Goal: Task Accomplishment & Management: Use online tool/utility

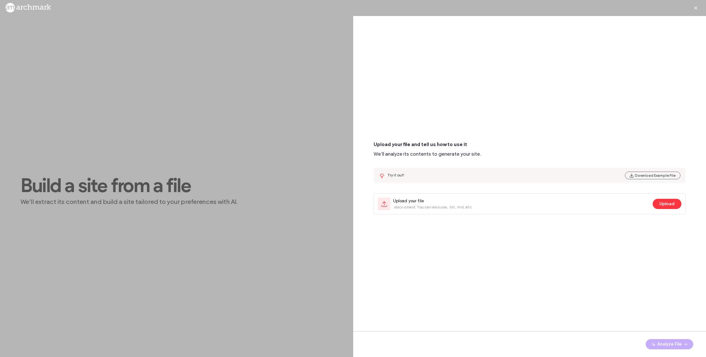
click at [501, 191] on div "Upload your file and tell us how to use it We’ll analyze its contents to genera…" at bounding box center [530, 177] width 312 height 73
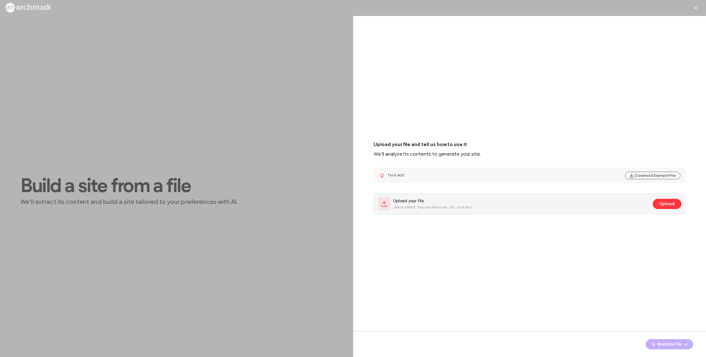
click at [462, 197] on div "Upload your file .docx is best. You can also use, .txt, .md, etc." at bounding box center [514, 203] width 273 height 13
click at [671, 206] on button "Upload" at bounding box center [667, 204] width 29 height 10
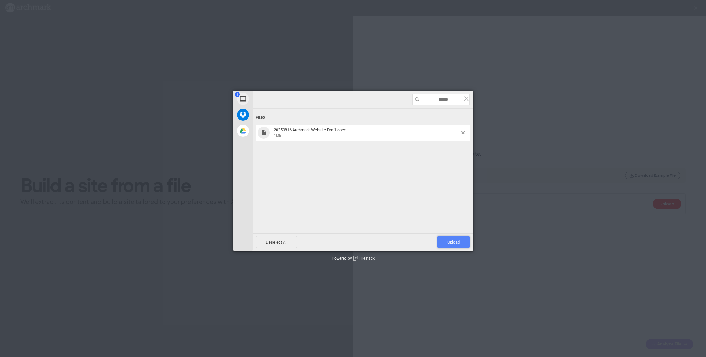
click at [456, 243] on span "Upload 1" at bounding box center [454, 242] width 12 height 5
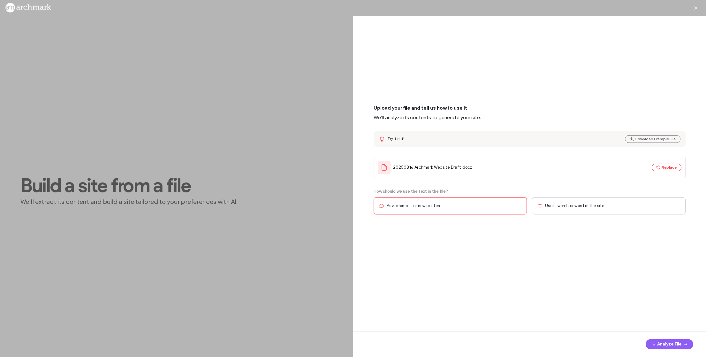
click at [622, 204] on div "Use it word for word in the site" at bounding box center [609, 205] width 154 height 17
click at [673, 345] on button "Analyze File" at bounding box center [670, 344] width 48 height 10
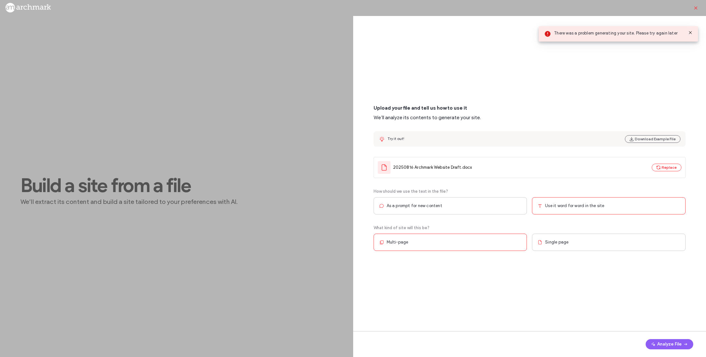
click at [694, 8] on icon "button" at bounding box center [696, 7] width 5 height 5
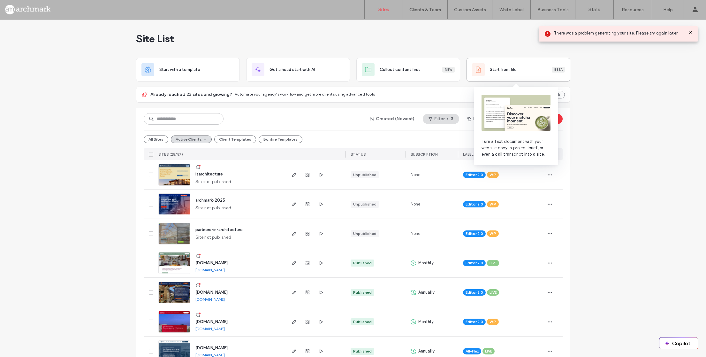
click at [494, 74] on div "Start from file Beta" at bounding box center [518, 69] width 93 height 13
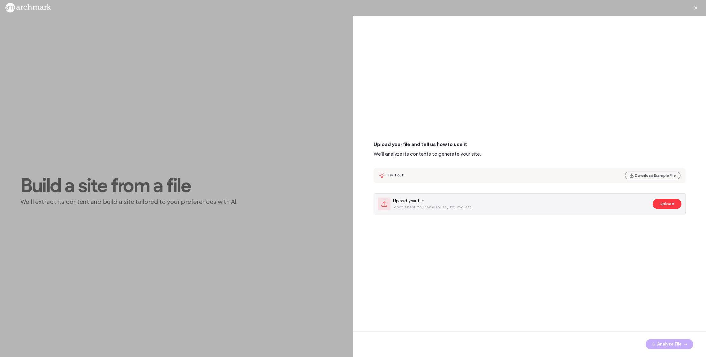
click at [432, 208] on span ".docx is best. You can also use, .txt, .md, etc." at bounding box center [433, 207] width 80 height 6
click at [669, 205] on button "Upload" at bounding box center [667, 204] width 29 height 10
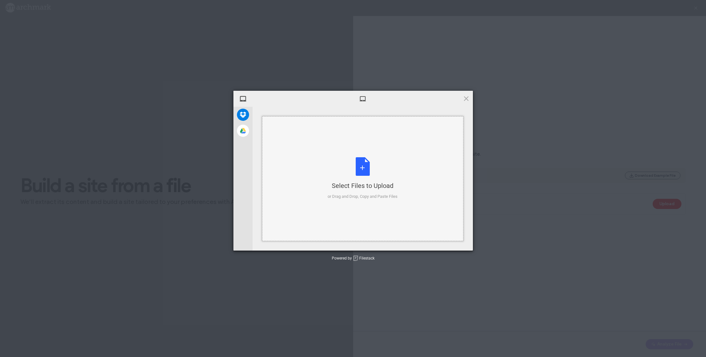
click at [360, 179] on div "Select Files to Upload or Drag and Drop, Copy and Paste Files" at bounding box center [363, 178] width 70 height 42
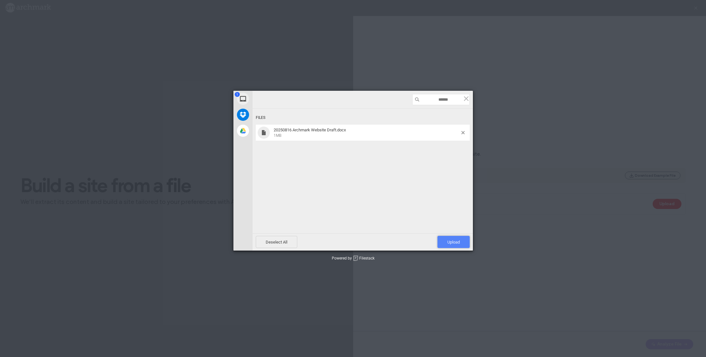
click at [455, 238] on span "Upload 1" at bounding box center [454, 242] width 32 height 12
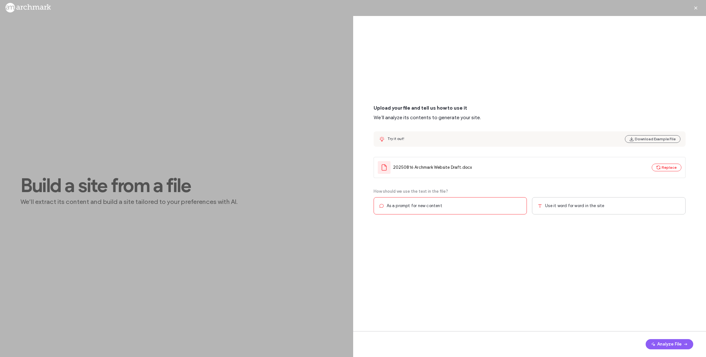
click at [599, 206] on span "Use it word for word in the site" at bounding box center [574, 206] width 59 height 6
click at [665, 343] on button "Analyze File" at bounding box center [670, 344] width 48 height 10
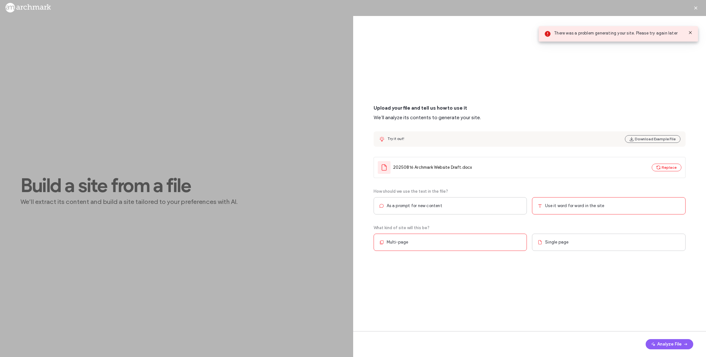
click at [479, 211] on div "As a prompt for new content" at bounding box center [451, 205] width 154 height 17
click at [671, 342] on button "Analyze File" at bounding box center [670, 344] width 48 height 10
click at [683, 341] on span "button" at bounding box center [685, 344] width 6 height 10
click at [690, 32] on use at bounding box center [690, 32] width 3 height 3
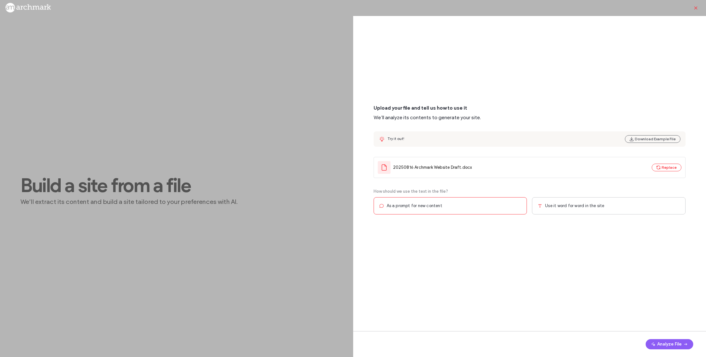
click at [695, 4] on span "button" at bounding box center [696, 8] width 10 height 10
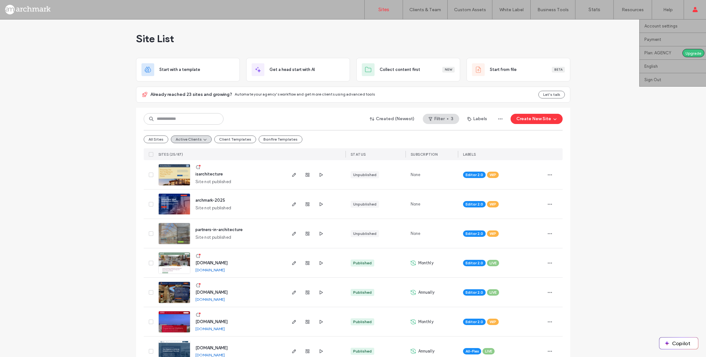
click at [698, 12] on div "Account settings Payment Plan: AGENCY Upgrade English Español (España) Portuguê…" at bounding box center [695, 9] width 22 height 19
click at [671, 79] on link "Sign Out" at bounding box center [676, 79] width 62 height 13
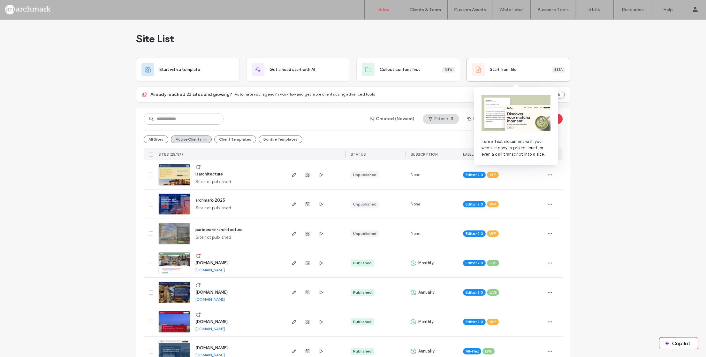
click at [487, 65] on div "Start from file Beta" at bounding box center [518, 69] width 93 height 13
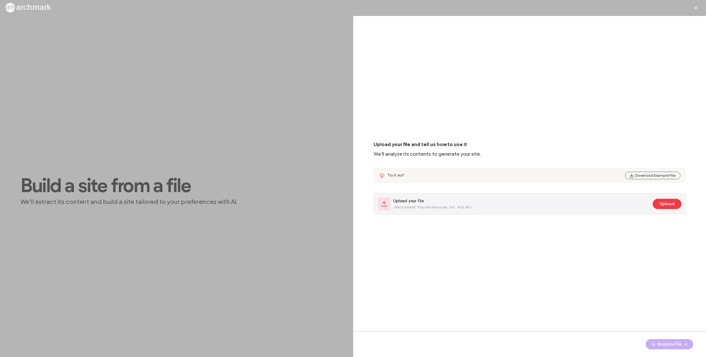
click at [407, 207] on span ".docx is best. You can also use, .txt, .md, etc." at bounding box center [433, 207] width 80 height 6
click at [665, 209] on button "Upload" at bounding box center [667, 204] width 29 height 10
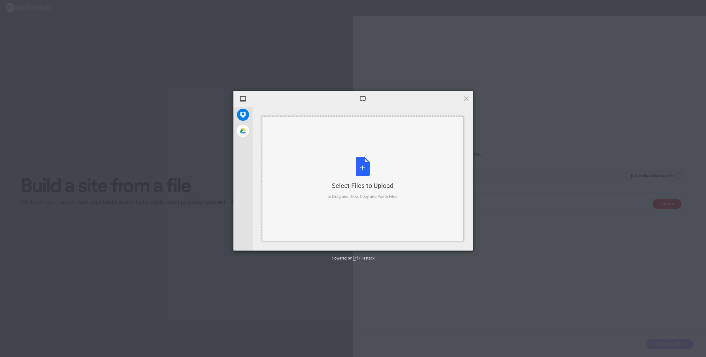
click at [343, 163] on div "Select Files to Upload or Drag and Drop, Copy and Paste Files" at bounding box center [363, 178] width 70 height 42
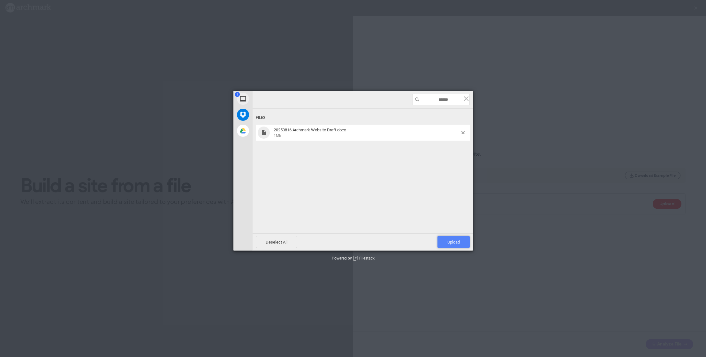
click at [444, 242] on span "Upload 1" at bounding box center [454, 242] width 32 height 12
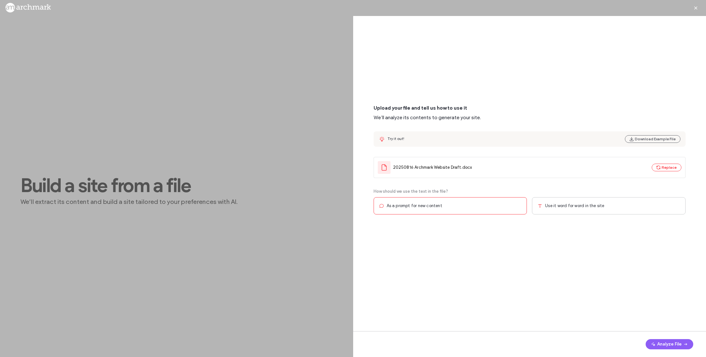
click at [589, 205] on span "Use it word for word in the site" at bounding box center [574, 206] width 59 height 6
click at [675, 345] on button "Analyze File" at bounding box center [670, 344] width 48 height 10
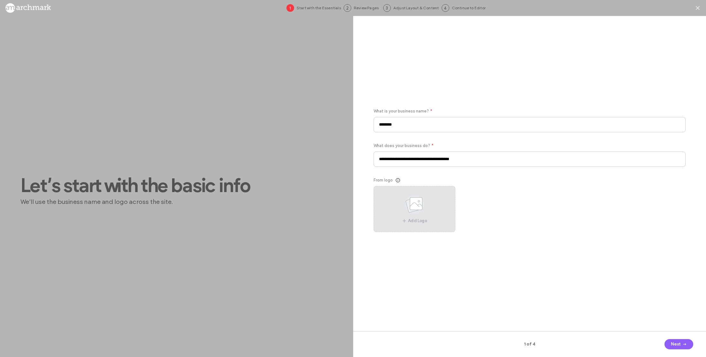
click at [414, 207] on use at bounding box center [414, 204] width 19 height 19
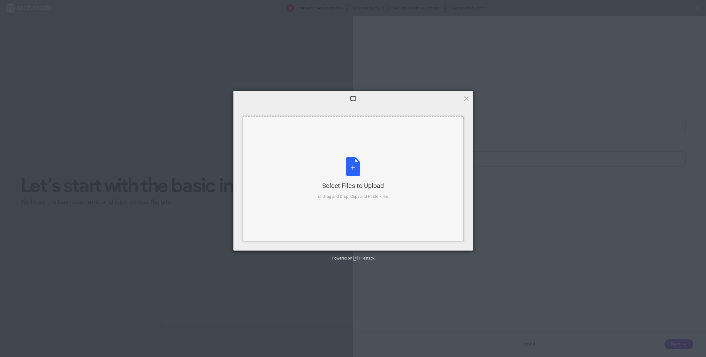
click at [354, 169] on div "Select Files to Upload or Drag and Drop, Copy and Paste Files" at bounding box center [353, 178] width 70 height 42
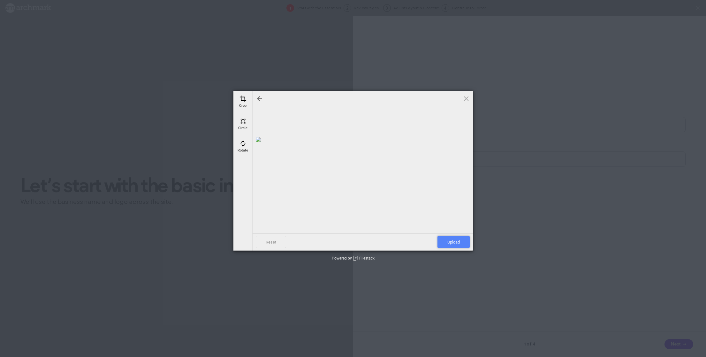
click at [464, 238] on span "Upload" at bounding box center [454, 242] width 32 height 12
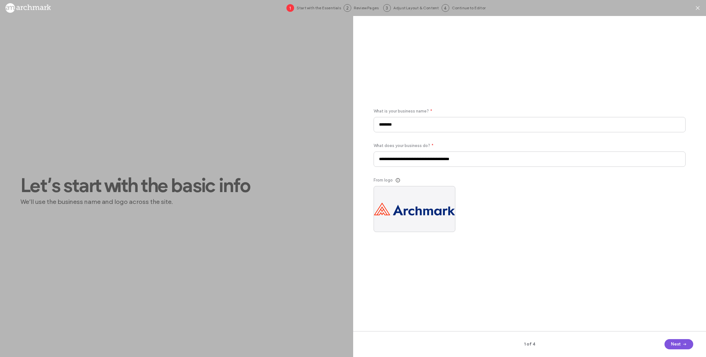
click at [687, 345] on icon "button" at bounding box center [684, 344] width 5 height 5
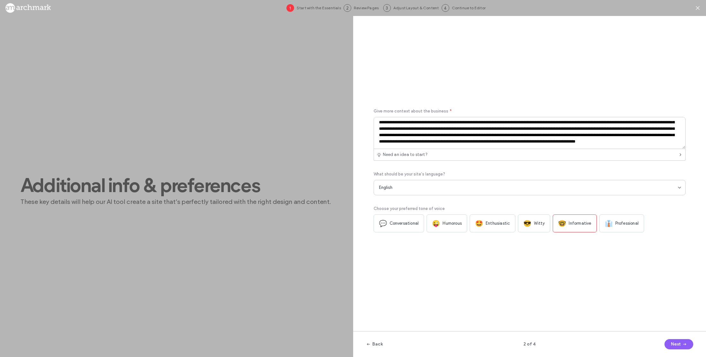
scroll to position [15, 0]
click at [501, 129] on textarea "**********" at bounding box center [530, 133] width 312 height 32
click at [405, 142] on textarea "**********" at bounding box center [530, 133] width 312 height 32
type textarea "**********"
click at [534, 223] on span "Witty" at bounding box center [539, 223] width 11 height 6
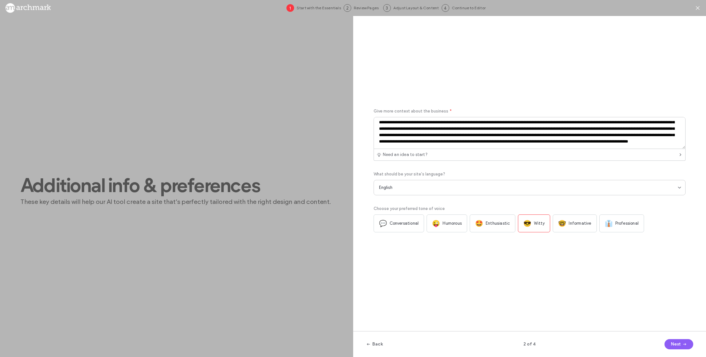
click at [558, 226] on span "🤓" at bounding box center [562, 223] width 8 height 8
click at [632, 227] on div "👔 Professional" at bounding box center [622, 223] width 45 height 18
click at [575, 219] on div "🤓 Informative" at bounding box center [575, 223] width 44 height 18
click at [676, 343] on button "Next" at bounding box center [679, 344] width 29 height 10
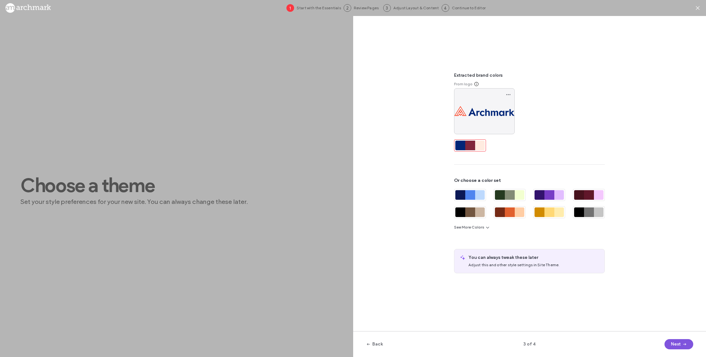
click at [680, 345] on button "Next" at bounding box center [679, 344] width 29 height 10
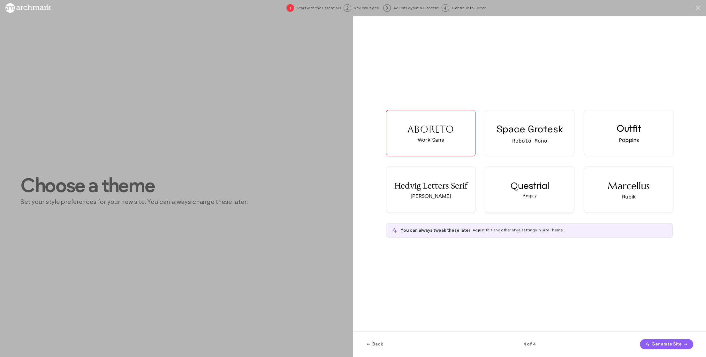
click at [528, 196] on div "Arapey" at bounding box center [530, 196] width 14 height 6
click at [632, 139] on div "Poppins" at bounding box center [629, 140] width 20 height 8
click at [667, 346] on button "Generate Site" at bounding box center [666, 344] width 53 height 10
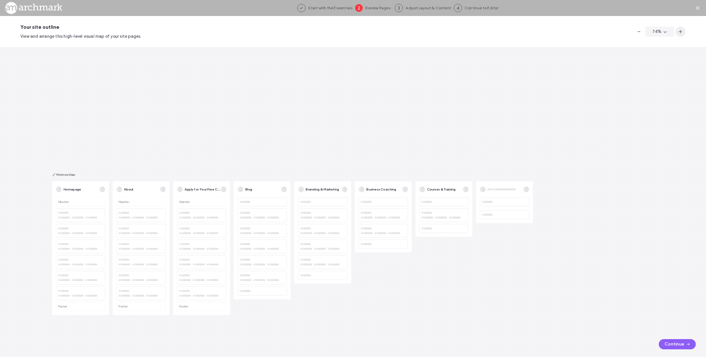
click at [682, 31] on icon "button" at bounding box center [680, 31] width 5 height 5
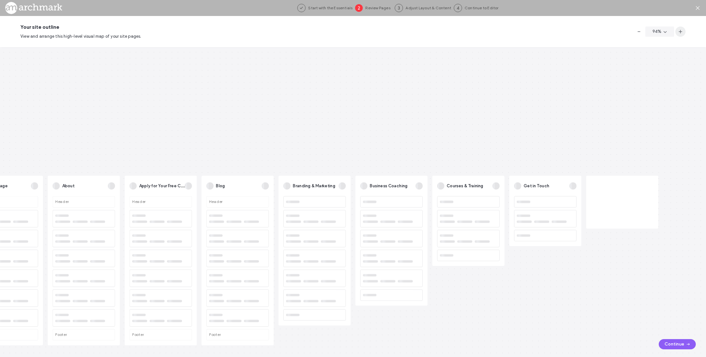
click at [682, 31] on icon "button" at bounding box center [680, 31] width 5 height 5
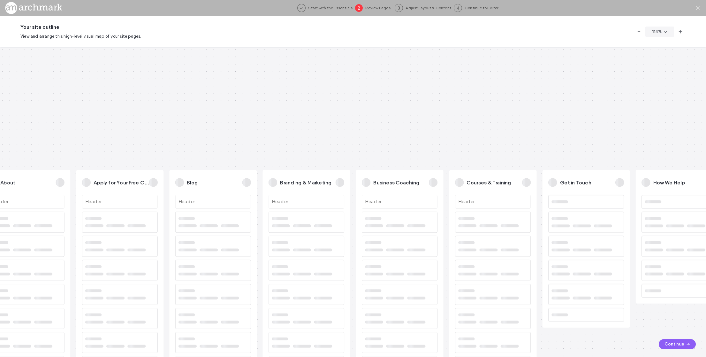
drag, startPoint x: 314, startPoint y: 98, endPoint x: 484, endPoint y: 26, distance: 185.2
click at [485, 25] on div "Your site outline View and arrange this high-level visual map of your site page…" at bounding box center [353, 186] width 706 height 341
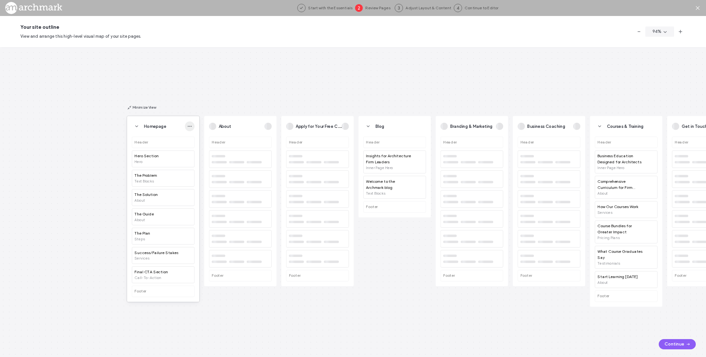
click at [191, 127] on icon "button" at bounding box center [190, 126] width 5 height 5
click at [226, 110] on div "Homepage Header Hero Section Hero The Problem Text Blocks The Solution About Th…" at bounding box center [353, 202] width 706 height 310
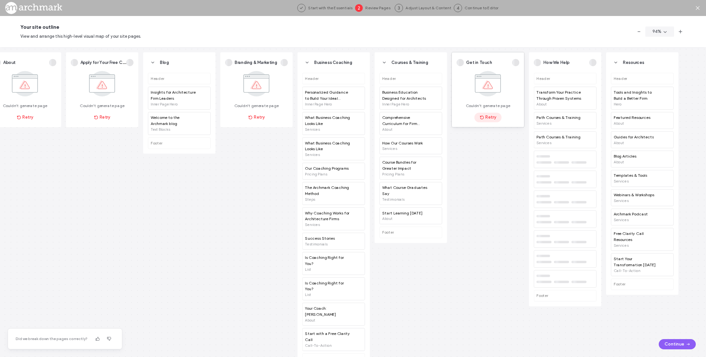
click at [487, 118] on button "Retry" at bounding box center [488, 117] width 27 height 10
click at [254, 119] on button "Retry" at bounding box center [256, 117] width 27 height 10
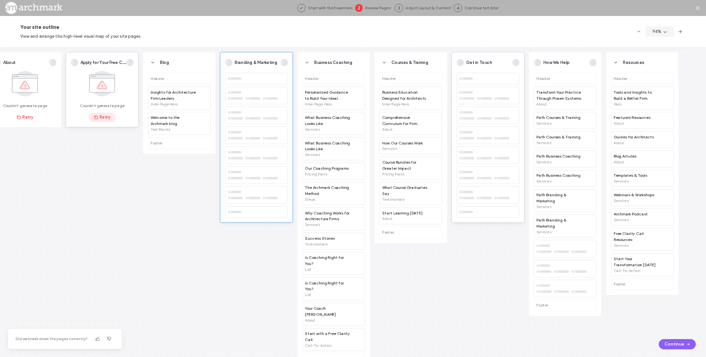
click at [102, 114] on button "Retry" at bounding box center [102, 117] width 27 height 10
click at [23, 122] on button "Retry" at bounding box center [25, 117] width 27 height 10
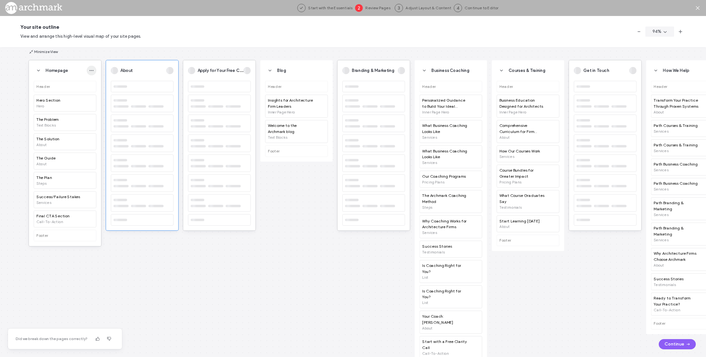
click at [92, 70] on icon "button" at bounding box center [91, 70] width 5 height 5
click at [130, 55] on div "Homepage Header Hero Section Hero The Problem Text Blocks The Solution About Th…" at bounding box center [353, 202] width 706 height 310
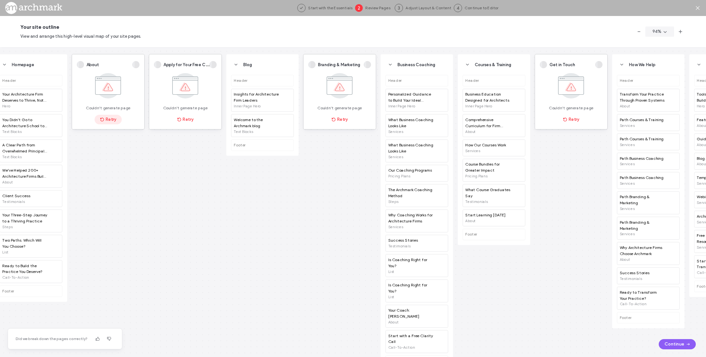
click at [111, 118] on button "Retry" at bounding box center [108, 120] width 27 height 10
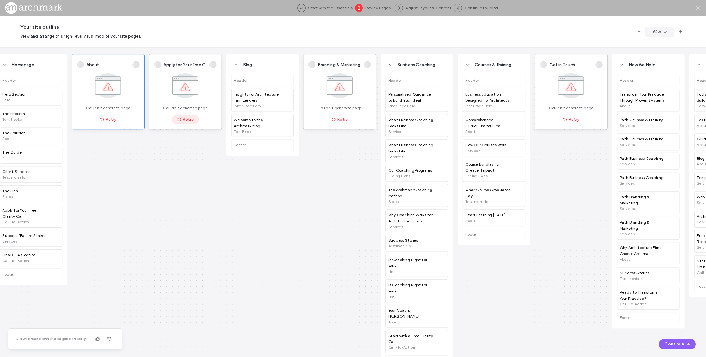
click at [192, 122] on button "Retry" at bounding box center [185, 120] width 27 height 10
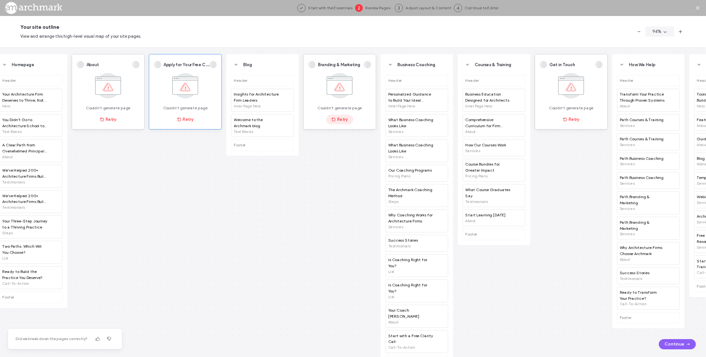
click at [343, 120] on button "Retry" at bounding box center [339, 120] width 27 height 10
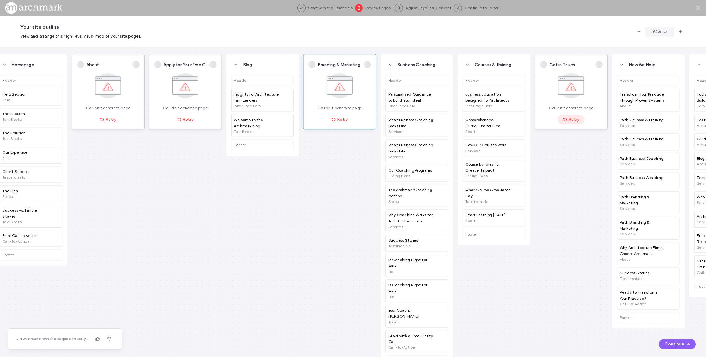
click at [574, 119] on button "Retry" at bounding box center [571, 120] width 27 height 10
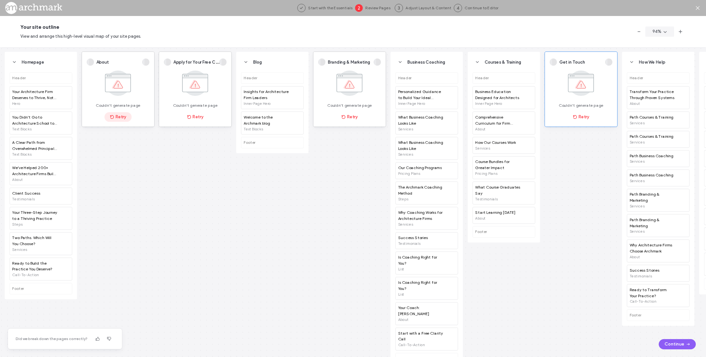
click at [126, 116] on button "Retry" at bounding box center [117, 117] width 27 height 10
click at [109, 339] on use "button" at bounding box center [109, 339] width 4 height 4
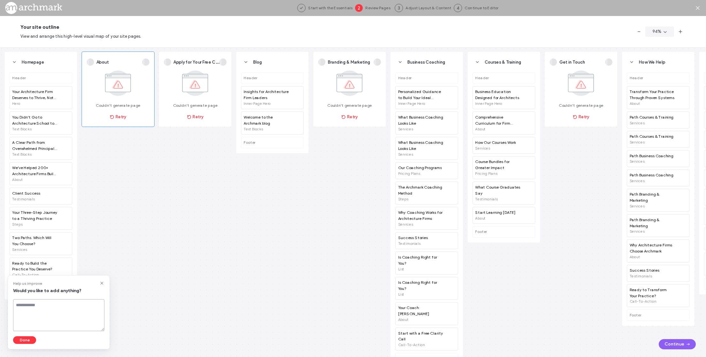
click at [63, 304] on textarea at bounding box center [58, 315] width 91 height 32
type textarea "**********"
click at [27, 342] on button "Done" at bounding box center [24, 340] width 23 height 8
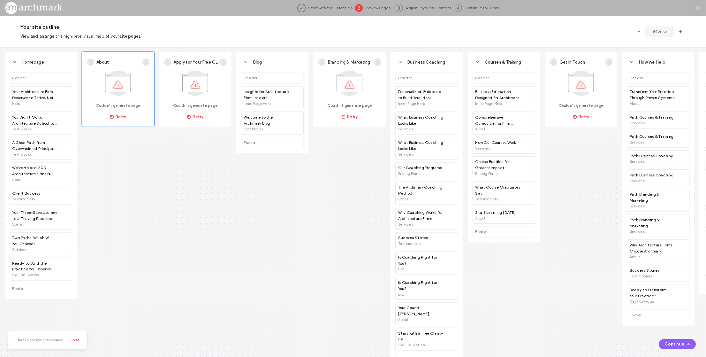
click at [75, 338] on button "Close" at bounding box center [73, 340] width 11 height 8
click at [674, 343] on button "Continue" at bounding box center [677, 344] width 37 height 10
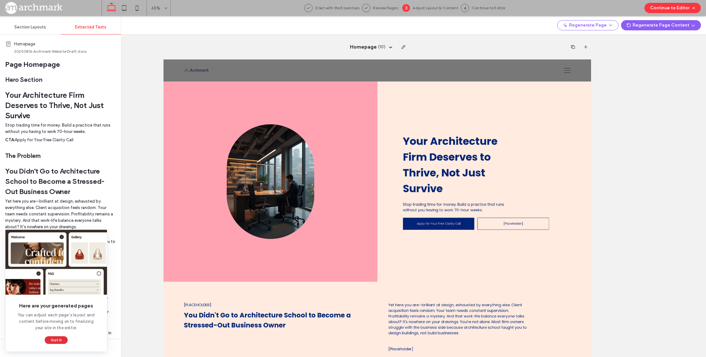
click at [56, 338] on button "Got It" at bounding box center [56, 340] width 23 height 8
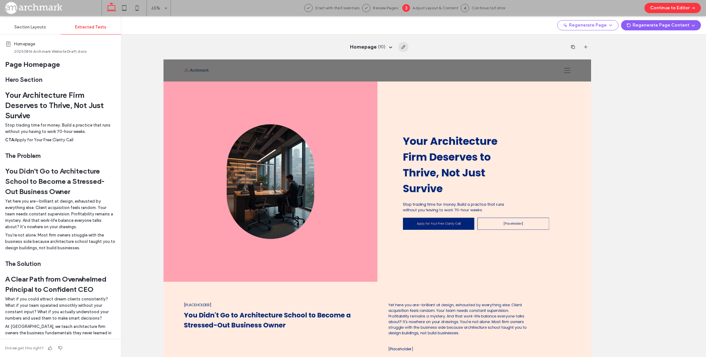
click at [403, 47] on icon "button" at bounding box center [403, 46] width 5 height 5
click at [430, 47] on div "Homepage ( 10 )" at bounding box center [377, 47] width 427 height 25
click at [613, 25] on icon "button" at bounding box center [610, 25] width 5 height 5
click at [679, 75] on div "Homepage ( 10 )" at bounding box center [378, 186] width 658 height 341
click at [654, 125] on div "Homepage ( 10 )" at bounding box center [378, 186] width 658 height 341
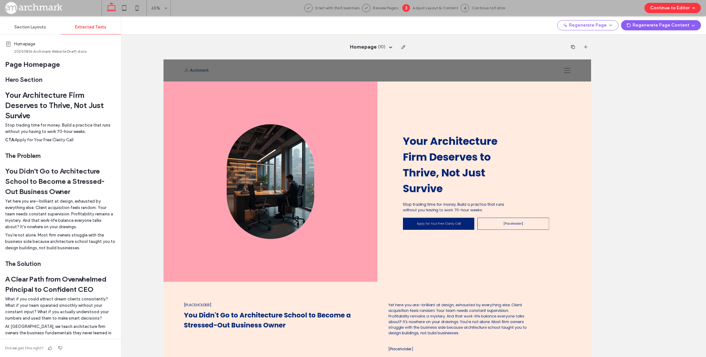
click at [30, 27] on span "Section Layouts" at bounding box center [30, 27] width 32 height 5
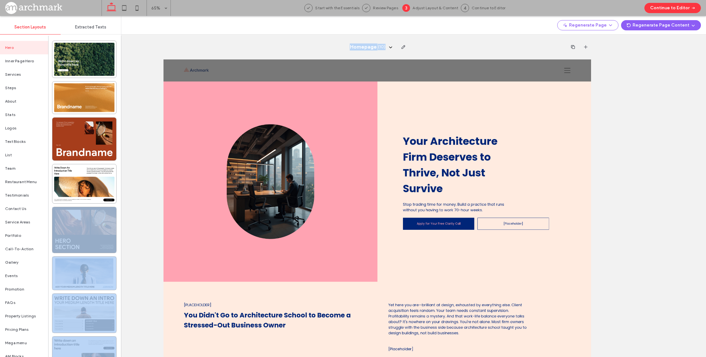
drag, startPoint x: 79, startPoint y: 225, endPoint x: 73, endPoint y: 235, distance: 11.8
click at [72, 235] on div at bounding box center [84, 229] width 64 height 45
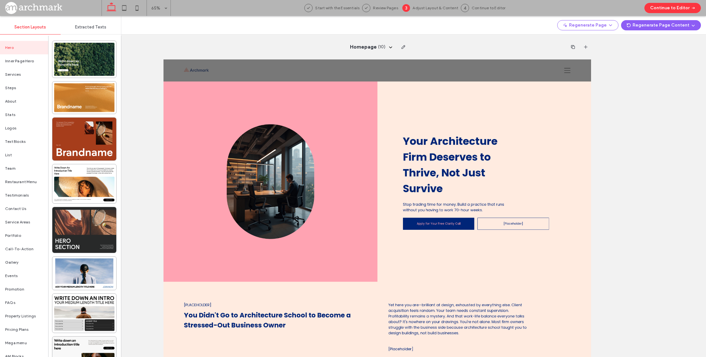
click at [80, 228] on div at bounding box center [84, 229] width 64 height 45
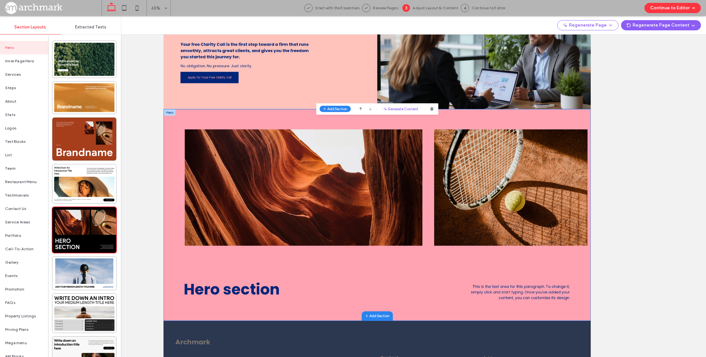
scroll to position [1317, 0]
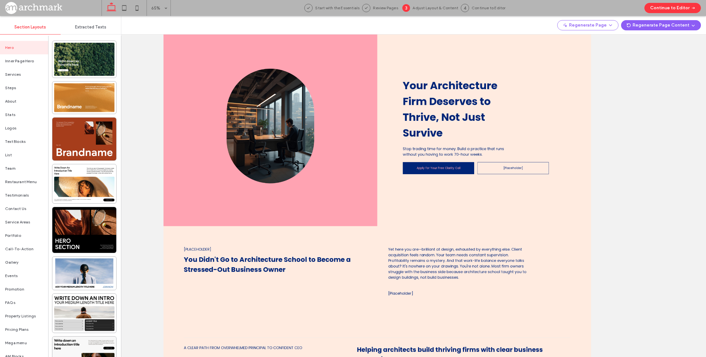
scroll to position [0, 0]
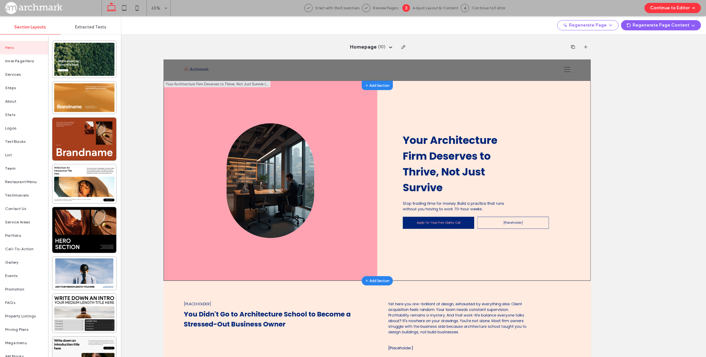
click at [513, 175] on div "Your Architecture Firm Deserves to Thrive, Not Just Survive Stop trading time f…" at bounding box center [657, 246] width 329 height 308
click at [548, 102] on icon "button" at bounding box center [548, 101] width 6 height 6
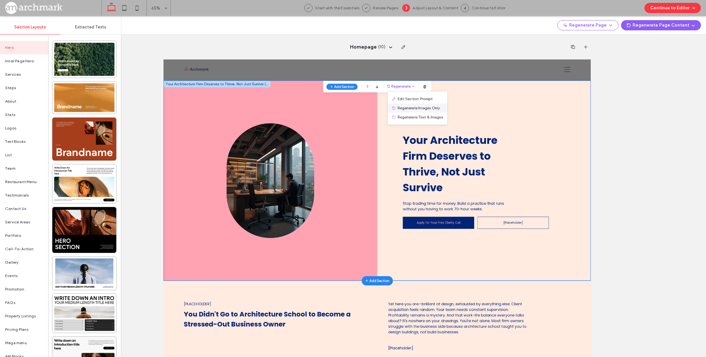
click at [537, 130] on div "Regenerate Images Only" at bounding box center [555, 135] width 92 height 14
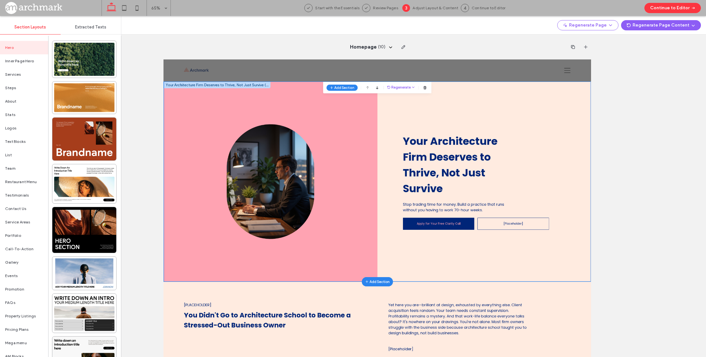
click at [352, 117] on div at bounding box center [328, 247] width 329 height 308
click at [546, 103] on icon "button" at bounding box center [548, 102] width 6 height 6
click at [535, 119] on span "Edit Section Prompt" at bounding box center [551, 122] width 54 height 6
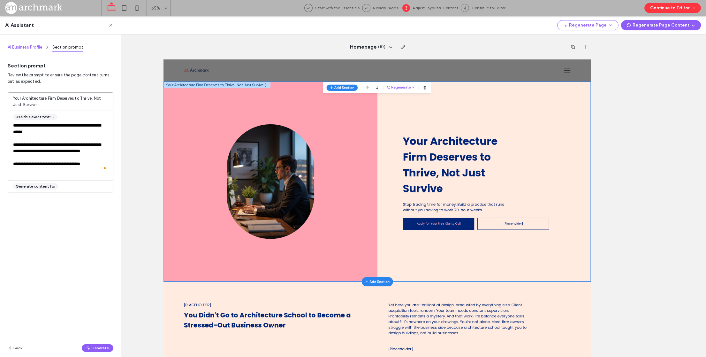
click at [27, 46] on span "AI Business Profile" at bounding box center [25, 47] width 35 height 5
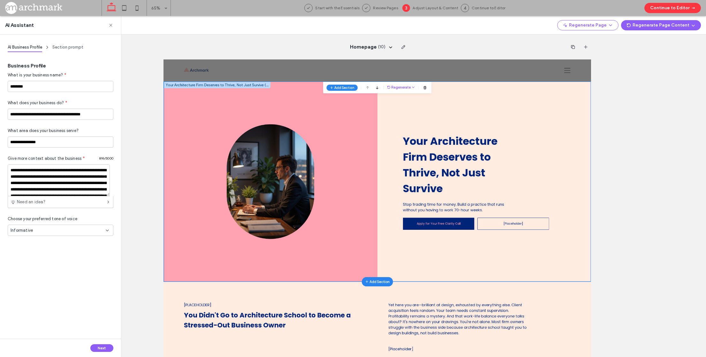
click at [643, 143] on div "Homepage ( 10 )" at bounding box center [378, 186] width 658 height 341
click at [613, 24] on icon "button" at bounding box center [610, 25] width 5 height 5
click at [608, 25] on button "Regenerate Page" at bounding box center [588, 25] width 61 height 10
click at [589, 45] on span "Regenerate Page" at bounding box center [594, 42] width 34 height 6
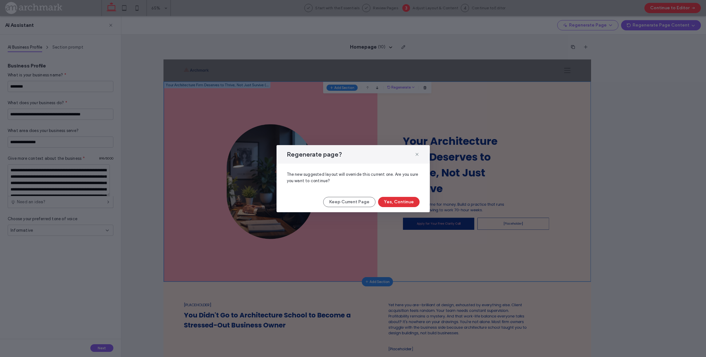
click at [402, 206] on button "Yes, Continue" at bounding box center [399, 202] width 42 height 10
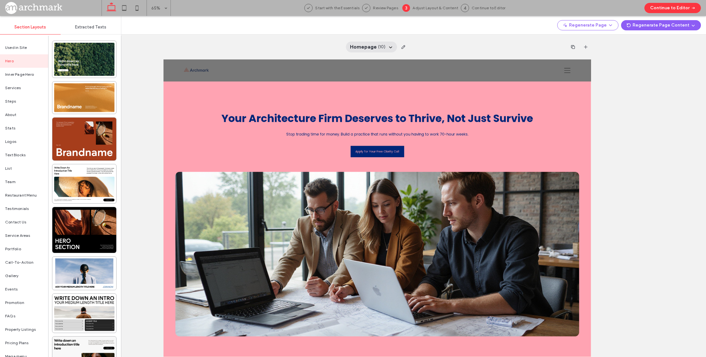
click at [389, 47] on use at bounding box center [390, 48] width 3 height 2
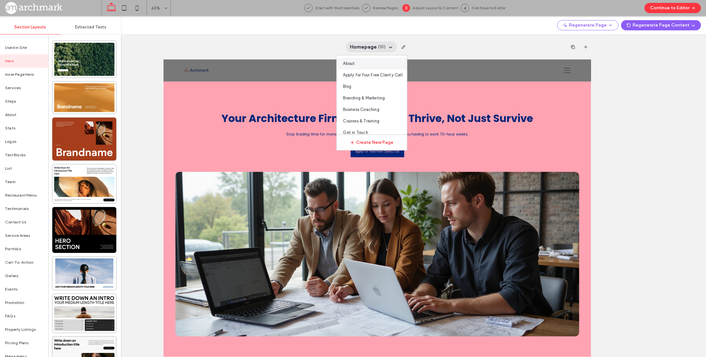
click at [366, 65] on div "About" at bounding box center [372, 64] width 70 height 12
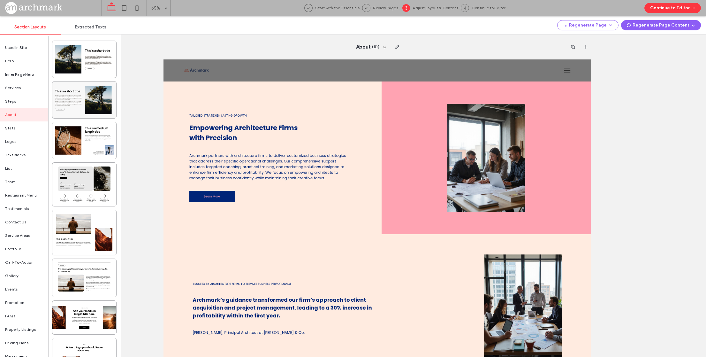
click at [93, 26] on span "Extracted Texts" at bounding box center [90, 27] width 31 height 5
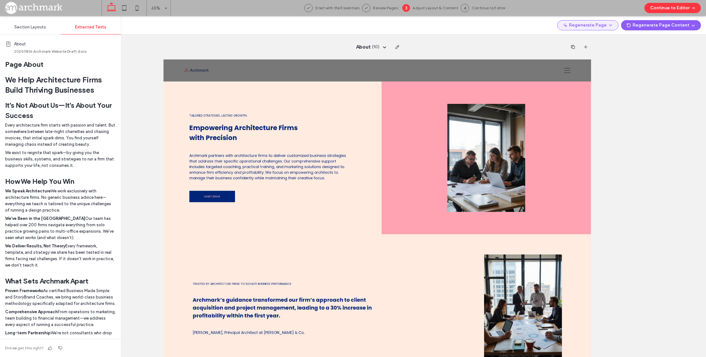
click at [613, 26] on icon "button" at bounding box center [610, 25] width 5 height 5
click at [695, 25] on icon "button" at bounding box center [693, 25] width 5 height 5
click at [655, 43] on span "Edit Prompts" at bounding box center [649, 42] width 25 height 6
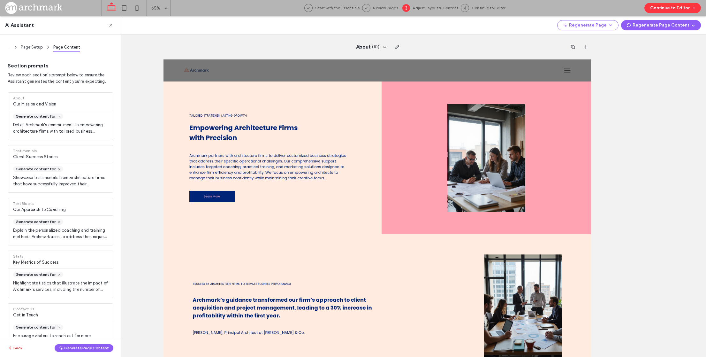
click at [14, 348] on button "Back" at bounding box center [15, 348] width 15 height 8
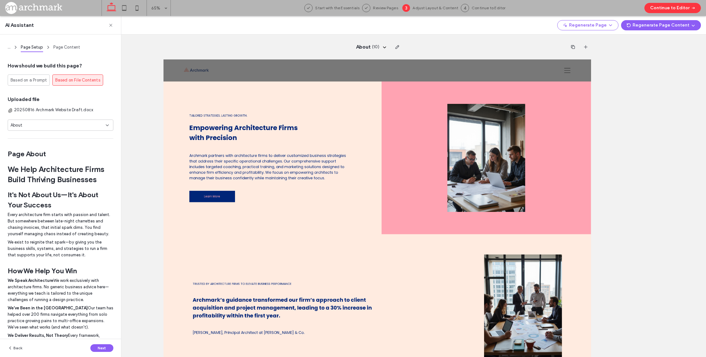
click at [89, 80] on span "Based on File Contents" at bounding box center [77, 80] width 45 height 6
click at [97, 346] on button "Next" at bounding box center [101, 348] width 23 height 8
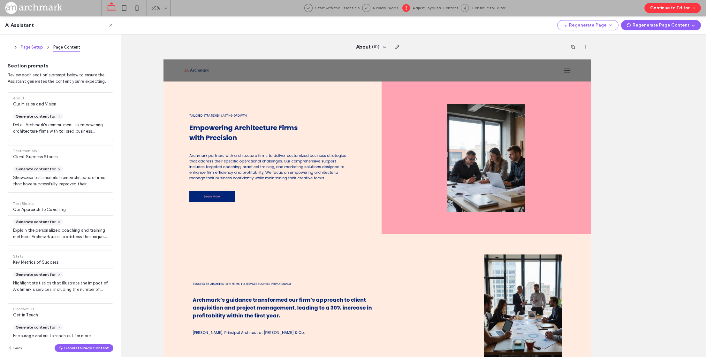
click at [28, 47] on span "Page Setup" at bounding box center [32, 47] width 22 height 5
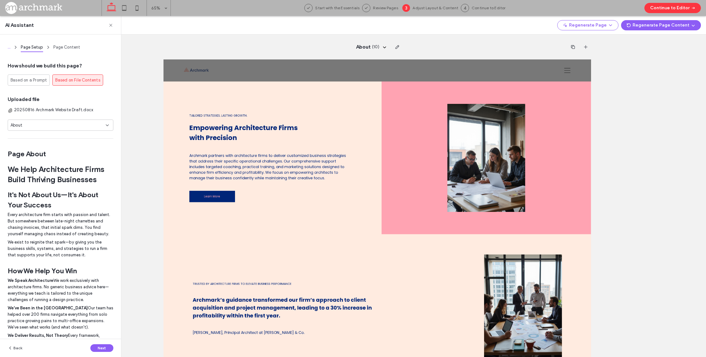
click at [9, 48] on span "..." at bounding box center [9, 47] width 3 height 5
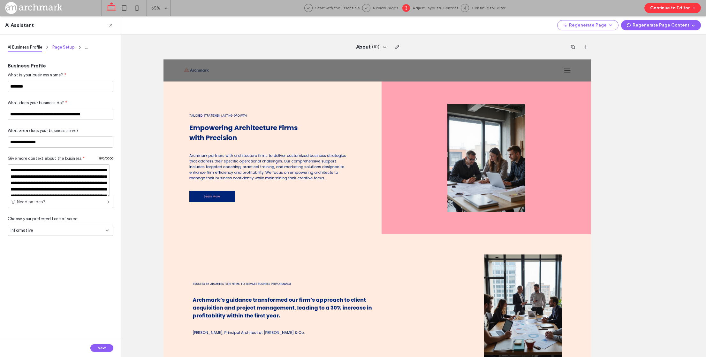
click at [71, 45] on span "Page Setup" at bounding box center [63, 47] width 22 height 5
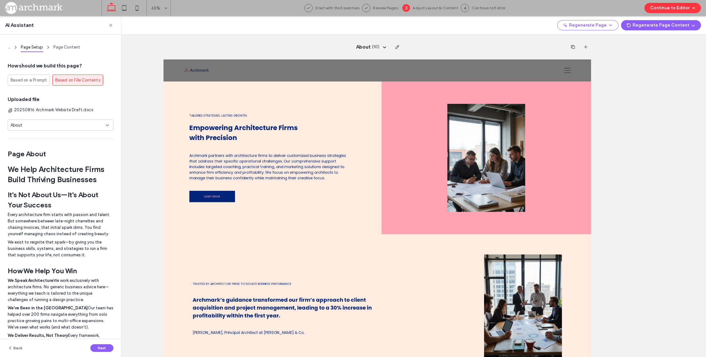
click at [74, 124] on div "About" at bounding box center [58, 125] width 95 height 6
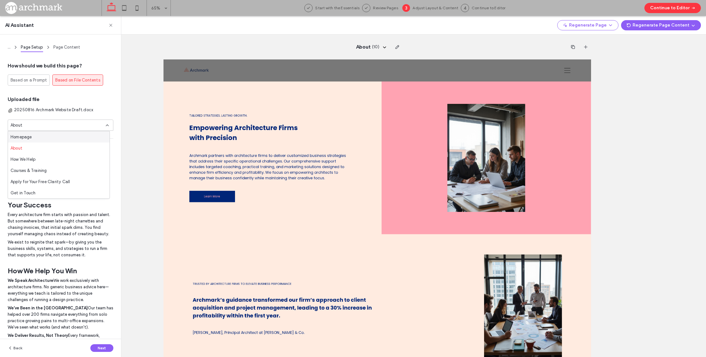
click at [91, 108] on div "20250816 Archmark Website Draft.docx" at bounding box center [61, 111] width 106 height 8
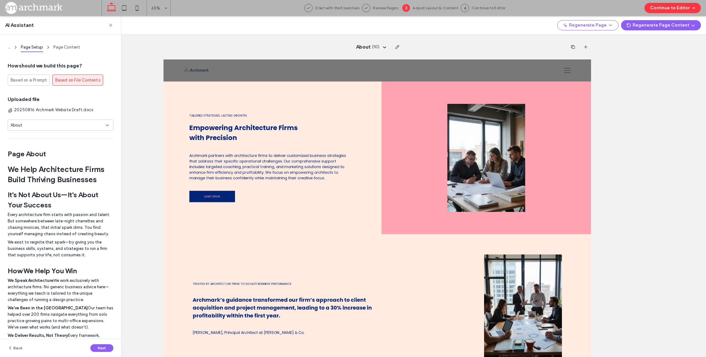
click at [46, 180] on h1 "We Help Architecture Firms Build Thriving Businesses" at bounding box center [61, 174] width 106 height 20
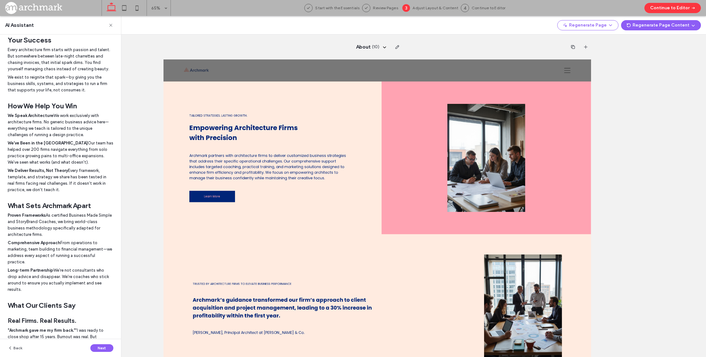
scroll to position [167, 0]
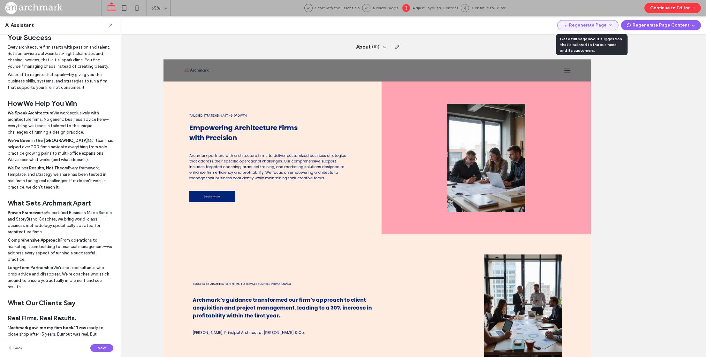
click at [612, 25] on use "button" at bounding box center [611, 25] width 3 height 1
click at [606, 42] on span "Regenerate Page" at bounding box center [594, 42] width 34 height 6
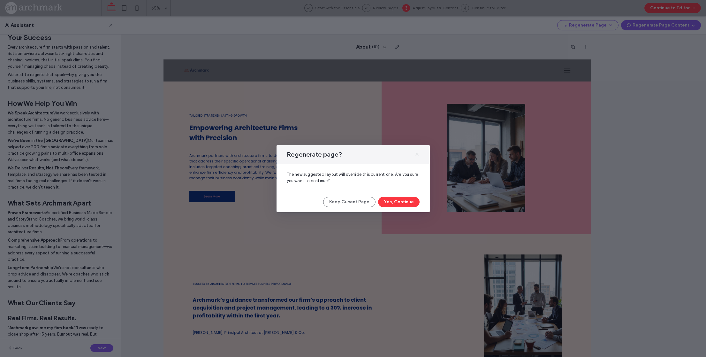
click at [416, 154] on icon at bounding box center [417, 154] width 5 height 5
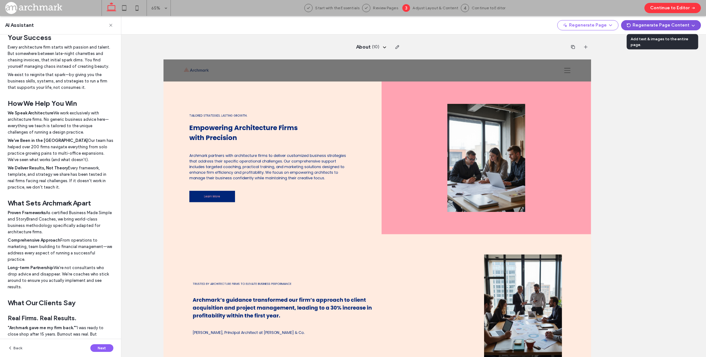
click at [693, 25] on icon "button" at bounding box center [693, 25] width 5 height 5
click at [670, 67] on span "Regenerate Text & Images" at bounding box center [662, 66] width 51 height 6
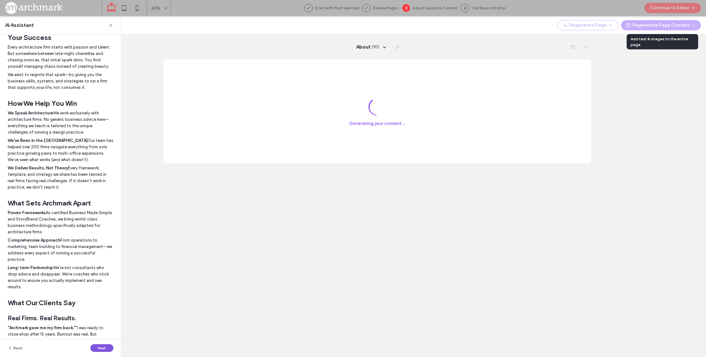
click at [98, 350] on button "Next" at bounding box center [101, 348] width 23 height 8
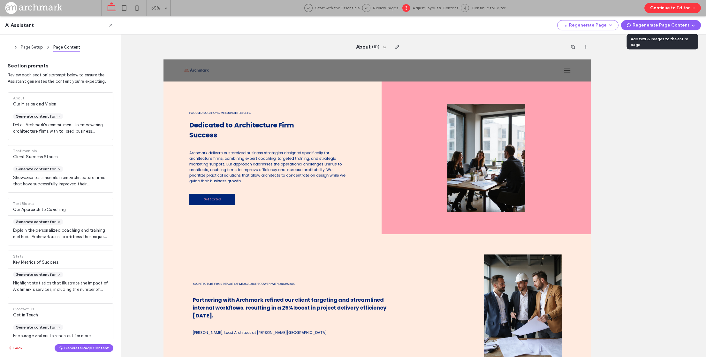
click at [15, 347] on button "Back" at bounding box center [15, 348] width 15 height 8
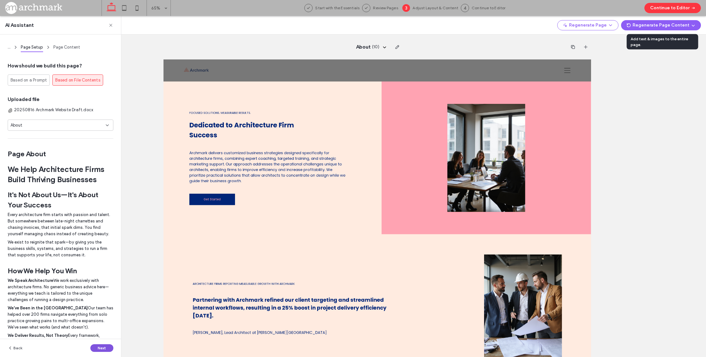
click at [107, 347] on button "Next" at bounding box center [101, 348] width 23 height 8
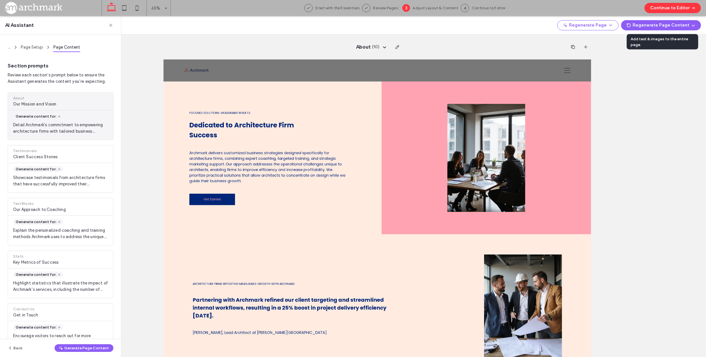
click at [53, 121] on div "Generate content for: Detail Archmark's commitment to empowering architecture f…" at bounding box center [60, 124] width 105 height 29
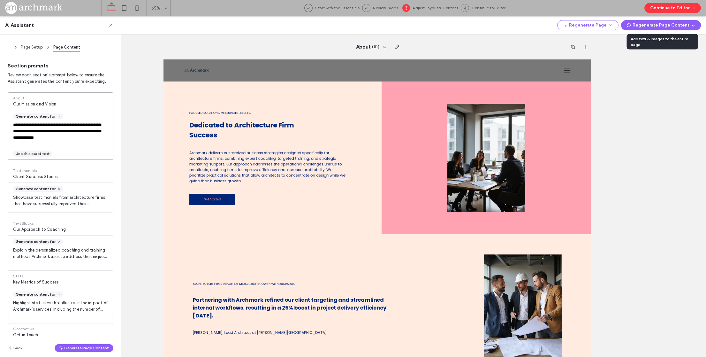
scroll to position [32, 0]
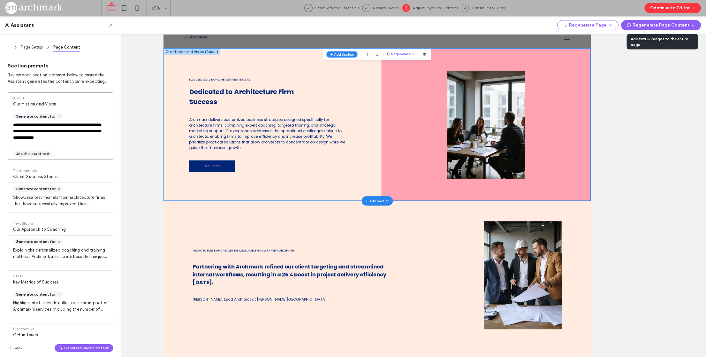
click at [30, 154] on span "Use this exact text" at bounding box center [33, 154] width 34 height 6
click at [52, 118] on icon at bounding box center [53, 116] width 3 height 3
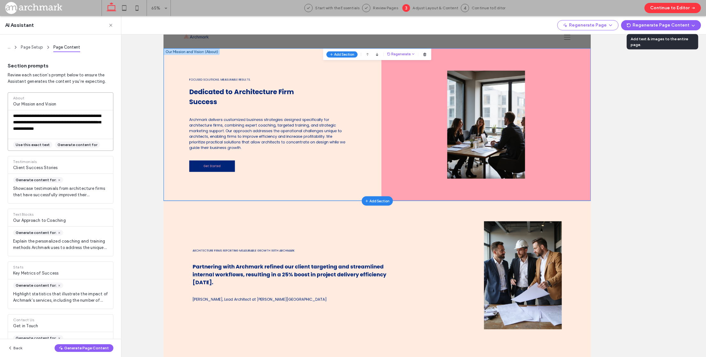
click at [38, 145] on span "Use this exact text" at bounding box center [33, 145] width 34 height 6
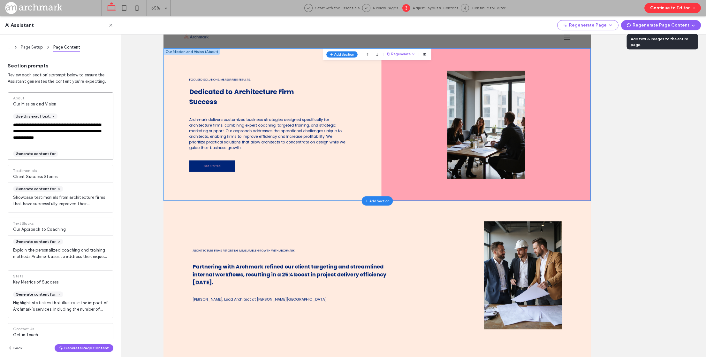
click at [52, 117] on icon at bounding box center [53, 116] width 3 height 3
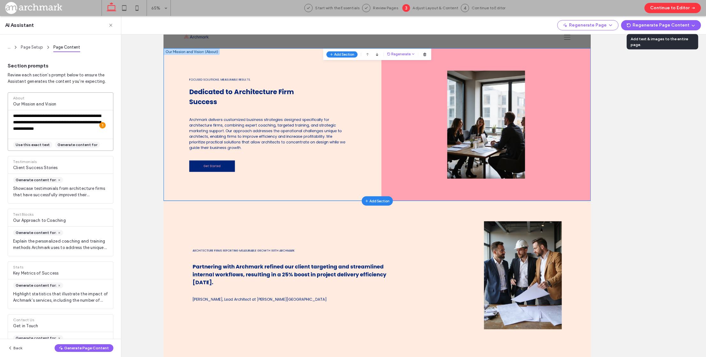
click at [57, 119] on textarea "**********" at bounding box center [59, 122] width 102 height 19
click at [38, 46] on span "Page Setup" at bounding box center [32, 47] width 22 height 5
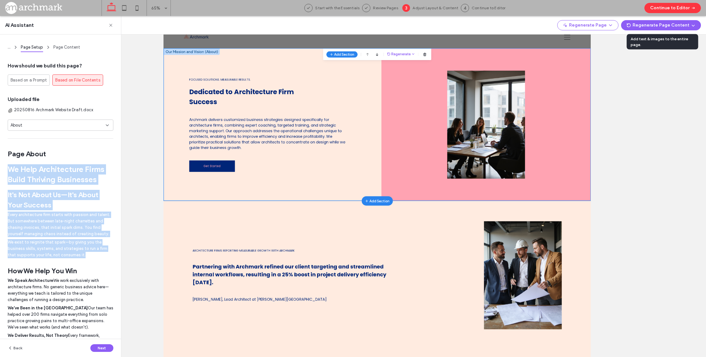
drag, startPoint x: 10, startPoint y: 169, endPoint x: 88, endPoint y: 254, distance: 115.3
copy div "We Help Architecture Firms Build Thriving Businesses It's Not About Us—It's Abo…"
click at [99, 351] on button "Next" at bounding box center [101, 348] width 23 height 8
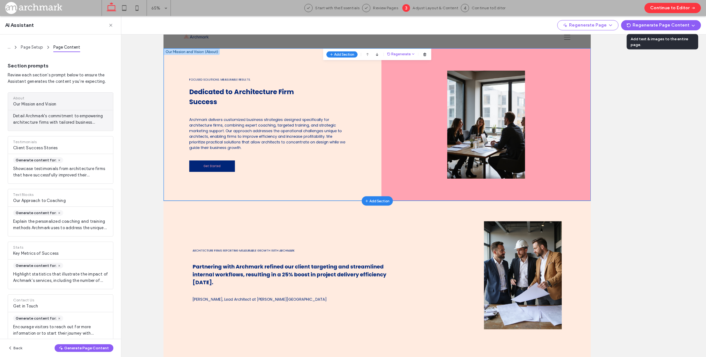
click at [55, 123] on span "Detail Archmark's commitment to empowering architecture firms with tailored bus…" at bounding box center [60, 119] width 105 height 13
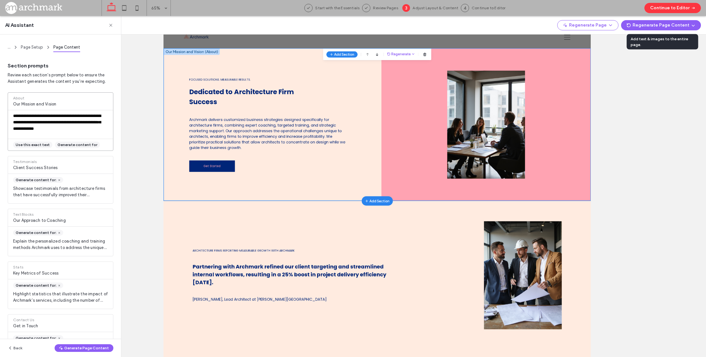
click at [55, 123] on textarea "**********" at bounding box center [57, 122] width 98 height 19
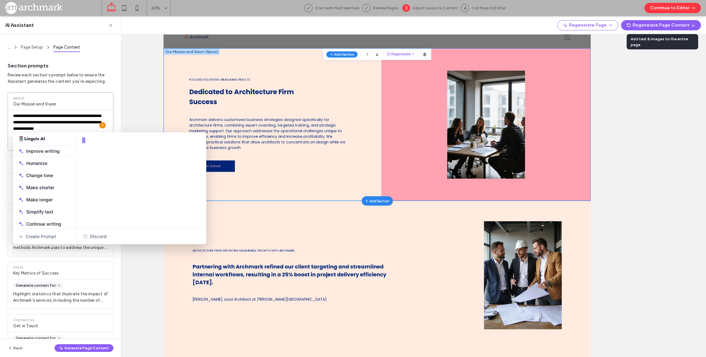
click at [55, 123] on textarea "**********" at bounding box center [59, 122] width 102 height 19
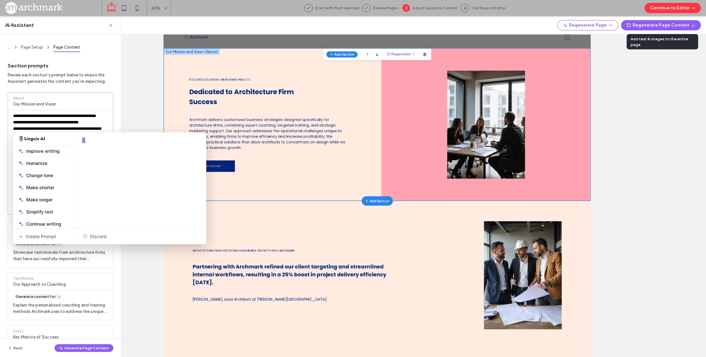
click at [55, 123] on textarea "**********" at bounding box center [59, 154] width 102 height 83
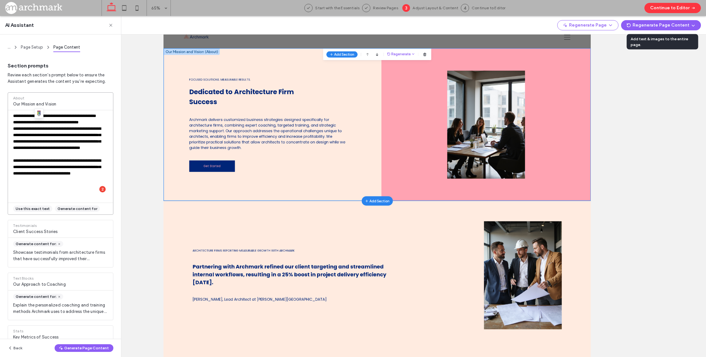
drag, startPoint x: 51, startPoint y: 123, endPoint x: 4, endPoint y: 107, distance: 49.4
click at [4, 107] on div "**********" at bounding box center [60, 183] width 121 height 296
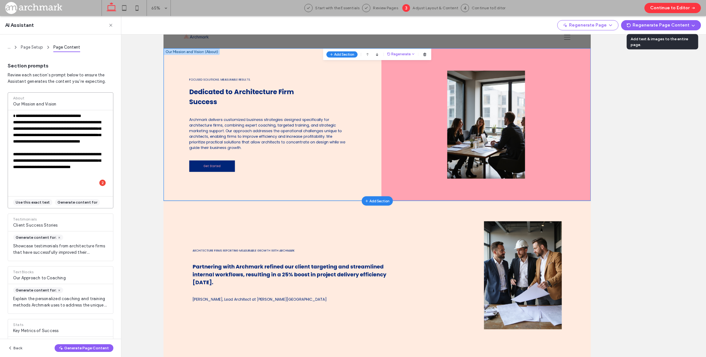
type textarea "**********"
click at [32, 103] on span "Our Mission and Vision" at bounding box center [60, 104] width 95 height 6
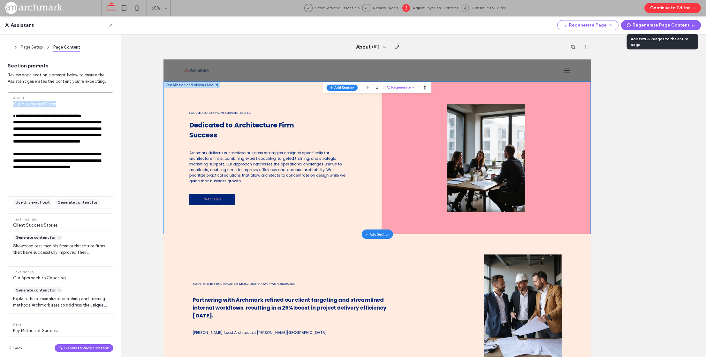
scroll to position [2, 0]
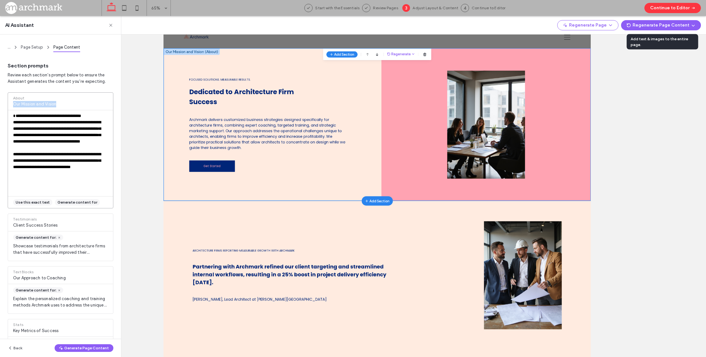
click at [40, 47] on span "Page Setup" at bounding box center [32, 47] width 22 height 5
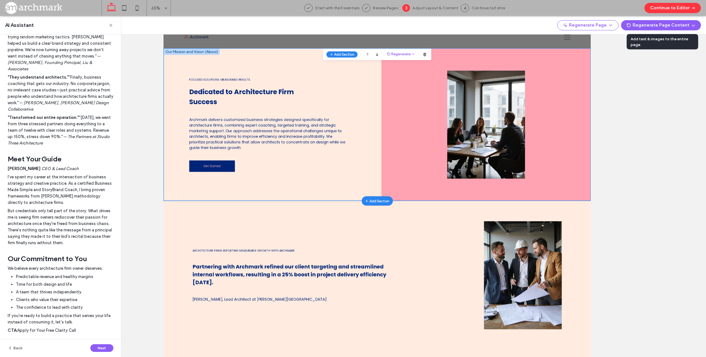
scroll to position [0, 0]
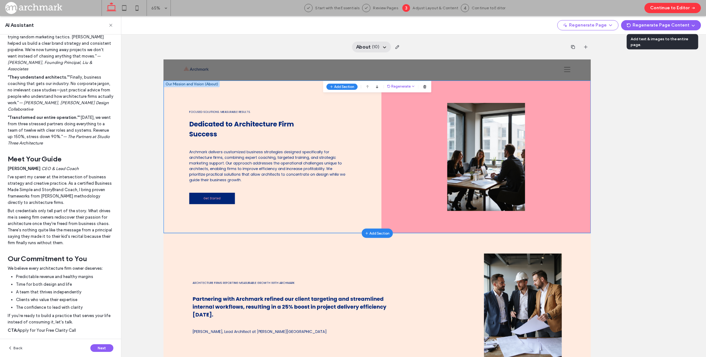
click at [384, 48] on icon at bounding box center [384, 46] width 5 height 5
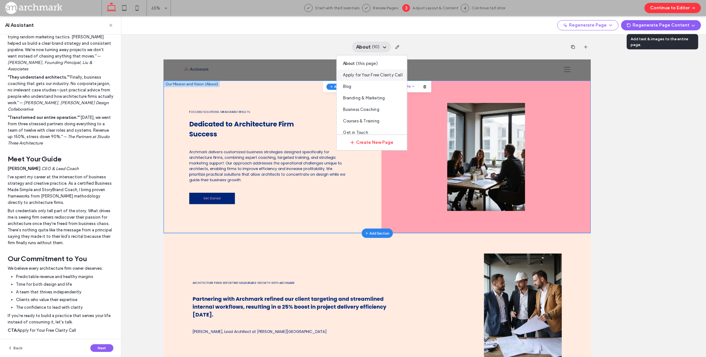
click at [372, 77] on span "Apply for Your Free Clarity Call" at bounding box center [372, 75] width 59 height 6
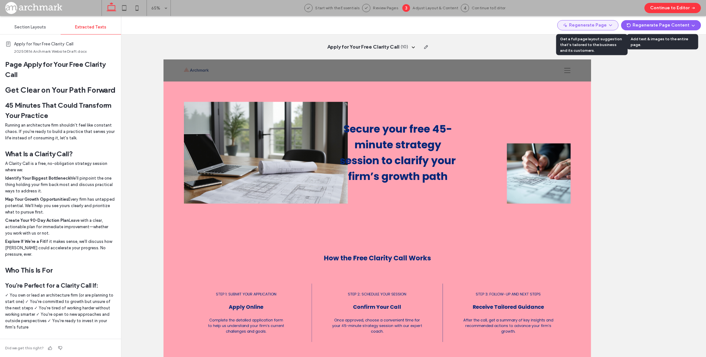
click at [612, 27] on icon "button" at bounding box center [610, 25] width 5 height 5
click at [606, 42] on span "Regenerate Page" at bounding box center [594, 42] width 34 height 6
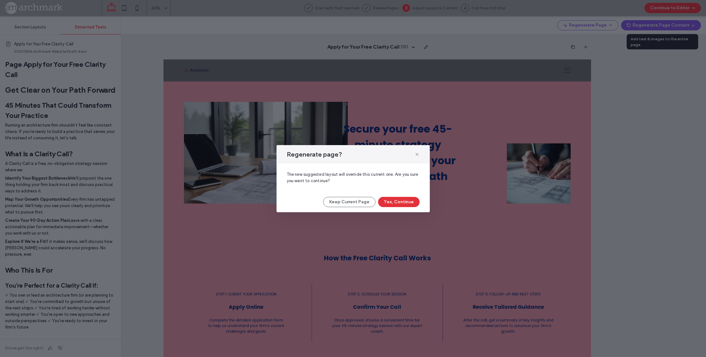
click at [396, 202] on button "Yes, Continue" at bounding box center [399, 202] width 42 height 10
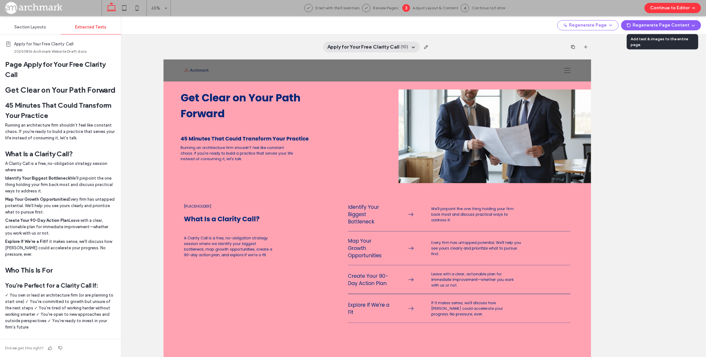
click at [414, 47] on use at bounding box center [413, 48] width 3 height 2
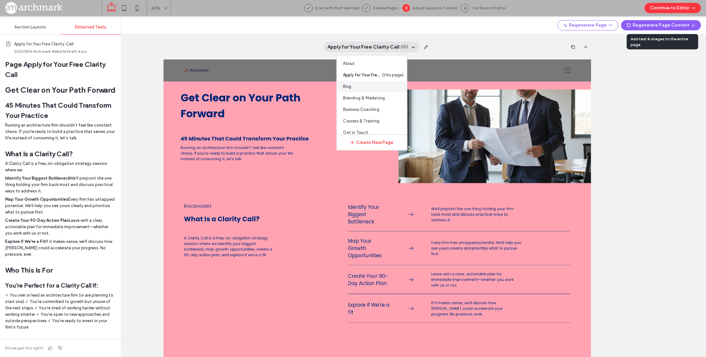
click at [359, 86] on div "Blog" at bounding box center [372, 87] width 70 height 12
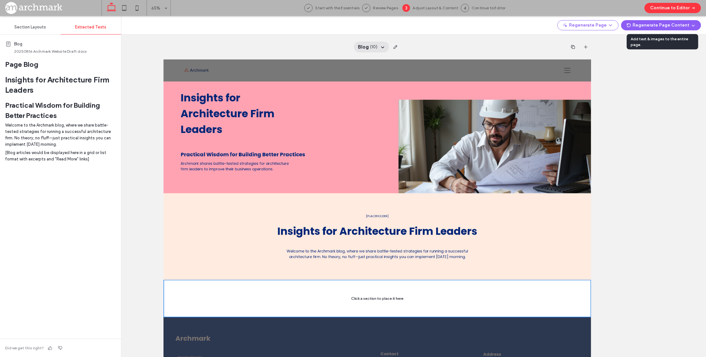
click at [382, 46] on icon at bounding box center [382, 46] width 5 height 5
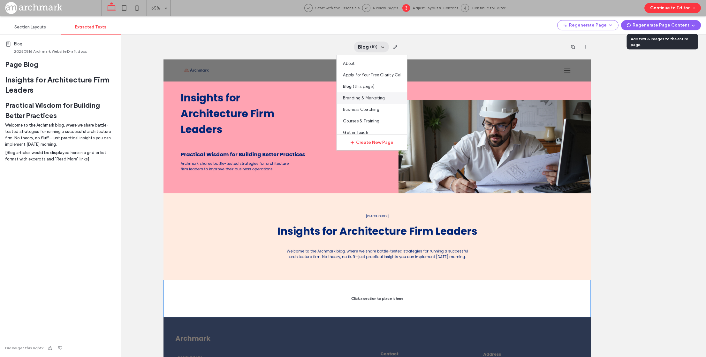
click at [360, 97] on span "Branding & Marketing" at bounding box center [364, 98] width 42 height 6
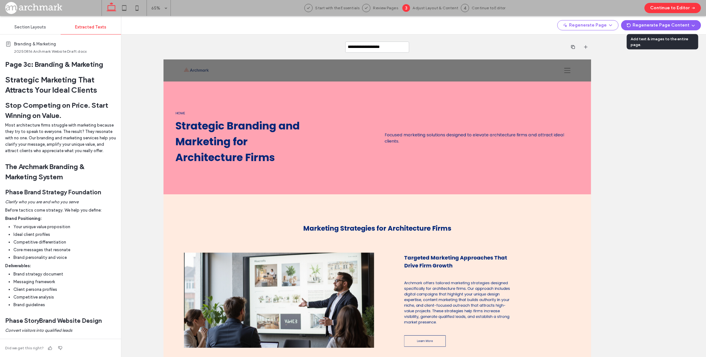
click at [482, 48] on div "**********" at bounding box center [377, 47] width 427 height 25
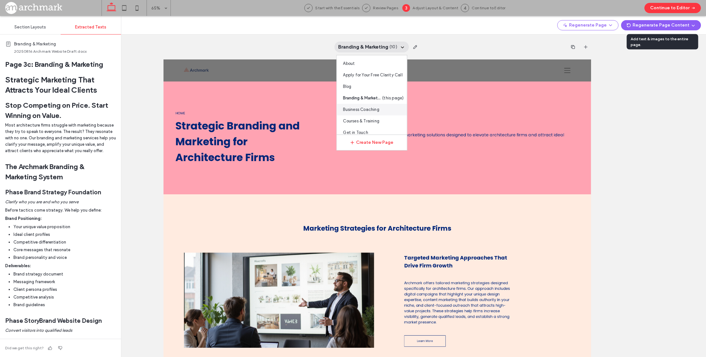
click at [375, 108] on span "Business Coaching" at bounding box center [361, 109] width 36 height 6
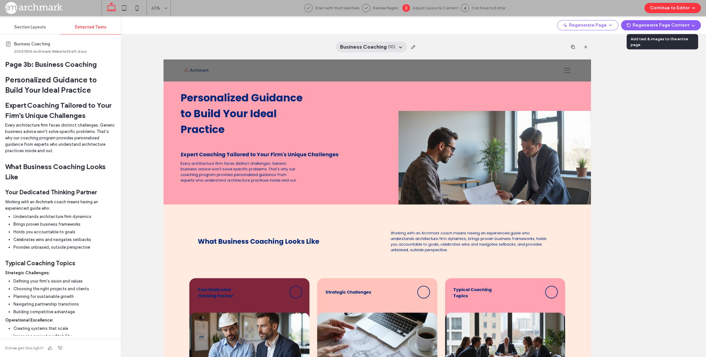
click at [398, 45] on icon at bounding box center [400, 46] width 5 height 5
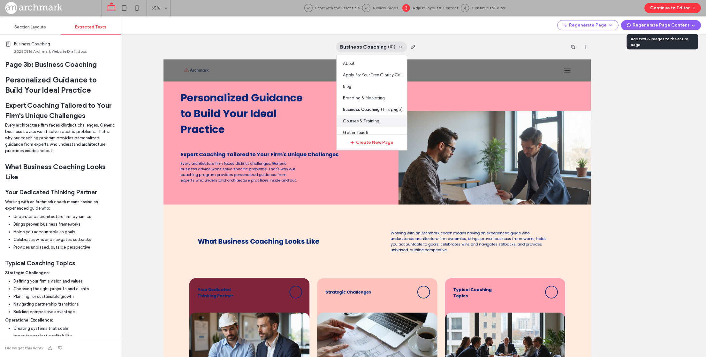
click at [369, 120] on span "Courses & Training" at bounding box center [361, 121] width 36 height 6
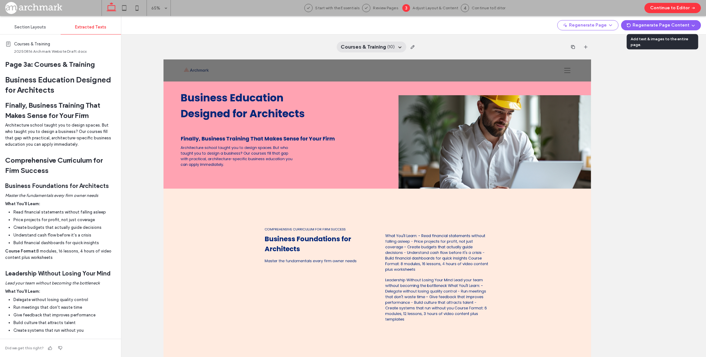
click at [400, 49] on div "Courses & Training ( 10 )" at bounding box center [372, 47] width 70 height 11
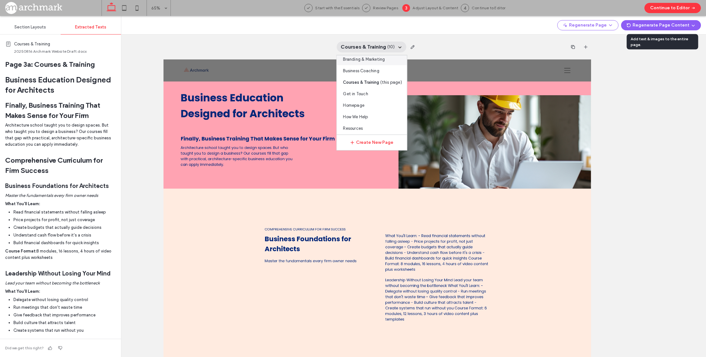
scroll to position [41, 0]
click at [372, 90] on div "Get in Touch" at bounding box center [372, 92] width 70 height 12
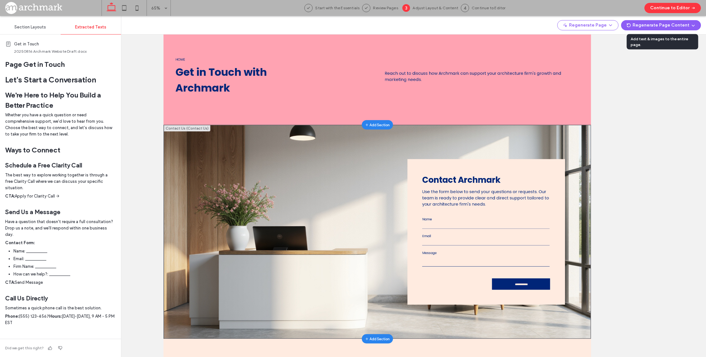
scroll to position [0, 0]
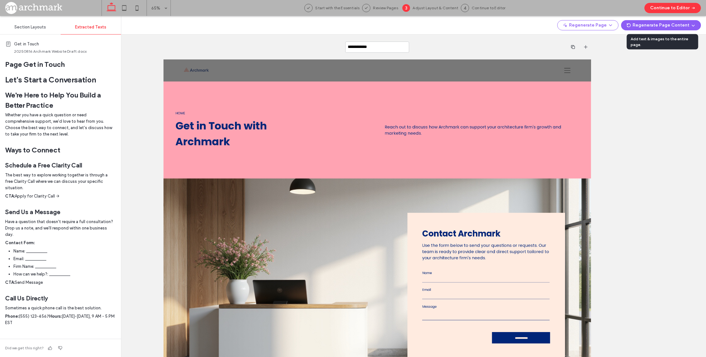
click at [439, 46] on div "**********" at bounding box center [377, 47] width 427 height 25
click at [390, 47] on icon at bounding box center [392, 46] width 5 height 5
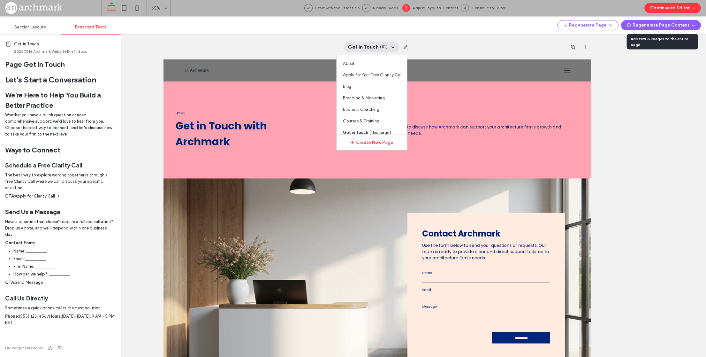
scroll to position [41, 0]
click at [362, 105] on span "Homepage" at bounding box center [353, 103] width 21 height 6
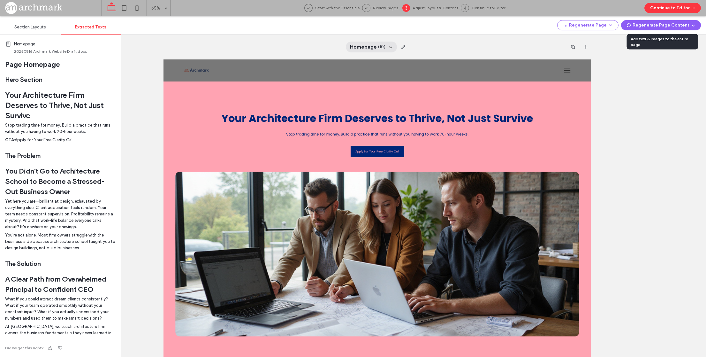
click at [389, 49] on icon at bounding box center [390, 46] width 5 height 5
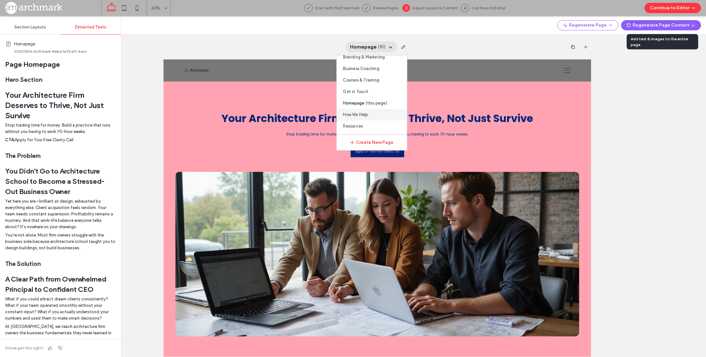
click at [367, 112] on span "How We Help" at bounding box center [355, 115] width 25 height 6
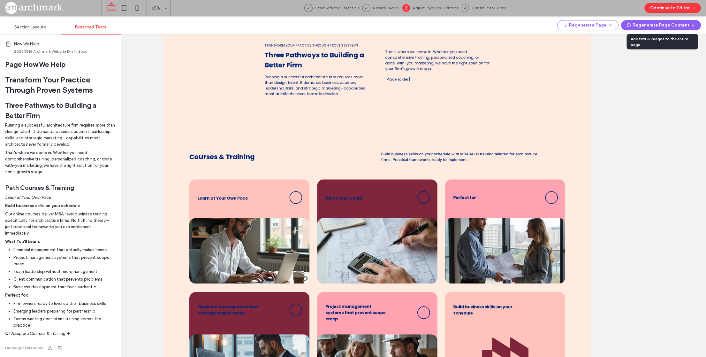
scroll to position [0, 0]
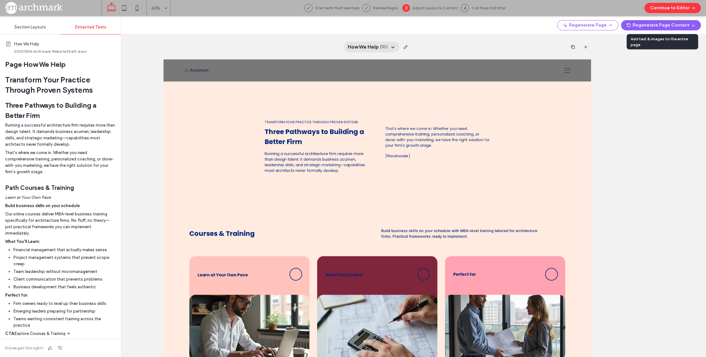
click at [393, 45] on icon at bounding box center [392, 46] width 5 height 5
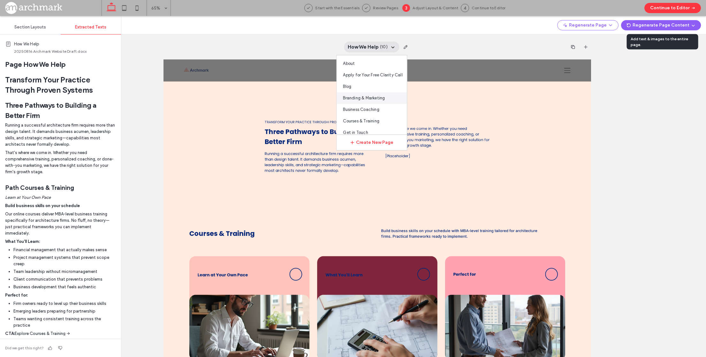
scroll to position [41, 0]
click at [362, 127] on span "Resources" at bounding box center [353, 126] width 20 height 6
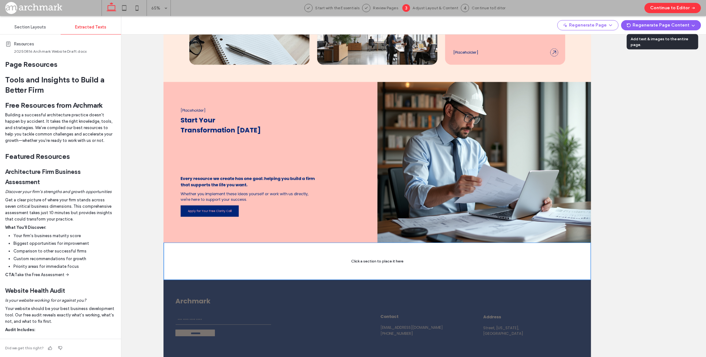
scroll to position [1705, 0]
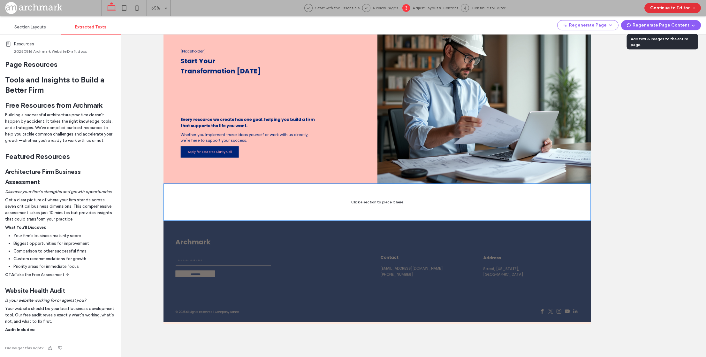
click at [677, 7] on button "Continue to Editor" at bounding box center [673, 8] width 57 height 10
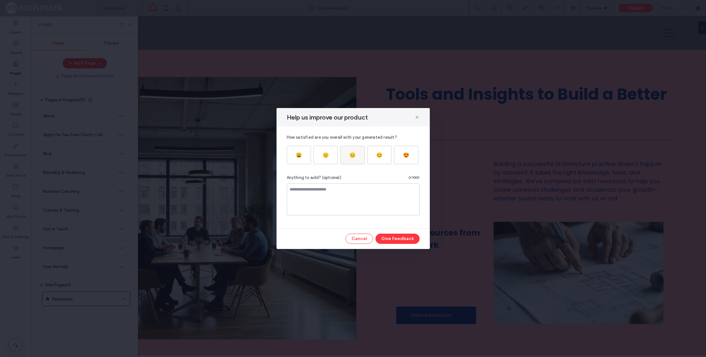
click at [352, 155] on div "😐" at bounding box center [353, 155] width 6 height 6
click at [327, 201] on textarea at bounding box center [353, 199] width 133 height 32
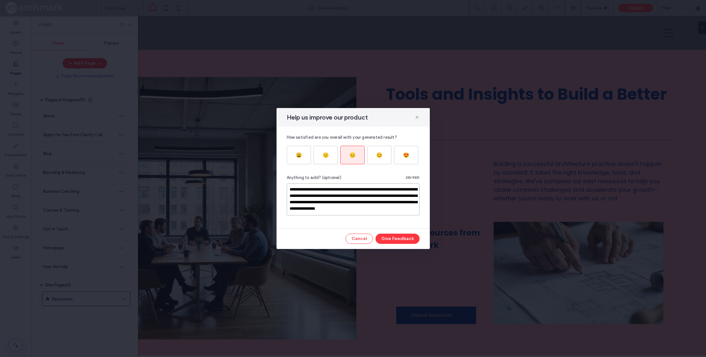
scroll to position [3, 0]
type textarea "**********"
click at [404, 242] on button "Give Feedback" at bounding box center [398, 239] width 44 height 10
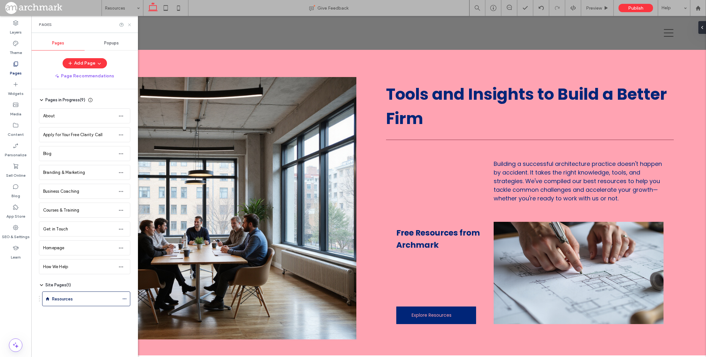
click at [130, 25] on icon at bounding box center [129, 24] width 5 height 5
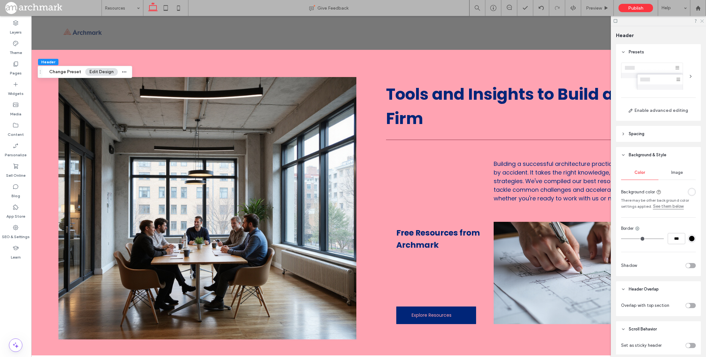
click at [704, 19] on use at bounding box center [703, 21] width 4 height 4
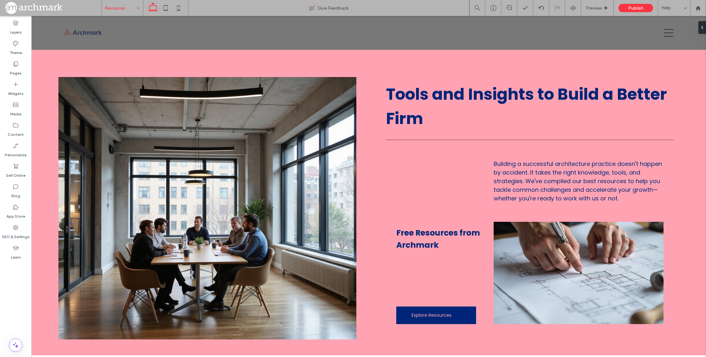
type input "***"
click at [18, 47] on label "Theme" at bounding box center [16, 51] width 12 height 9
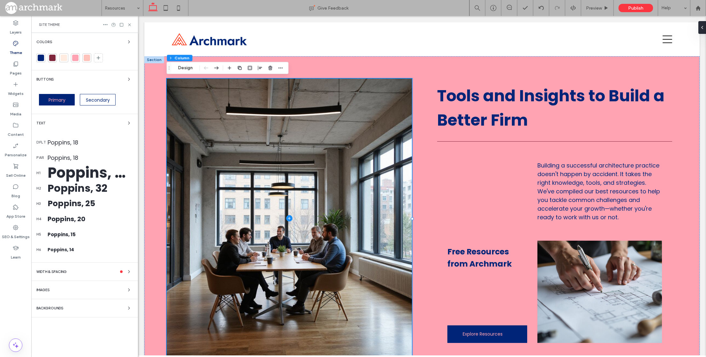
click at [41, 58] on div at bounding box center [41, 58] width 6 height 6
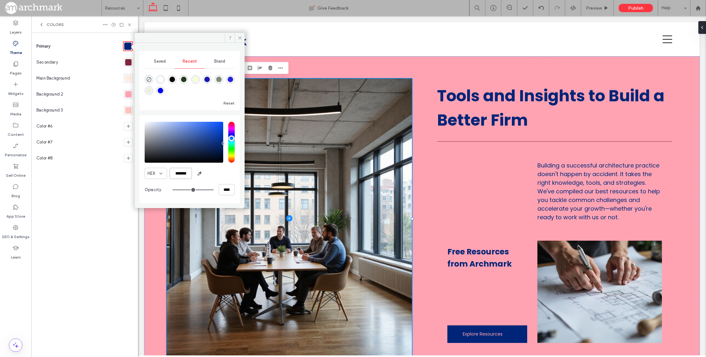
click at [184, 172] on input "*******" at bounding box center [181, 173] width 22 height 11
type input "*******"
click at [93, 230] on div "Primary Secondary Main Background Background 2 Background 3 Color #6 Color #7 C…" at bounding box center [84, 195] width 96 height 314
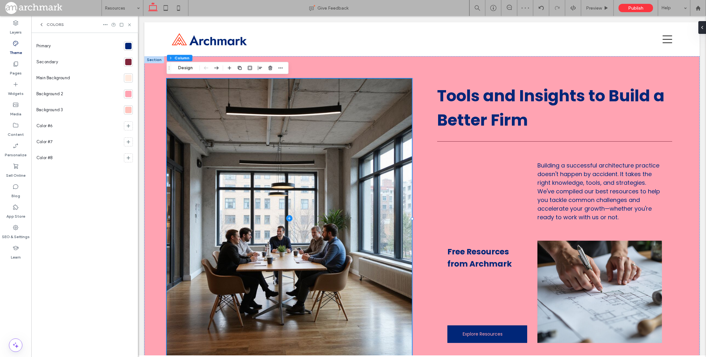
click at [126, 66] on section at bounding box center [127, 62] width 12 height 16
click at [127, 62] on div at bounding box center [128, 62] width 6 height 6
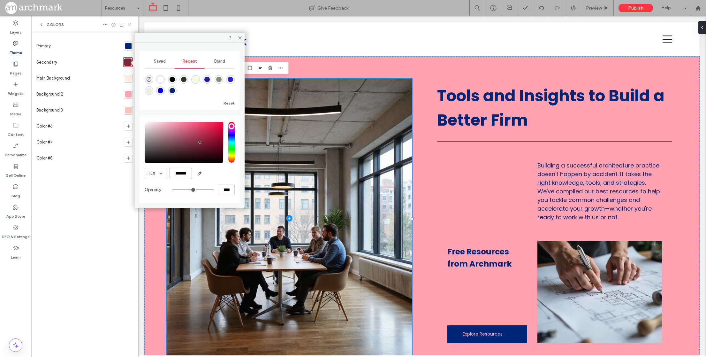
drag, startPoint x: 175, startPoint y: 170, endPoint x: 213, endPoint y: 174, distance: 37.6
click at [213, 174] on div "HEX *******" at bounding box center [190, 173] width 90 height 11
type input "*******"
click at [79, 249] on div "Primary Secondary Main Background Background 2 Background 3 Color #6 Color #7 C…" at bounding box center [84, 195] width 96 height 314
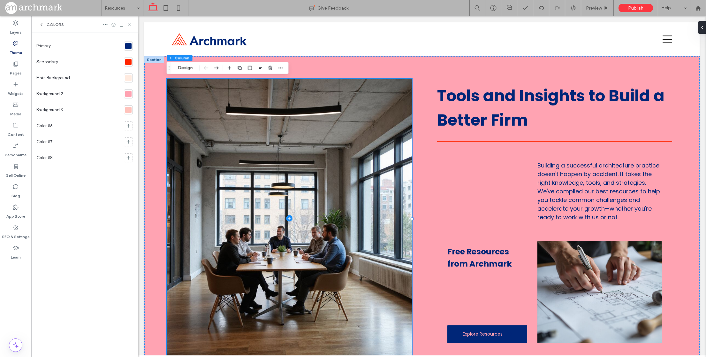
click at [129, 80] on div at bounding box center [128, 78] width 6 height 6
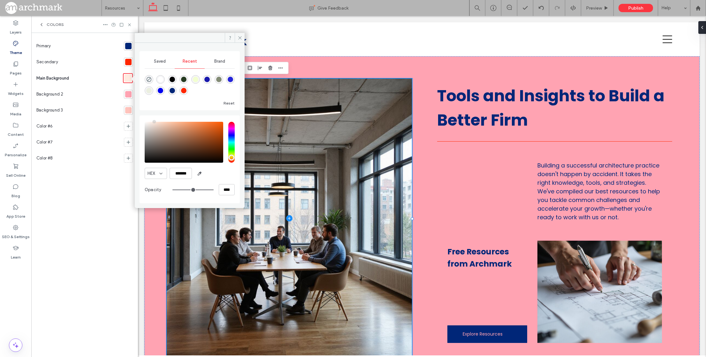
click at [147, 90] on div "rgba(235, 239, 224, 1)" at bounding box center [148, 90] width 5 height 5
type input "*******"
click at [103, 200] on div "Primary Secondary Main Background Background 2 Background 3 Color #6 Color #7 C…" at bounding box center [84, 195] width 96 height 314
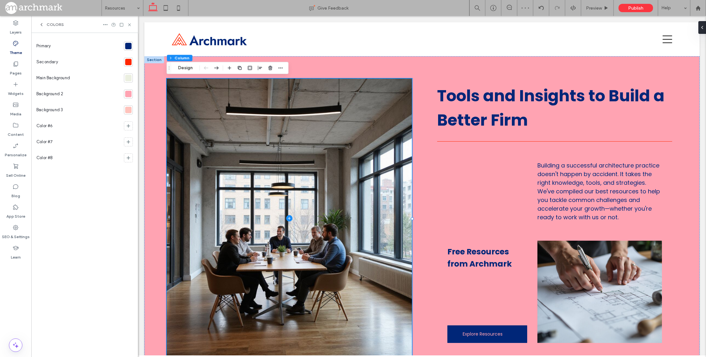
click at [129, 95] on div at bounding box center [128, 94] width 6 height 6
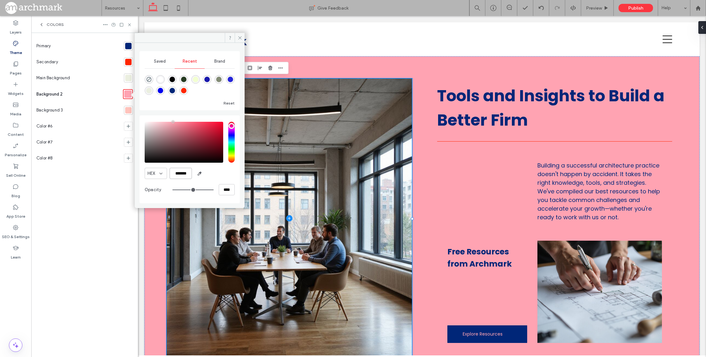
drag, startPoint x: 177, startPoint y: 173, endPoint x: 216, endPoint y: 174, distance: 39.3
click at [216, 174] on div "HEX *******" at bounding box center [190, 173] width 90 height 11
paste input "color picker textbox"
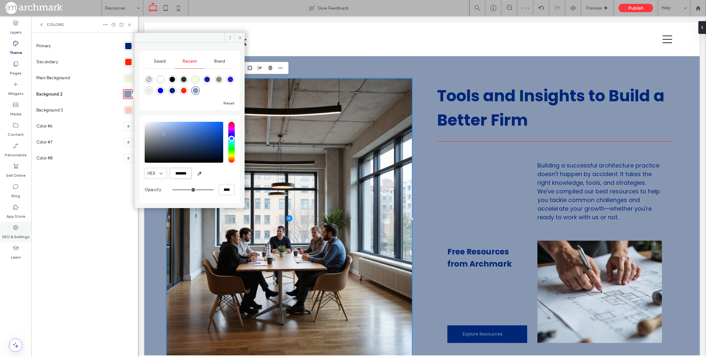
type input "*******"
click at [112, 113] on div "Background 3" at bounding box center [78, 110] width 85 height 16
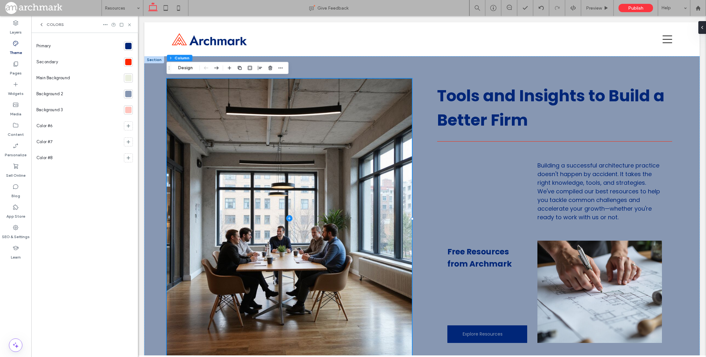
click at [130, 109] on div at bounding box center [128, 110] width 6 height 6
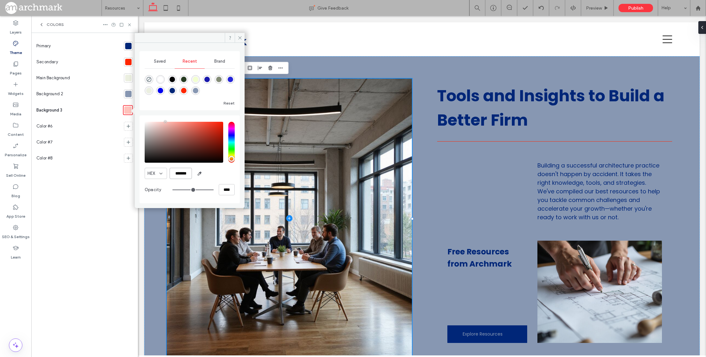
drag, startPoint x: 175, startPoint y: 173, endPoint x: 208, endPoint y: 174, distance: 32.6
click at [208, 174] on div "HEX *******" at bounding box center [190, 173] width 90 height 11
paste input "color picker textbox"
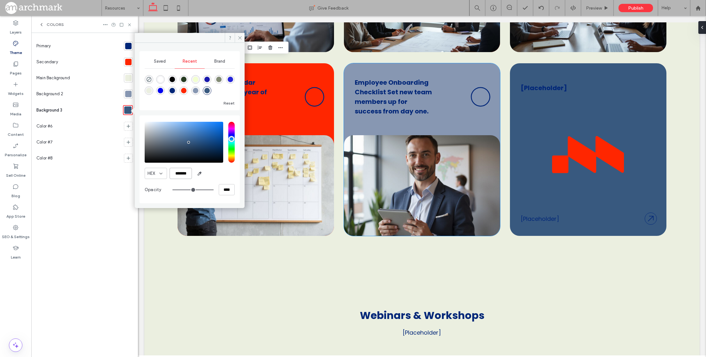
scroll to position [1089, 0]
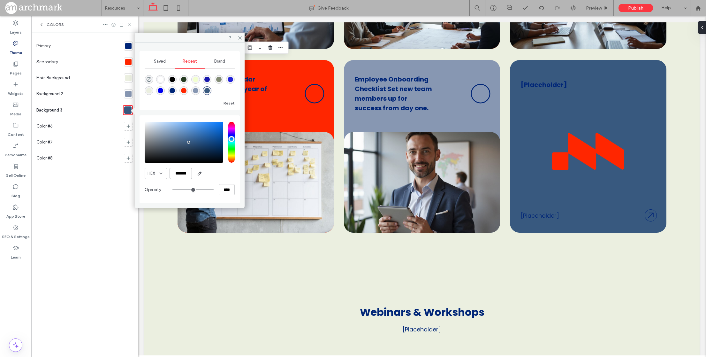
type input "*******"
click at [129, 77] on div at bounding box center [128, 78] width 6 height 6
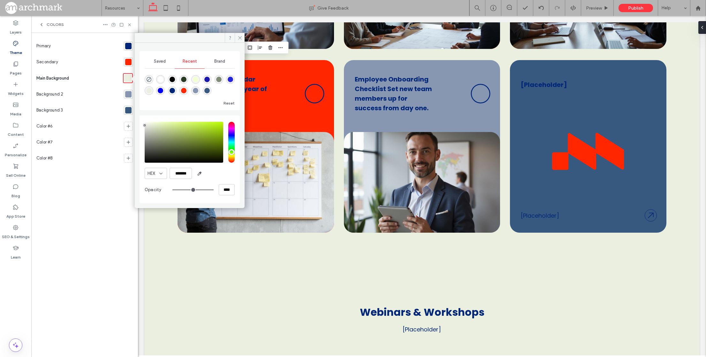
type input "*******"
drag, startPoint x: 149, startPoint y: 125, endPoint x: 141, endPoint y: 125, distance: 8.3
click at [141, 125] on div "HEX ******* Opacity ****" at bounding box center [190, 159] width 100 height 88
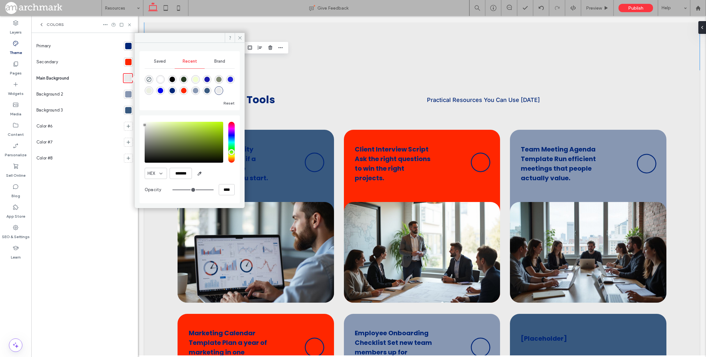
scroll to position [836, 0]
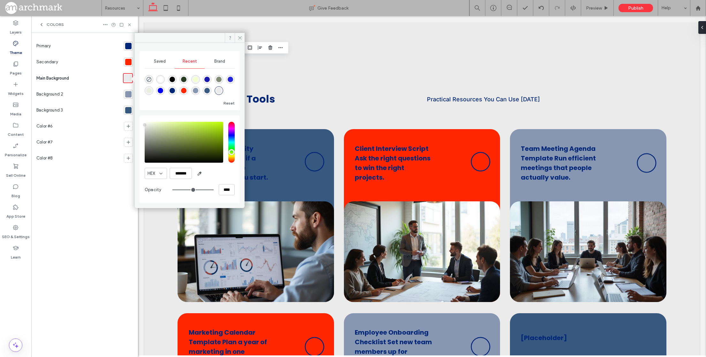
click at [128, 94] on div at bounding box center [128, 94] width 6 height 6
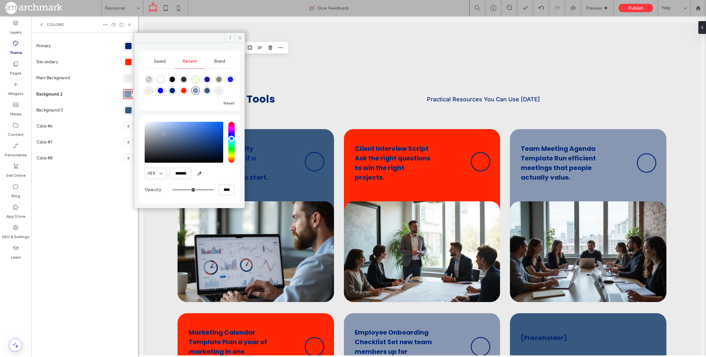
click at [163, 126] on div "saturation and value" at bounding box center [184, 142] width 79 height 41
type input "*******"
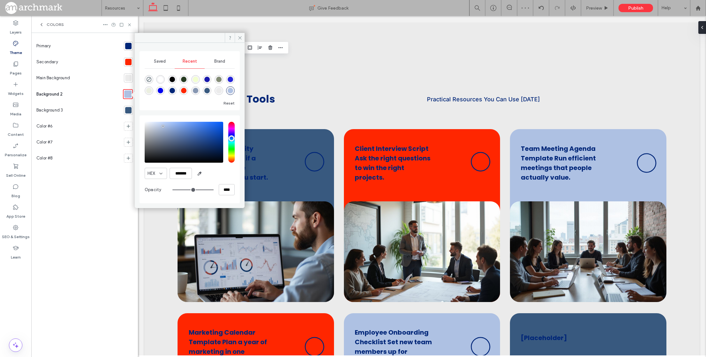
click at [127, 115] on section at bounding box center [127, 110] width 12 height 16
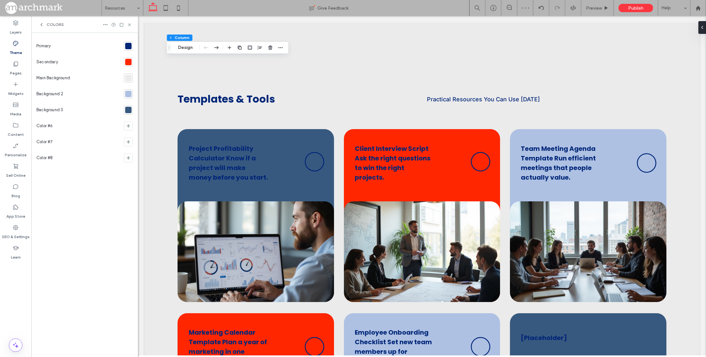
click at [127, 113] on div at bounding box center [128, 110] width 6 height 6
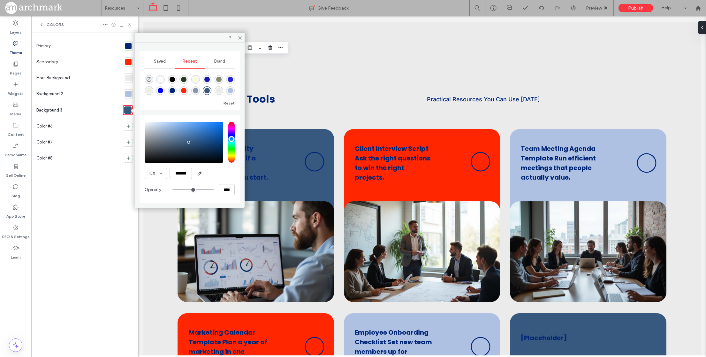
click at [173, 131] on div "saturation and value" at bounding box center [184, 142] width 79 height 41
type input "*******"
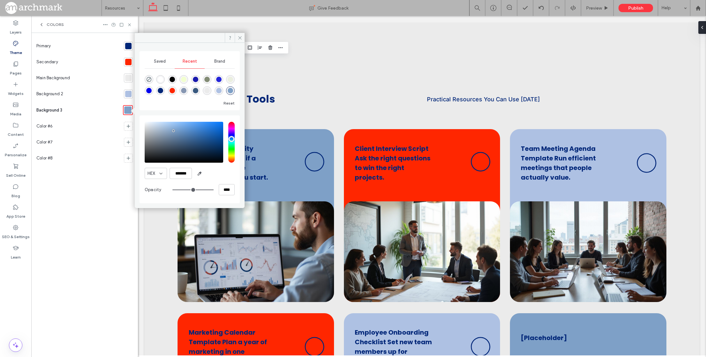
click at [128, 92] on div at bounding box center [128, 94] width 6 height 6
drag, startPoint x: 162, startPoint y: 126, endPoint x: 162, endPoint y: 122, distance: 4.2
click at [162, 122] on div "pointer" at bounding box center [162, 122] width 2 height 2
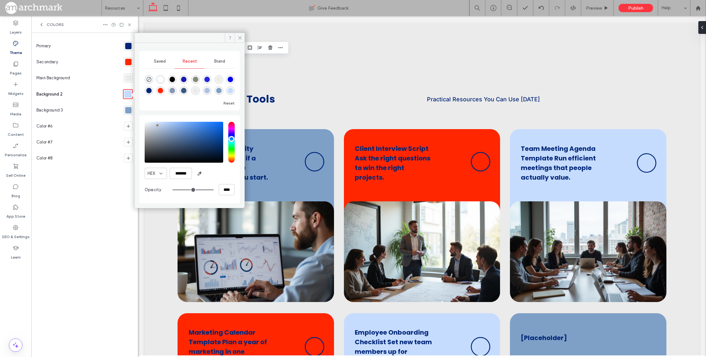
drag, startPoint x: 162, startPoint y: 121, endPoint x: 158, endPoint y: 125, distance: 5.9
click at [158, 125] on div "pointer" at bounding box center [158, 125] width 2 height 2
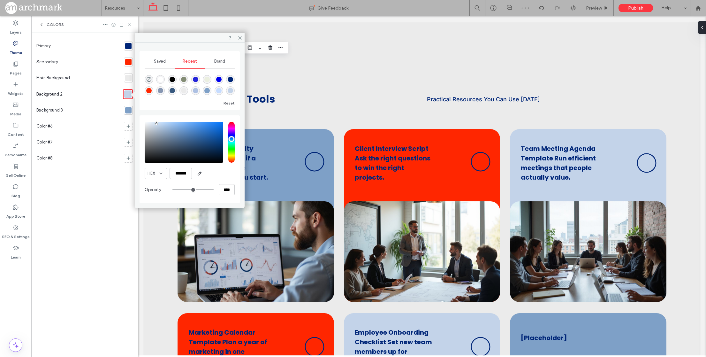
click at [157, 123] on div "pointer" at bounding box center [157, 123] width 2 height 2
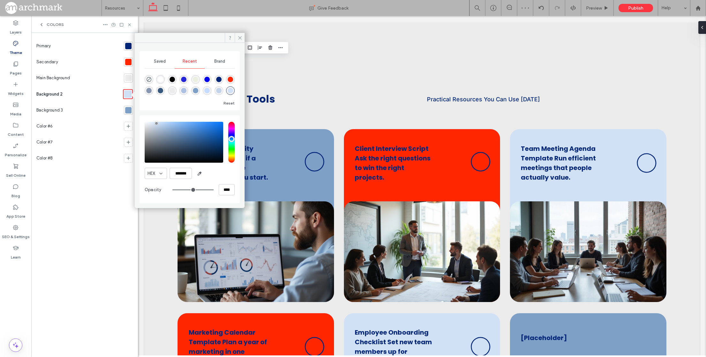
type input "*******"
click at [156, 124] on div "pointer" at bounding box center [156, 124] width 2 height 2
click at [113, 154] on div "Color #8" at bounding box center [78, 158] width 85 height 16
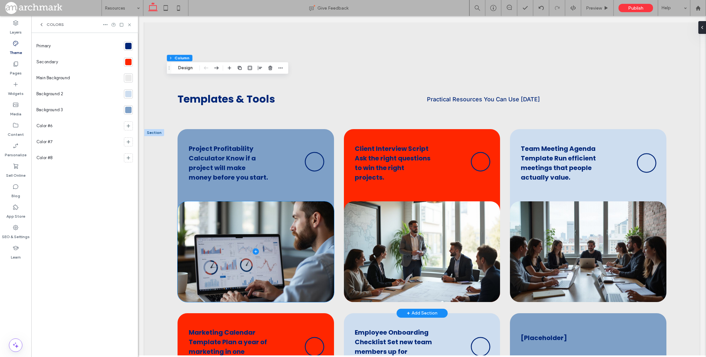
scroll to position [0, 0]
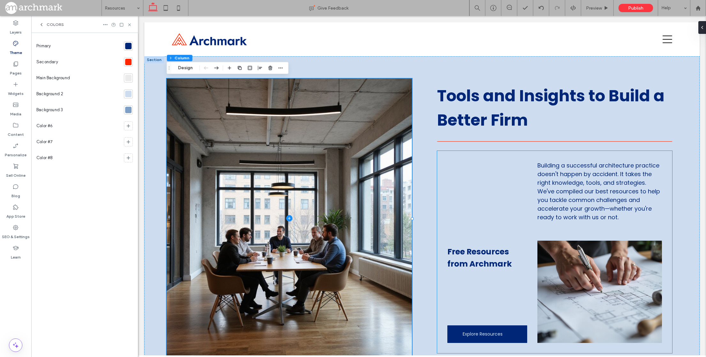
click at [549, 213] on p "Building a successful architecture practice doesn't happen by accident. It take…" at bounding box center [600, 191] width 125 height 60
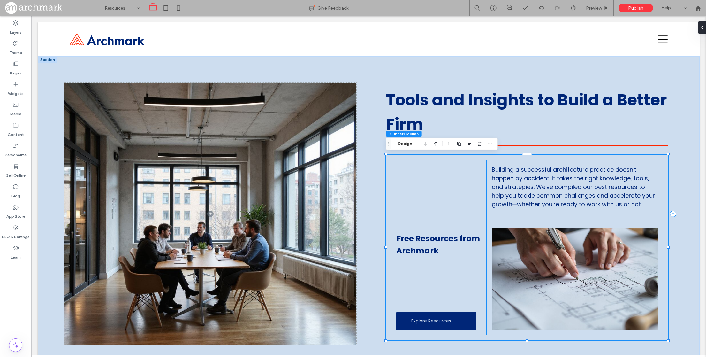
click at [511, 170] on span "Building a successful architecture practice doesn't happen by accident. It take…" at bounding box center [573, 187] width 163 height 42
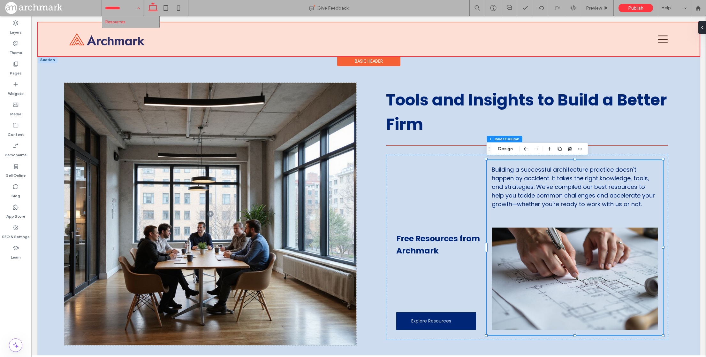
click at [663, 35] on div at bounding box center [369, 39] width 662 height 34
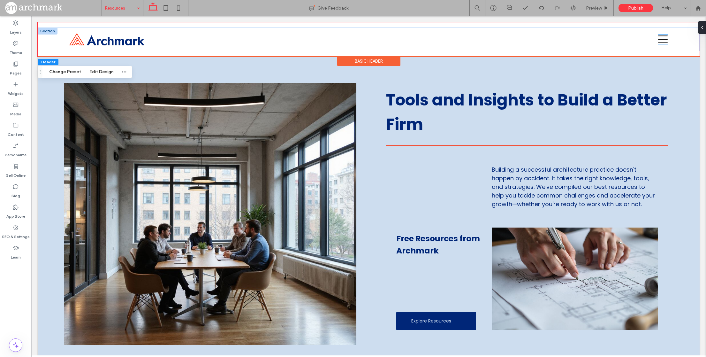
click at [663, 39] on icon at bounding box center [663, 40] width 10 height 10
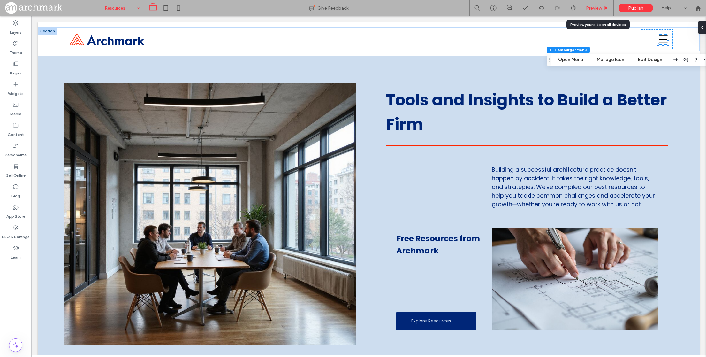
drag, startPoint x: 600, startPoint y: 7, endPoint x: 635, endPoint y: 25, distance: 38.3
click at [600, 7] on span "Preview" at bounding box center [594, 7] width 16 height 5
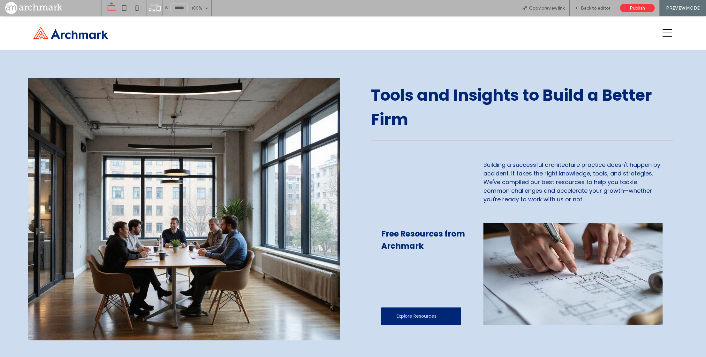
click at [667, 31] on icon at bounding box center [668, 33] width 10 height 10
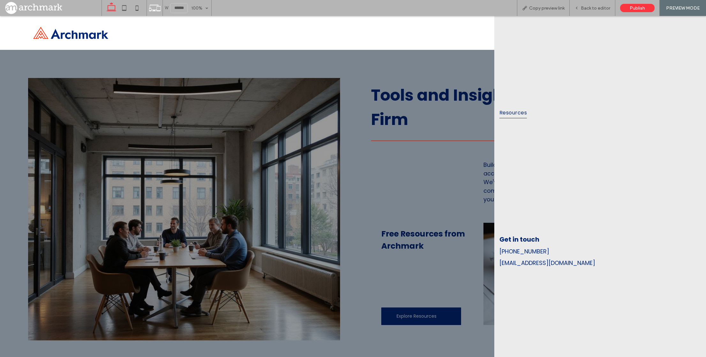
click at [464, 33] on div at bounding box center [336, 33] width 616 height 20
click at [595, 7] on span "Back to editor" at bounding box center [595, 7] width 29 height 5
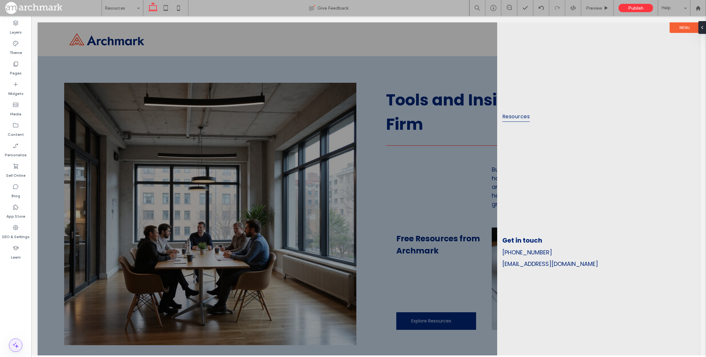
click at [16, 344] on icon at bounding box center [16, 345] width 8 height 8
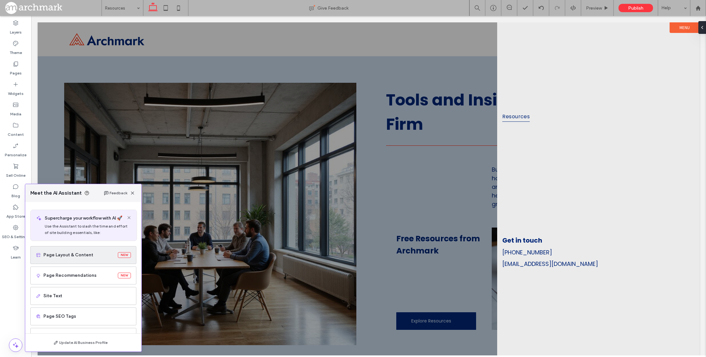
click at [101, 258] on span "Page Layout & Content" at bounding box center [79, 255] width 72 height 6
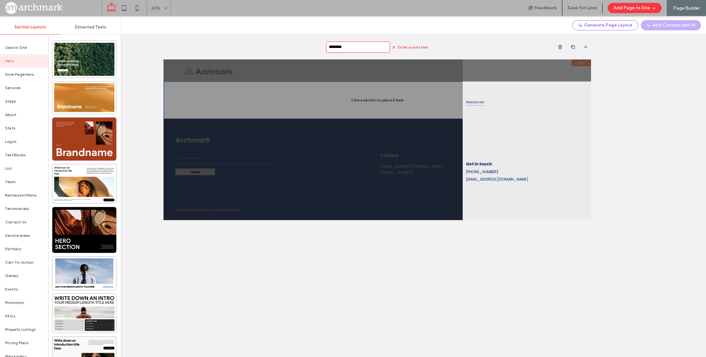
click at [324, 280] on div "******** Enter a valid text" at bounding box center [378, 186] width 658 height 341
click at [648, 4] on button "Add Page to Site" at bounding box center [635, 8] width 54 height 10
click at [644, 109] on div "******** Enter a valid text" at bounding box center [378, 186] width 658 height 341
click at [101, 25] on span "Extracted Texts" at bounding box center [90, 27] width 31 height 5
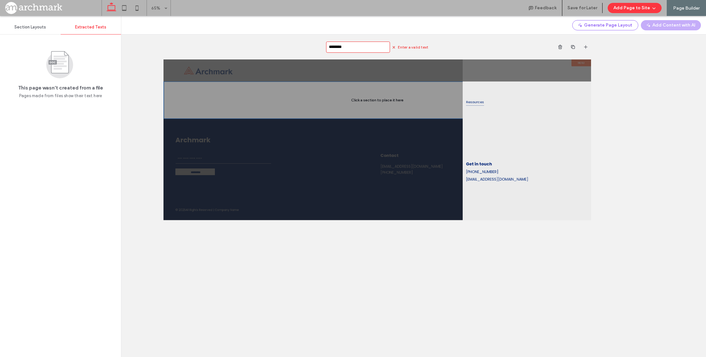
click at [31, 27] on span "Section Layouts" at bounding box center [30, 27] width 32 height 5
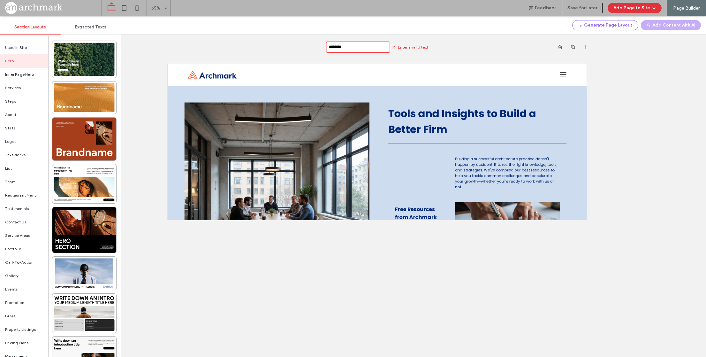
click at [654, 5] on span "button" at bounding box center [653, 8] width 6 height 10
click at [638, 38] on span "Add & Go to Editor" at bounding box center [630, 37] width 38 height 6
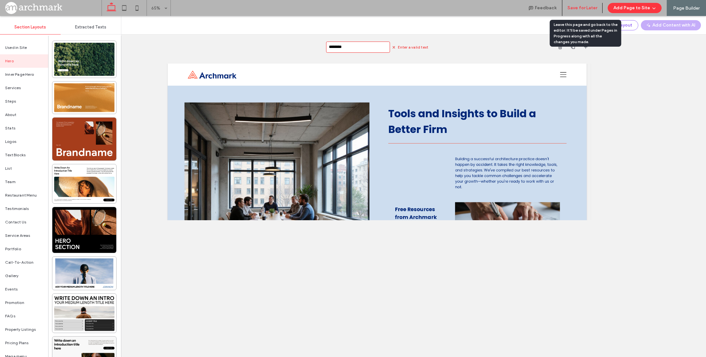
click at [581, 8] on button "Save for Later" at bounding box center [583, 8] width 30 height 10
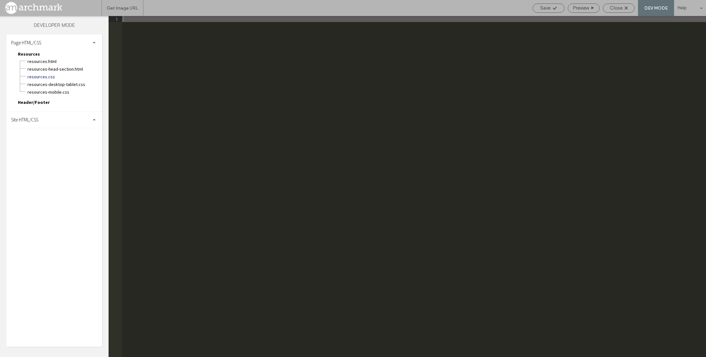
scroll to position [0, 0]
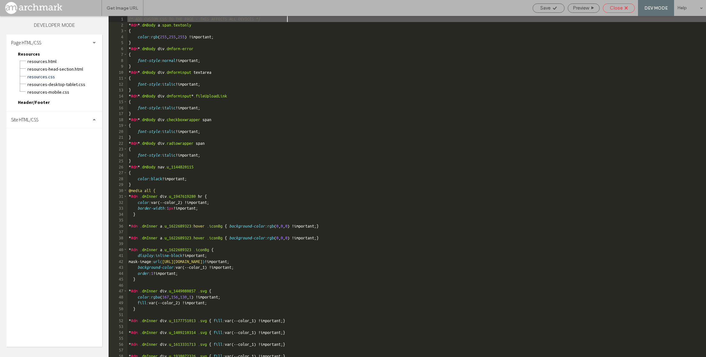
click at [624, 7] on div "Close" at bounding box center [619, 8] width 31 height 6
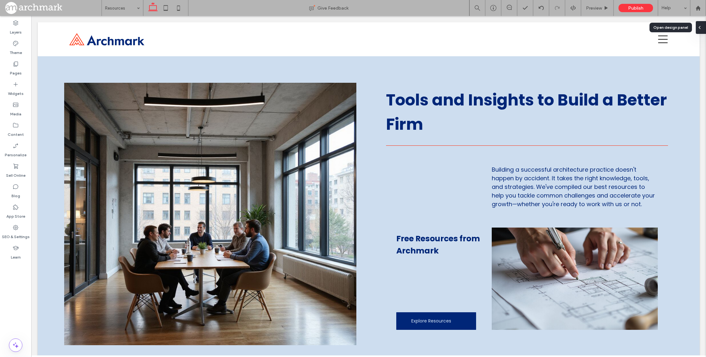
click at [699, 27] on use at bounding box center [699, 27] width 1 height 3
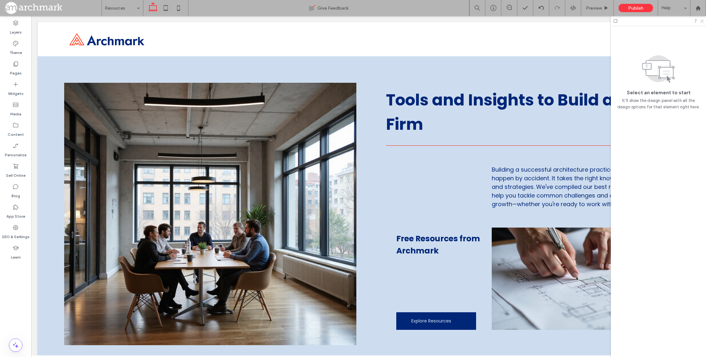
click at [702, 21] on use at bounding box center [703, 21] width 4 height 4
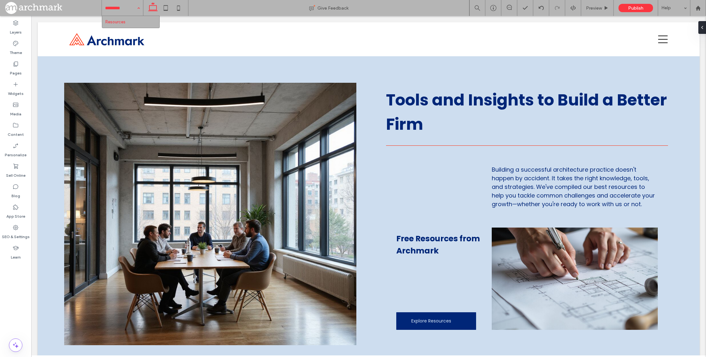
click at [124, 3] on input at bounding box center [121, 8] width 32 height 16
click at [17, 70] on label "Pages" at bounding box center [16, 71] width 12 height 9
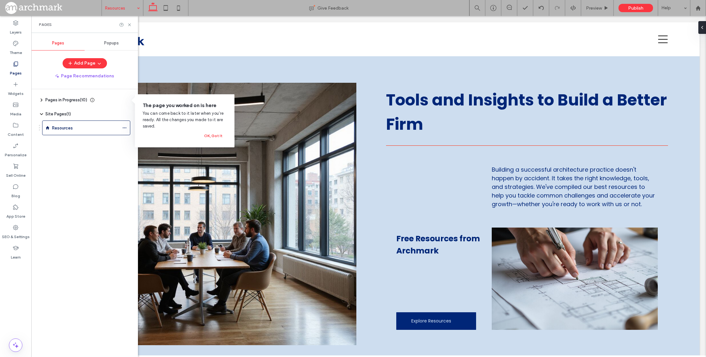
click at [42, 100] on use at bounding box center [41, 100] width 1 height 3
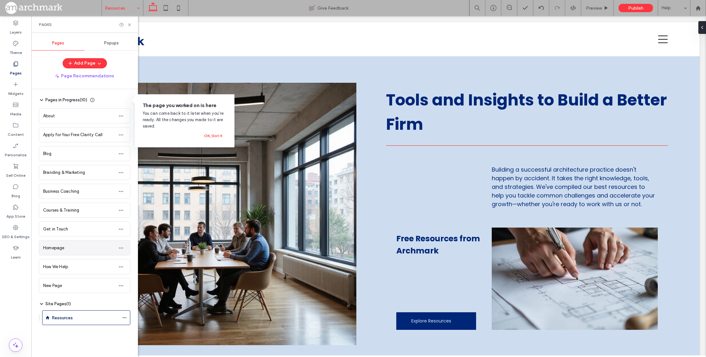
click at [61, 255] on div "Homepage" at bounding box center [84, 248] width 91 height 14
click at [119, 250] on icon "button" at bounding box center [121, 247] width 5 height 5
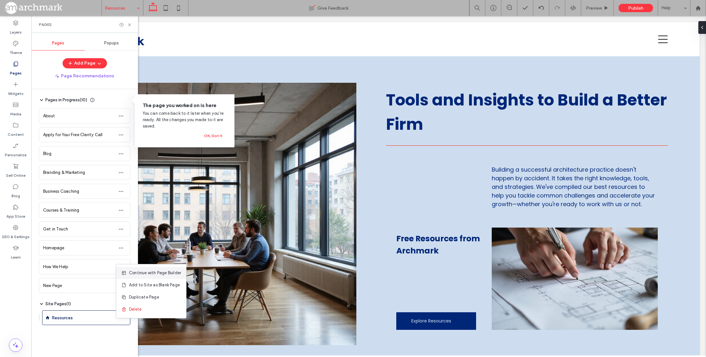
click at [152, 273] on span "Continue with Page Builder" at bounding box center [155, 273] width 52 height 6
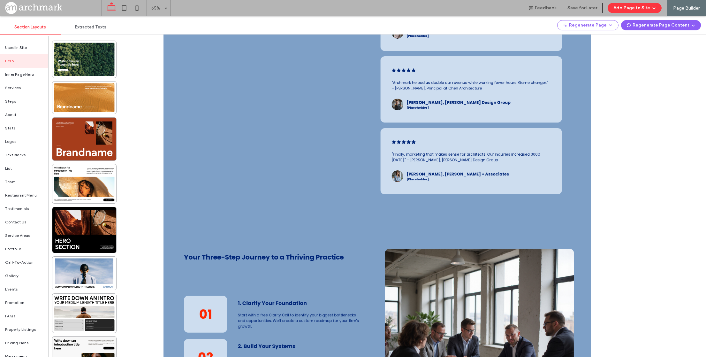
scroll to position [0, 0]
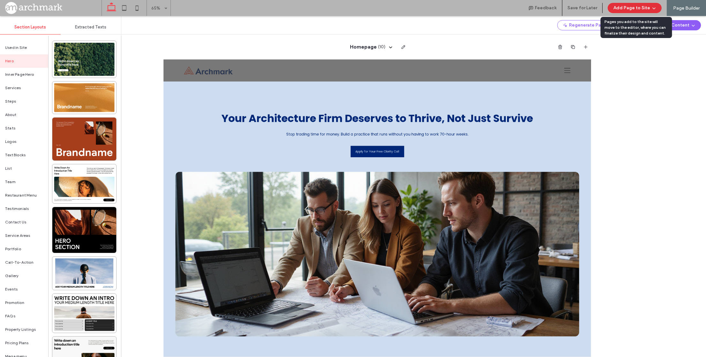
click at [642, 8] on button "Add Page to Site" at bounding box center [635, 8] width 54 height 10
click at [633, 24] on span "Add & Build Next Page" at bounding box center [633, 24] width 44 height 6
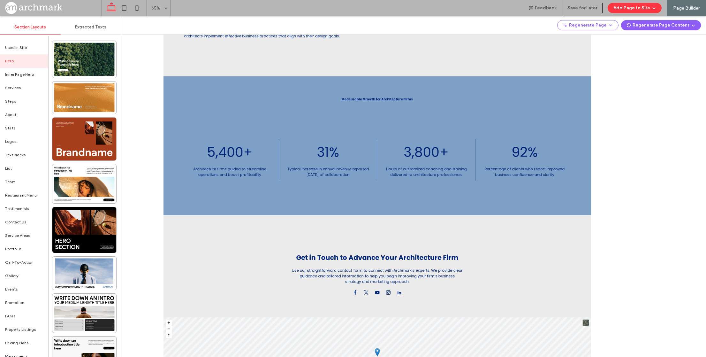
scroll to position [481, 0]
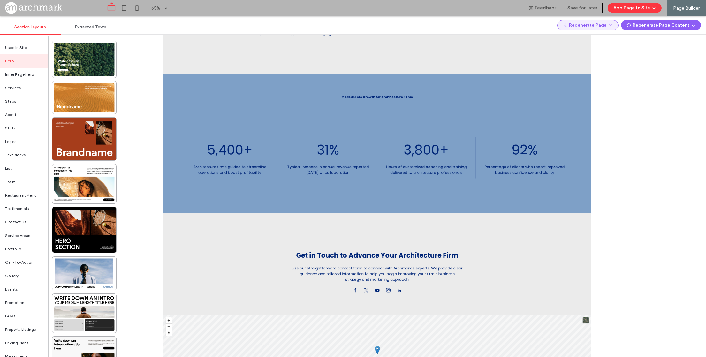
click at [606, 24] on button "Regenerate Page" at bounding box center [588, 25] width 61 height 10
click at [694, 26] on use "button" at bounding box center [693, 26] width 3 height 2
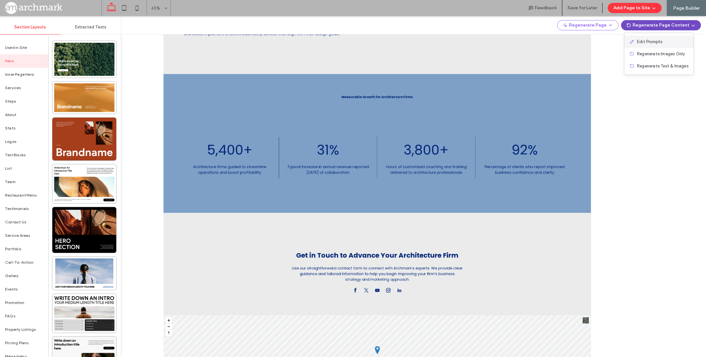
click at [658, 42] on span "Edit Prompts" at bounding box center [649, 42] width 25 height 6
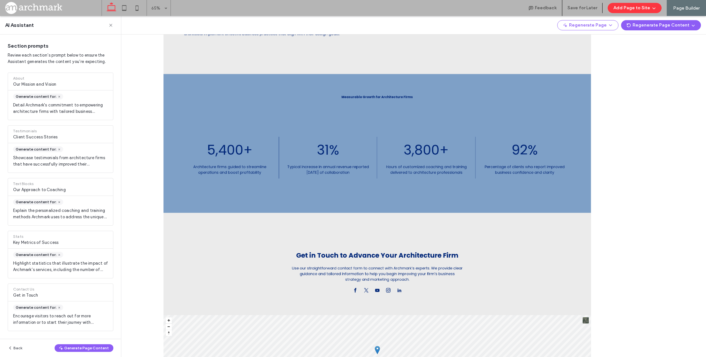
scroll to position [0, 0]
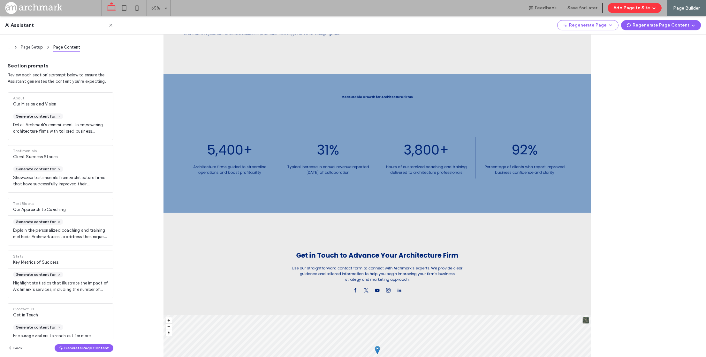
click at [682, 60] on div "About ( 9 )" at bounding box center [378, 186] width 658 height 341
click at [693, 26] on use "button" at bounding box center [693, 26] width 3 height 2
click at [662, 68] on span "Regenerate Text & Images" at bounding box center [662, 66] width 51 height 6
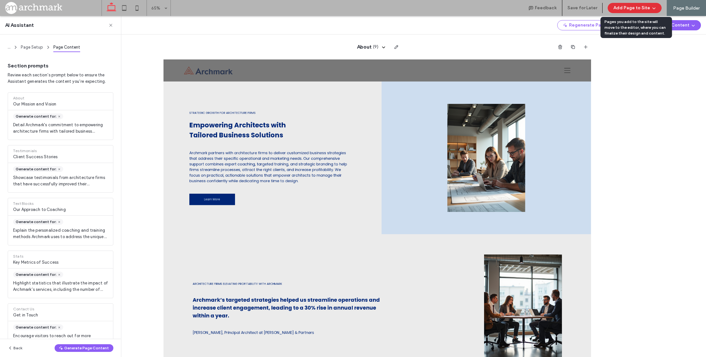
click at [651, 8] on button "Add Page to Site" at bounding box center [635, 8] width 54 height 10
click at [658, 6] on button "Add Page to Site" at bounding box center [635, 8] width 54 height 10
click at [640, 24] on span "Add & Build Next Page" at bounding box center [633, 24] width 44 height 6
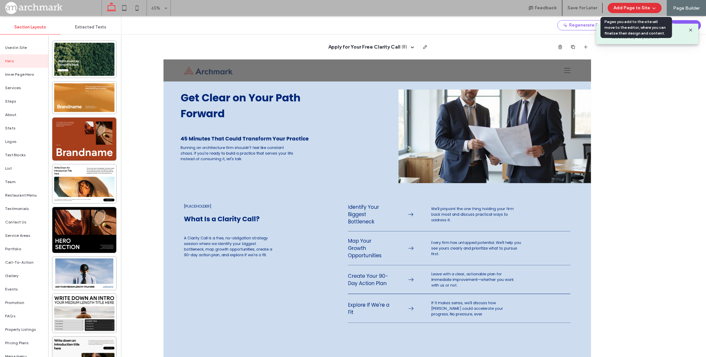
click at [657, 6] on icon "button" at bounding box center [654, 7] width 5 height 5
click at [641, 25] on span "Add & Build Next Page" at bounding box center [633, 24] width 44 height 6
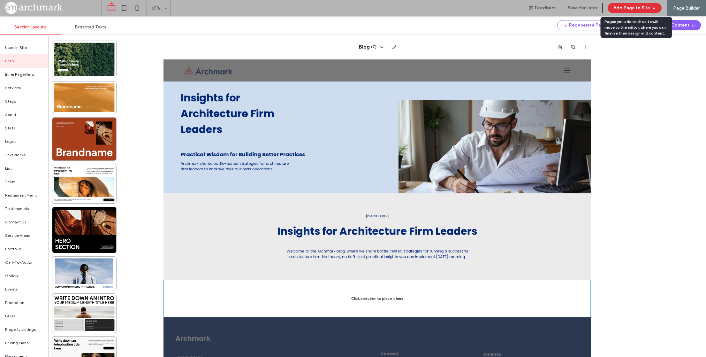
click at [652, 7] on span "button" at bounding box center [653, 8] width 6 height 10
click at [638, 22] on span "Add & Build Next Page" at bounding box center [633, 24] width 44 height 6
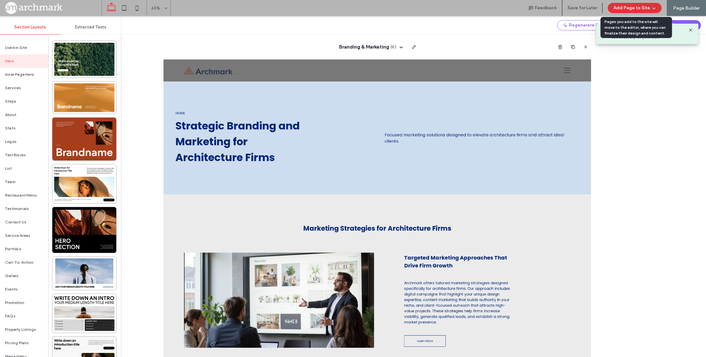
click at [650, 9] on button "Add Page to Site" at bounding box center [635, 8] width 54 height 10
click at [643, 22] on span "Add & Build Next Page" at bounding box center [633, 24] width 44 height 6
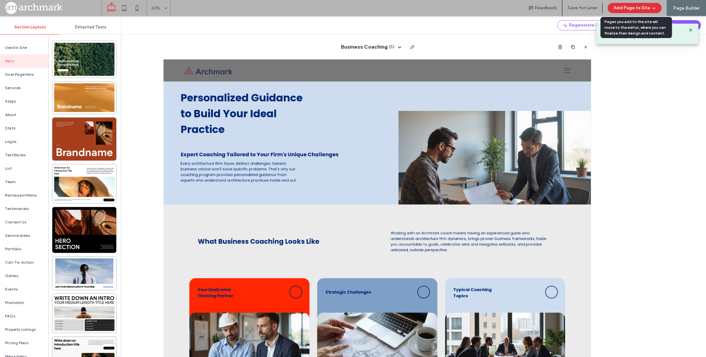
click at [651, 7] on span "button" at bounding box center [653, 8] width 6 height 10
click at [642, 21] on span "Add & Build Next Page" at bounding box center [633, 24] width 44 height 6
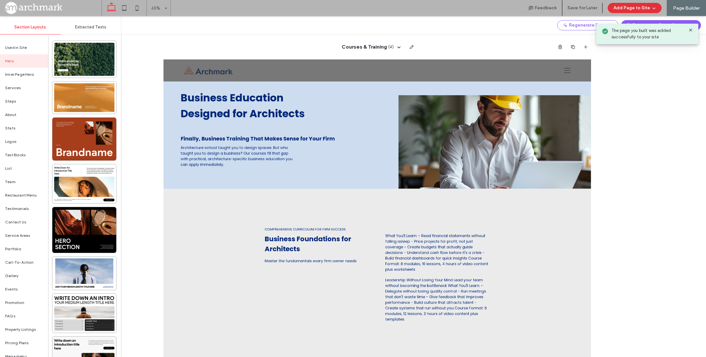
click at [651, 7] on span "button" at bounding box center [653, 8] width 6 height 10
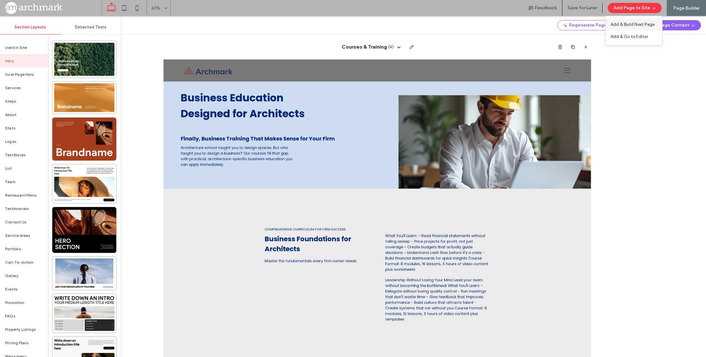
click at [631, 24] on span "Add & Build Next Page" at bounding box center [633, 24] width 44 height 6
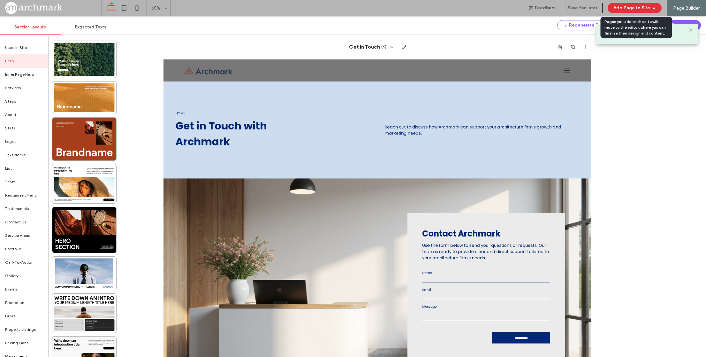
click at [641, 8] on button "Add Page to Site" at bounding box center [635, 8] width 54 height 10
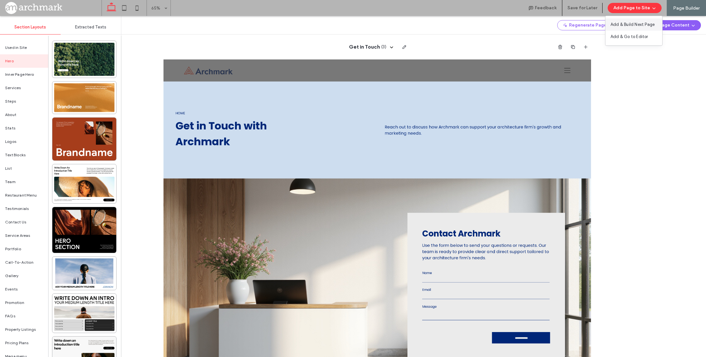
click at [631, 21] on div "Add & Build Next Page" at bounding box center [634, 25] width 57 height 12
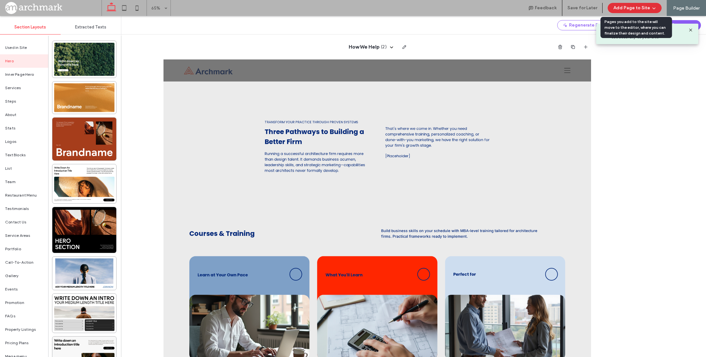
click at [646, 7] on button "Add Page to Site" at bounding box center [635, 8] width 54 height 10
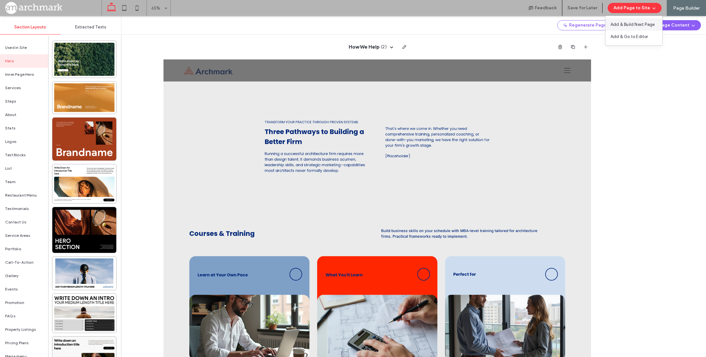
click at [633, 24] on span "Add & Build Next Page" at bounding box center [633, 24] width 44 height 6
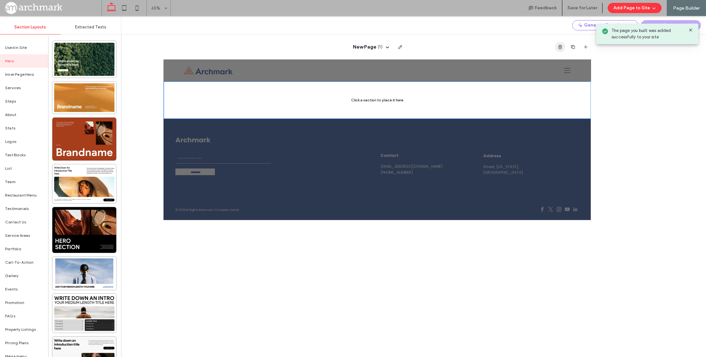
click at [562, 48] on use "button" at bounding box center [561, 47] width 4 height 4
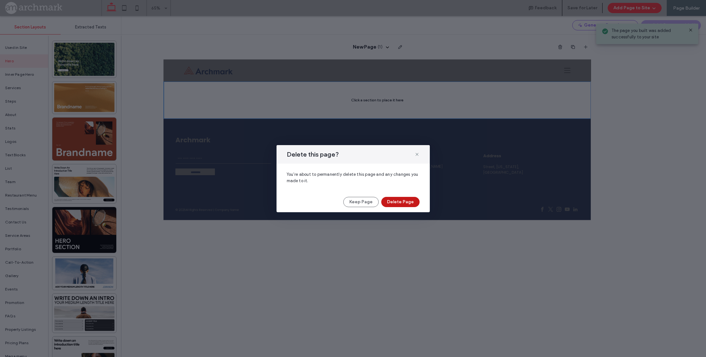
click at [395, 199] on button "Delete Page" at bounding box center [400, 202] width 38 height 10
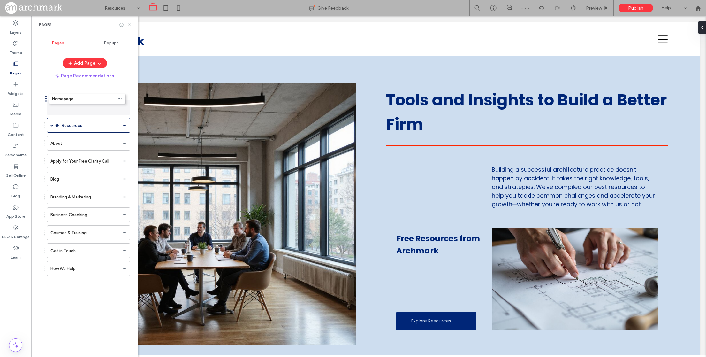
drag, startPoint x: 50, startPoint y: 121, endPoint x: 45, endPoint y: 98, distance: 24.1
click at [124, 107] on icon at bounding box center [124, 107] width 4 height 4
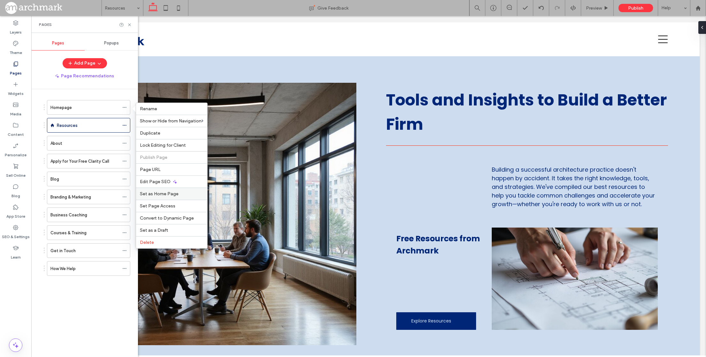
click at [167, 196] on span "Set as Home Page" at bounding box center [159, 193] width 39 height 5
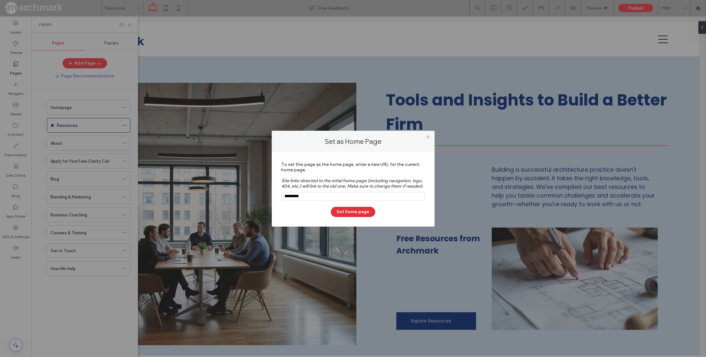
click at [348, 213] on button "Set home page" at bounding box center [353, 212] width 44 height 10
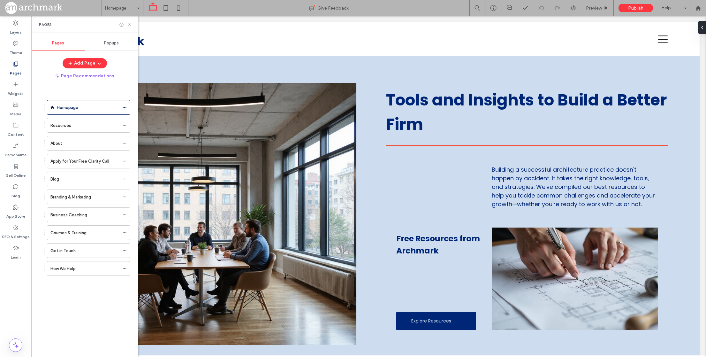
click at [42, 143] on ol "Homepage Resources About Apply for Your Free Clarity Call Blog Branding & Marke…" at bounding box center [84, 188] width 91 height 176
drag, startPoint x: 44, startPoint y: 143, endPoint x: 45, endPoint y: 120, distance: 23.0
click at [44, 160] on div "Apply for Your Free Clarity Call" at bounding box center [87, 161] width 87 height 15
drag, startPoint x: 44, startPoint y: 160, endPoint x: 42, endPoint y: 234, distance: 73.5
drag, startPoint x: 45, startPoint y: 267, endPoint x: 42, endPoint y: 166, distance: 101.0
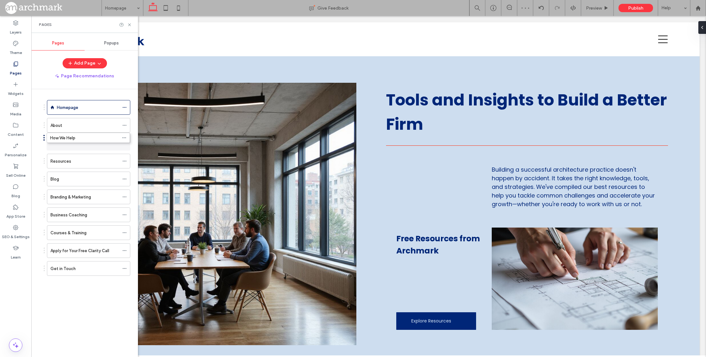
drag, startPoint x: 44, startPoint y: 161, endPoint x: 43, endPoint y: 144, distance: 16.3
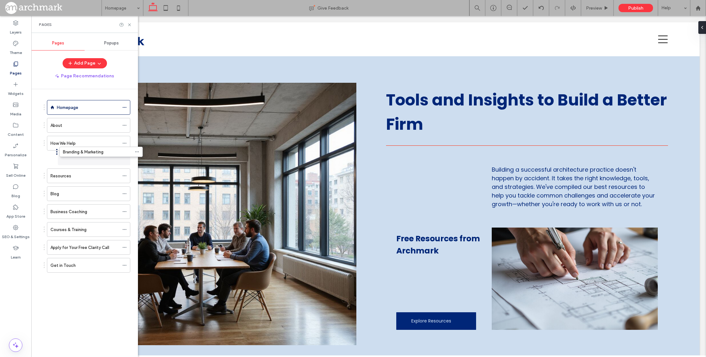
drag, startPoint x: 44, startPoint y: 196, endPoint x: 56, endPoint y: 153, distance: 44.9
drag, startPoint x: 44, startPoint y: 211, endPoint x: 65, endPoint y: 162, distance: 53.7
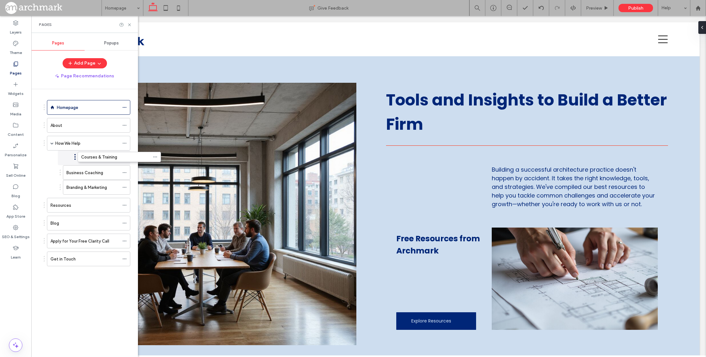
drag, startPoint x: 44, startPoint y: 226, endPoint x: 75, endPoint y: 159, distance: 73.8
click at [71, 295] on div "Homepage About How We Help Business Coaching Branding & Marketing Courses & Tra…" at bounding box center [88, 221] width 99 height 265
click at [130, 24] on icon at bounding box center [129, 24] width 5 height 5
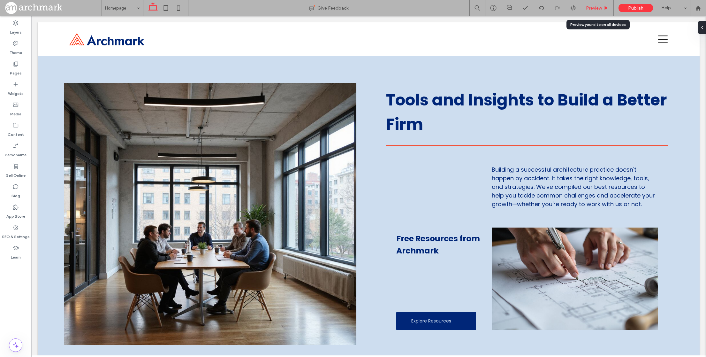
click at [599, 7] on span "Preview" at bounding box center [594, 7] width 16 height 5
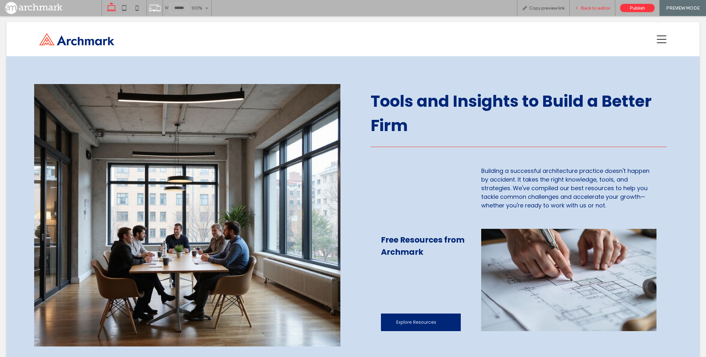
click at [585, 7] on span "Back to editor" at bounding box center [595, 7] width 29 height 5
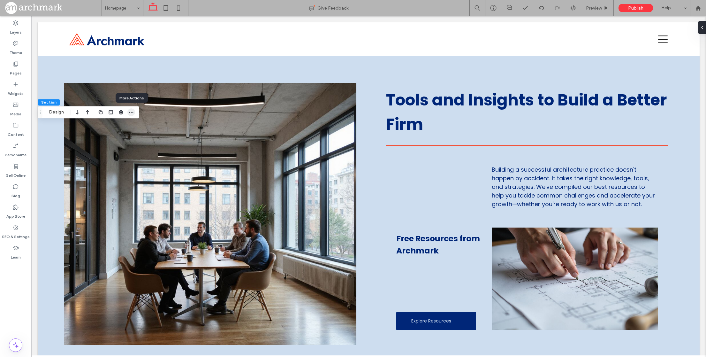
click at [134, 110] on span "button" at bounding box center [131, 112] width 8 height 8
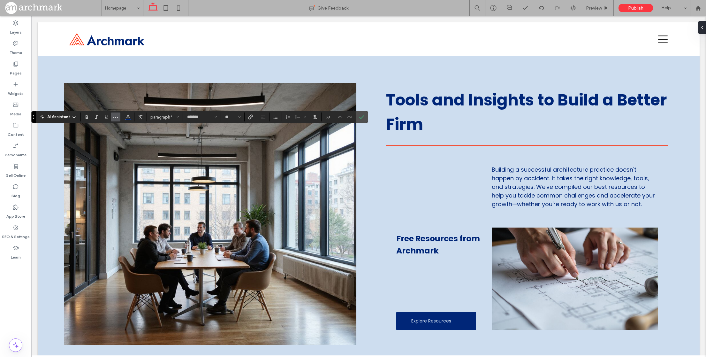
click at [118, 119] on icon "More" at bounding box center [115, 116] width 5 height 5
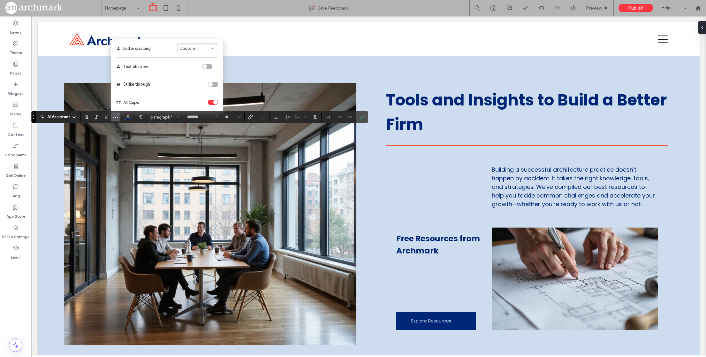
click at [218, 102] on div "toggle" at bounding box center [213, 102] width 10 height 5
click at [365, 116] on icon "Confirm" at bounding box center [361, 116] width 5 height 5
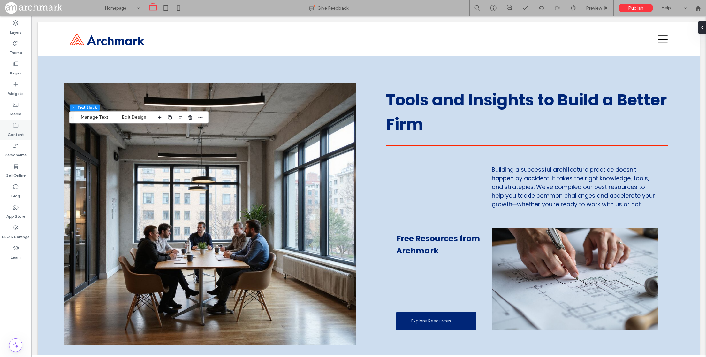
click at [12, 121] on div "Content" at bounding box center [15, 129] width 31 height 20
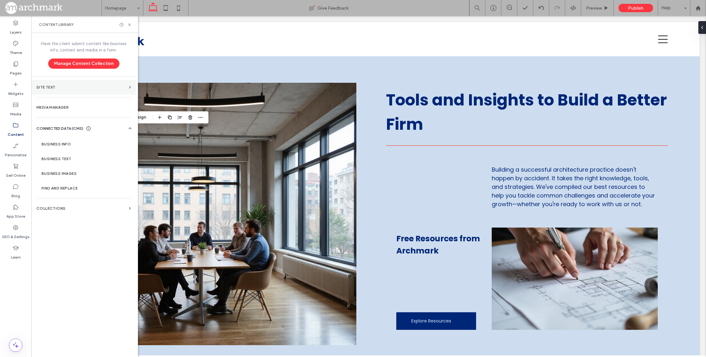
click at [111, 89] on label "Site Text" at bounding box center [81, 87] width 90 height 4
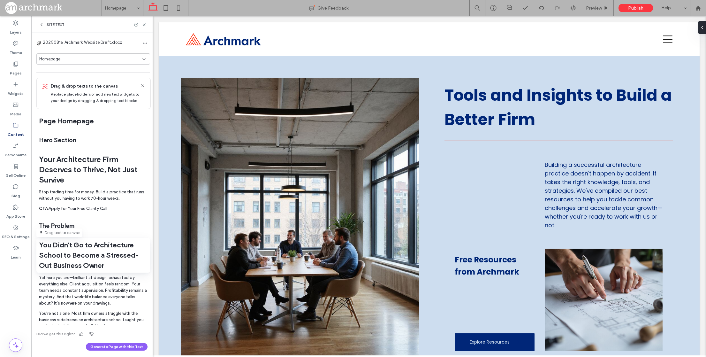
click at [75, 250] on h2 "You Didn't Go to Architecture School to Become a Stressed-Out Business Owner" at bounding box center [93, 255] width 109 height 31
click at [93, 242] on div "You Didn't Go to Architecture School to Become a Stressed-Out Business Owner" at bounding box center [93, 255] width 114 height 35
drag, startPoint x: 82, startPoint y: 251, endPoint x: 104, endPoint y: 248, distance: 21.3
click at [104, 248] on h2 "You Didn't Go to Architecture School to Become a Stressed-Out Business Owner" at bounding box center [93, 255] width 109 height 31
click at [86, 250] on h2 "You Didn't Go to Architecture School to Become a Stressed-Out Business Owner" at bounding box center [93, 255] width 109 height 31
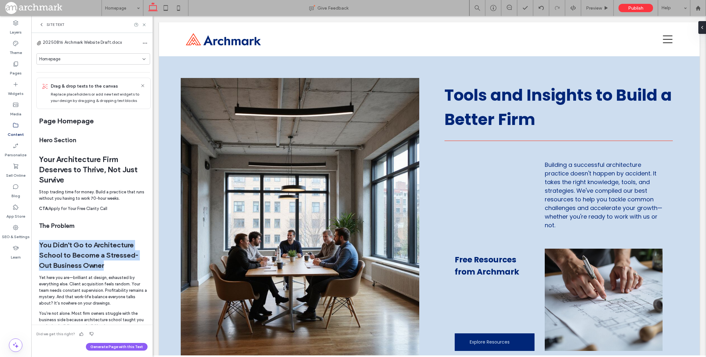
drag, startPoint x: 82, startPoint y: 264, endPoint x: 109, endPoint y: 268, distance: 26.4
click at [109, 268] on h2 "You Didn't Go to Architecture School to Become a Stressed-Out Business Owner" at bounding box center [93, 255] width 109 height 31
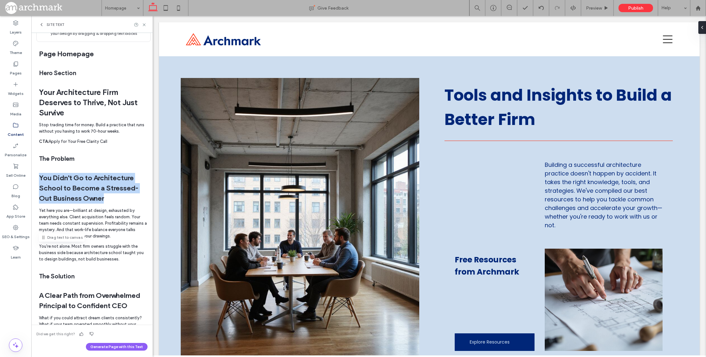
scroll to position [66, 0]
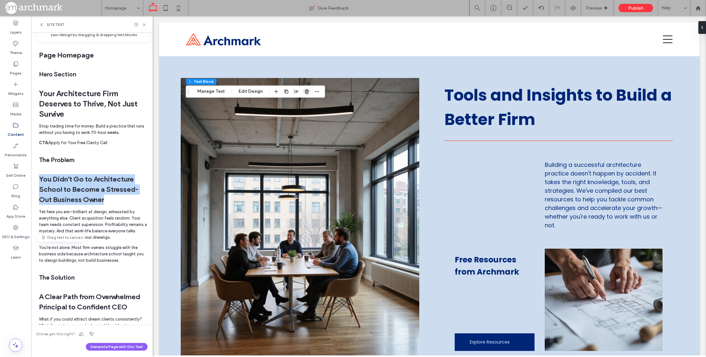
click at [305, 93] on use "button" at bounding box center [307, 91] width 4 height 4
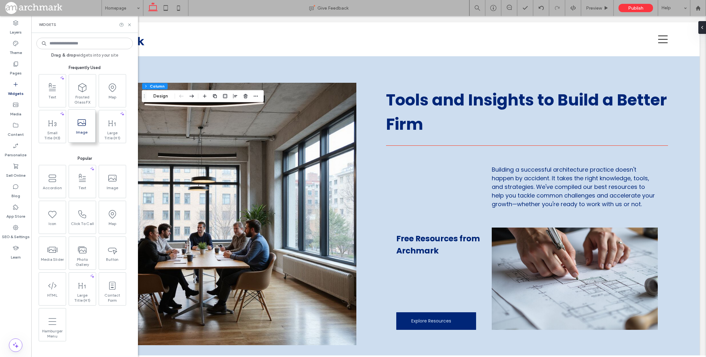
click at [85, 127] on span at bounding box center [81, 122] width 27 height 14
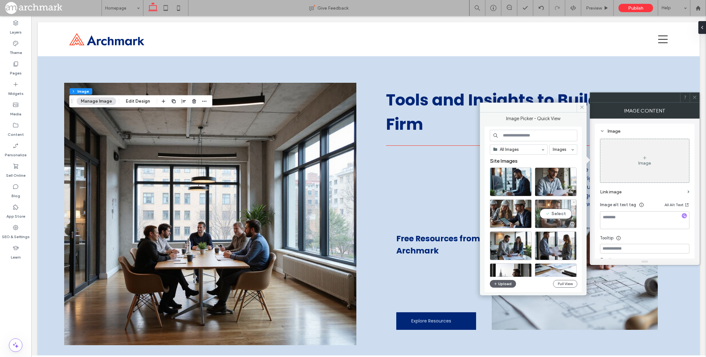
click at [562, 213] on div "Select" at bounding box center [556, 213] width 42 height 29
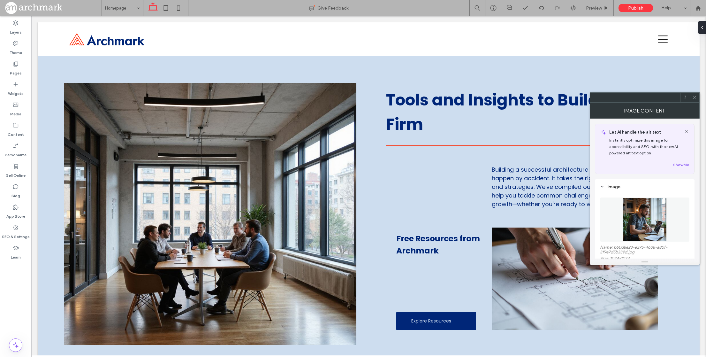
type input "***"
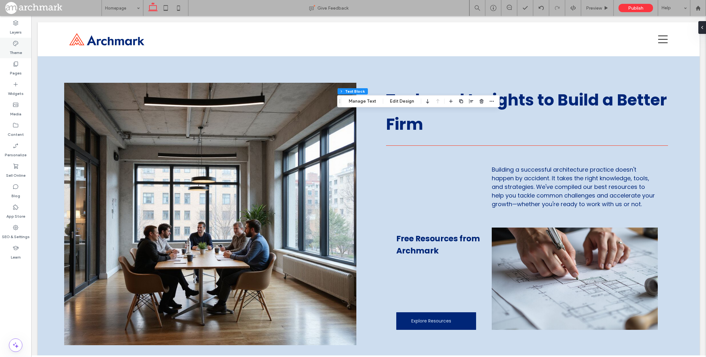
click at [11, 48] on label "Theme" at bounding box center [16, 51] width 12 height 9
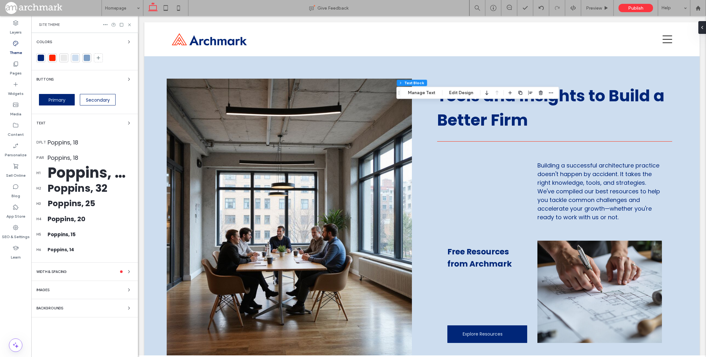
click at [74, 174] on div "Poppins, 50" at bounding box center [90, 173] width 85 height 22
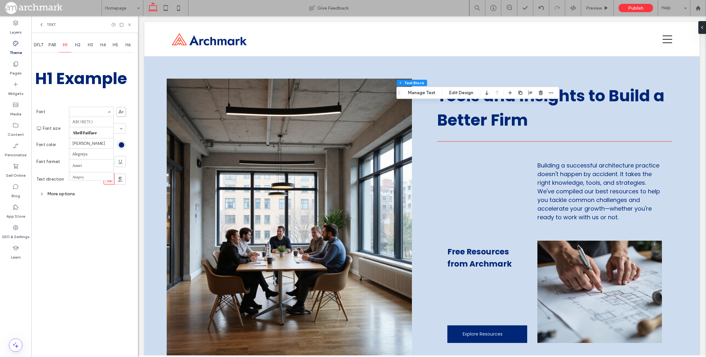
scroll to position [483, 0]
type input "*"
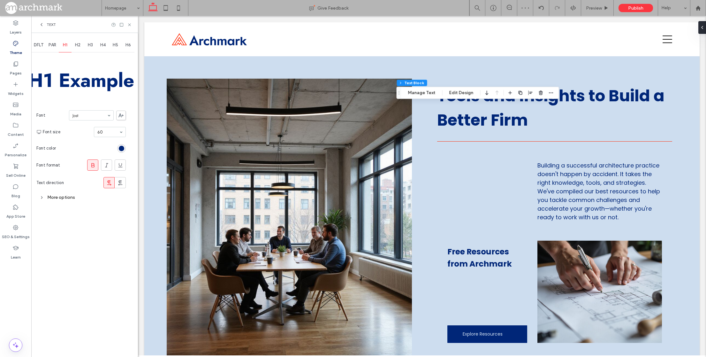
click at [93, 164] on icon at bounding box center [93, 165] width 6 height 6
click at [57, 197] on div "More options" at bounding box center [80, 197] width 89 height 9
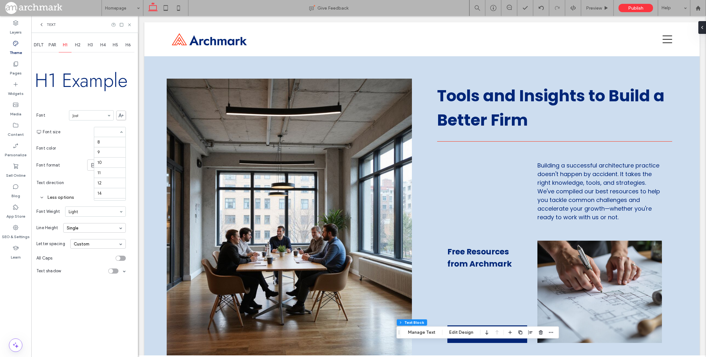
scroll to position [105, 0]
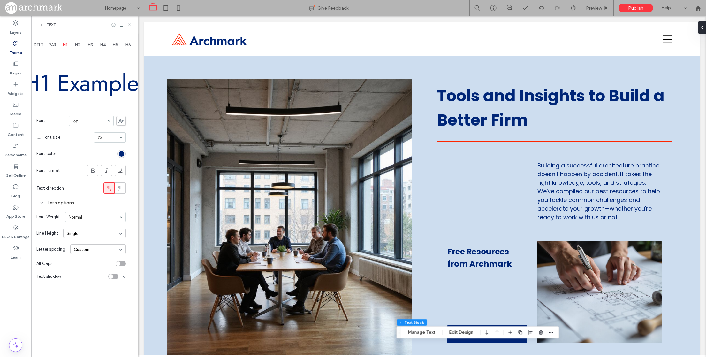
click at [78, 44] on span "H2" at bounding box center [77, 44] width 5 height 5
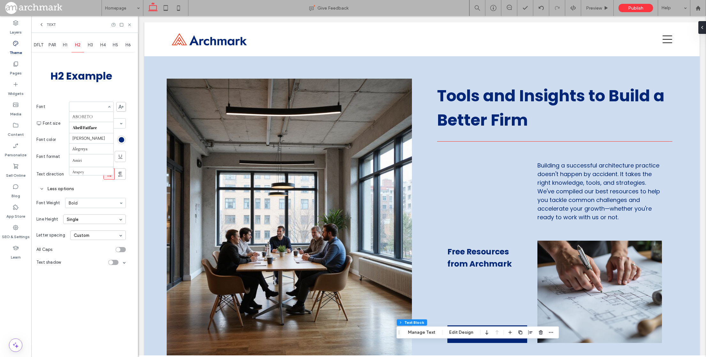
scroll to position [277, 0]
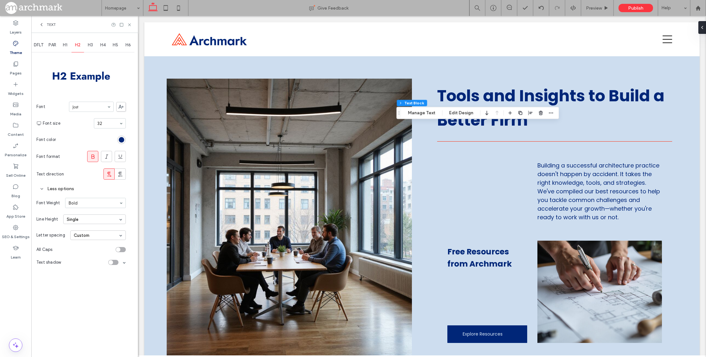
click at [91, 158] on use at bounding box center [92, 156] width 3 height 4
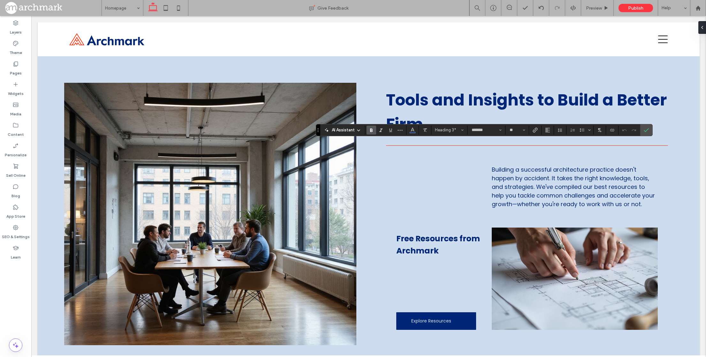
click at [460, 127] on span "Heading 3*" at bounding box center [447, 129] width 25 height 5
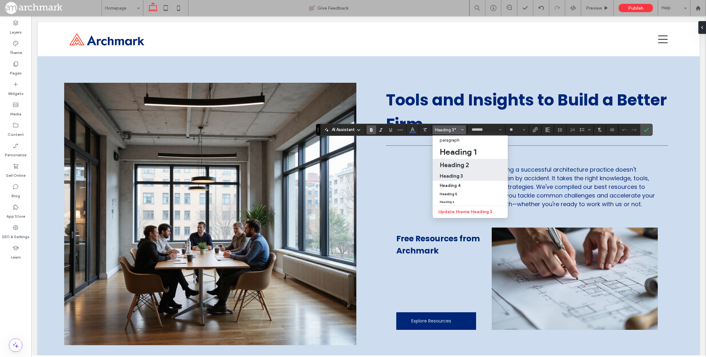
click at [460, 169] on h2 "Heading 2" at bounding box center [454, 165] width 29 height 8
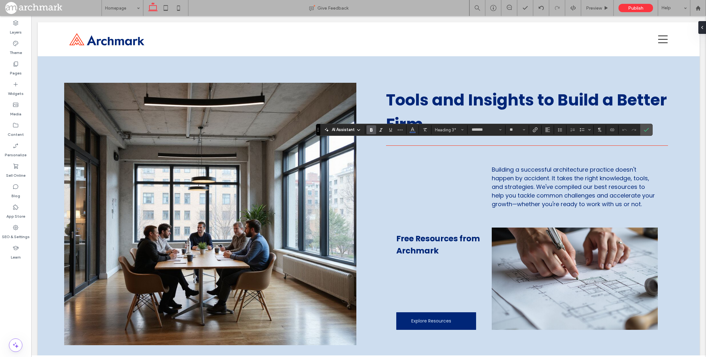
type input "****"
type input "**"
click at [649, 130] on icon "Confirm" at bounding box center [646, 129] width 5 height 5
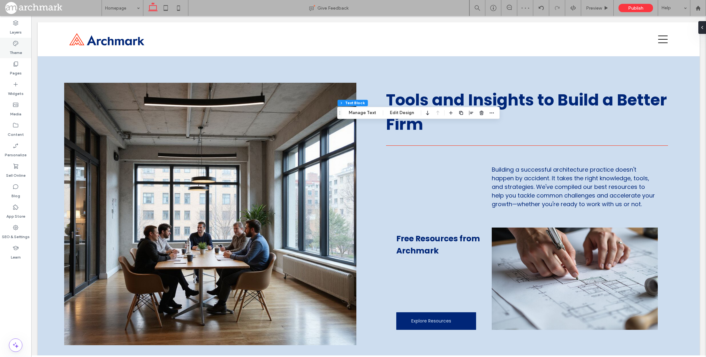
click at [7, 49] on div "Theme" at bounding box center [15, 48] width 31 height 20
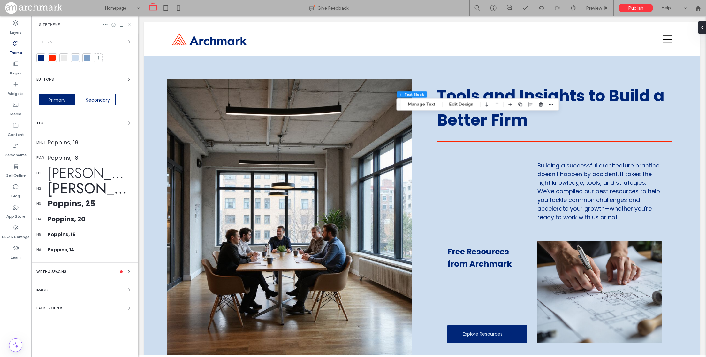
click at [67, 141] on div "Poppins, 18" at bounding box center [90, 142] width 85 height 9
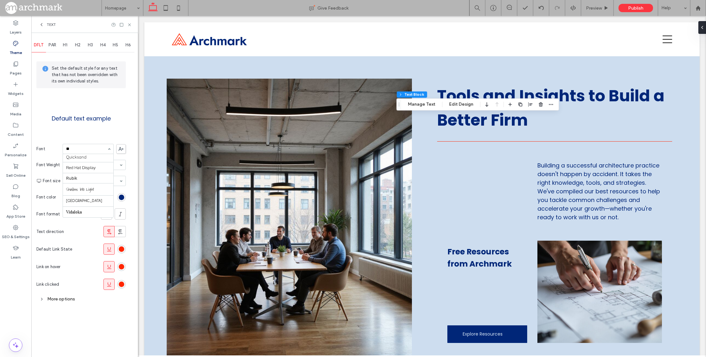
scroll to position [0, 0]
type input "****"
click at [50, 298] on div "More options" at bounding box center [80, 299] width 89 height 9
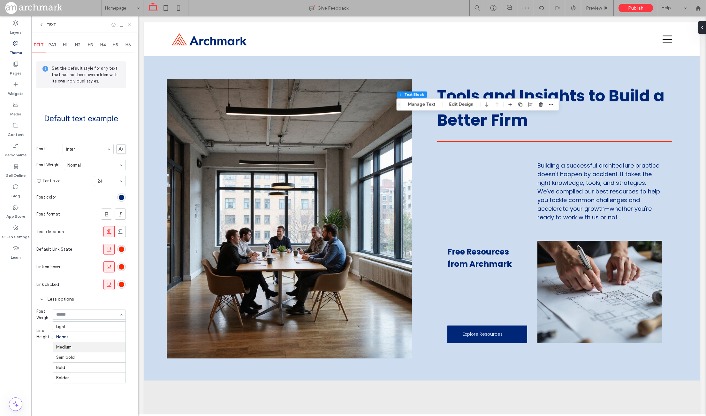
scroll to position [20, 0]
click at [84, 299] on div "Less options" at bounding box center [80, 299] width 89 height 9
click at [55, 42] on div "PAR" at bounding box center [52, 45] width 13 height 14
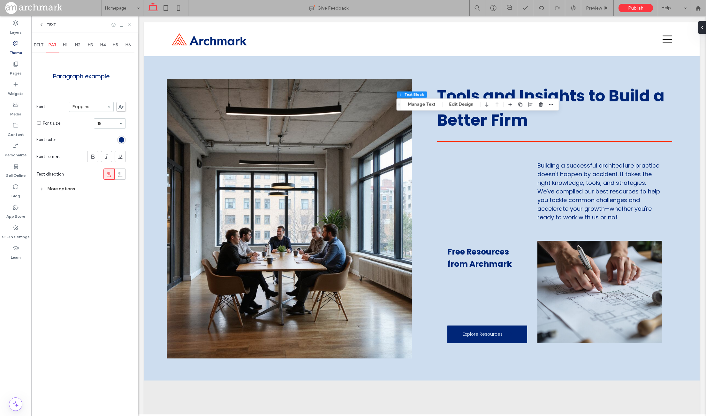
click at [66, 189] on div "More options" at bounding box center [80, 188] width 89 height 9
click at [76, 204] on input at bounding box center [94, 203] width 50 height 4
click at [48, 221] on span "Line Height" at bounding box center [47, 219] width 22 height 6
click at [74, 218] on div "Single" at bounding box center [94, 219] width 63 height 10
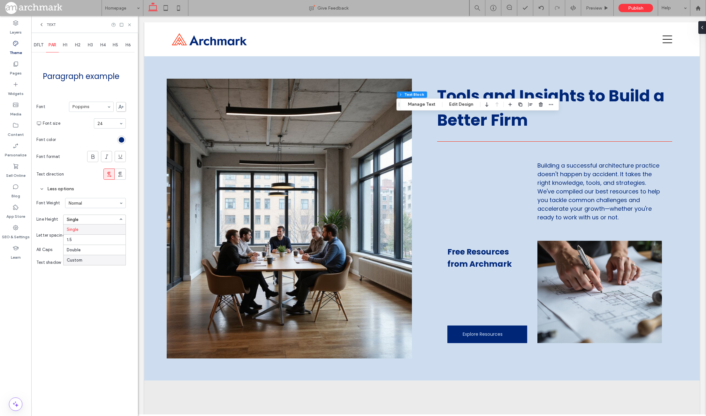
click at [75, 260] on div "Custom" at bounding box center [75, 260] width 16 height 5
type input "***"
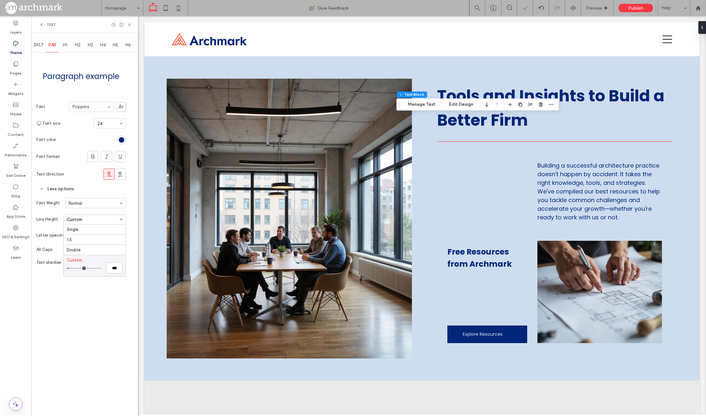
type input "***"
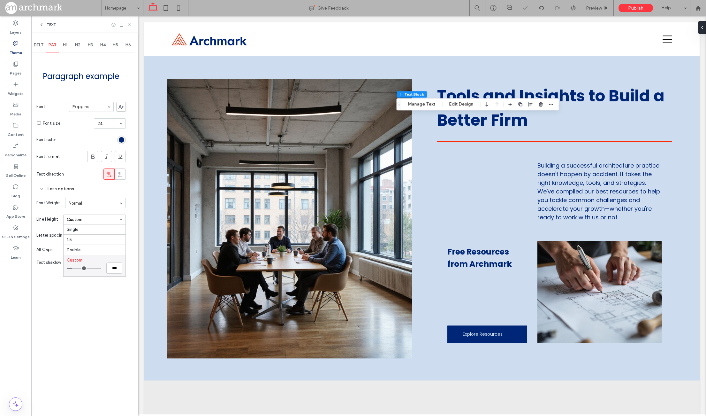
type input "***"
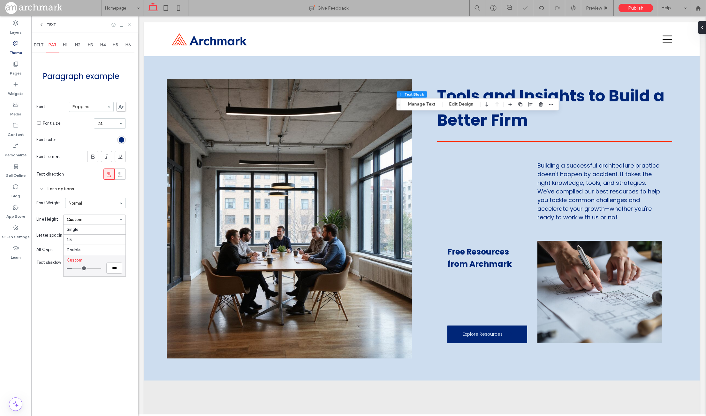
type input "***"
type input "*"
type input "***"
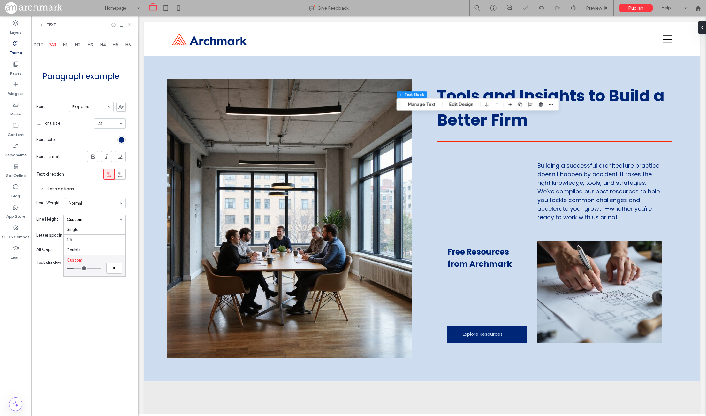
type input "***"
drag, startPoint x: 70, startPoint y: 268, endPoint x: 78, endPoint y: 270, distance: 7.5
type input "***"
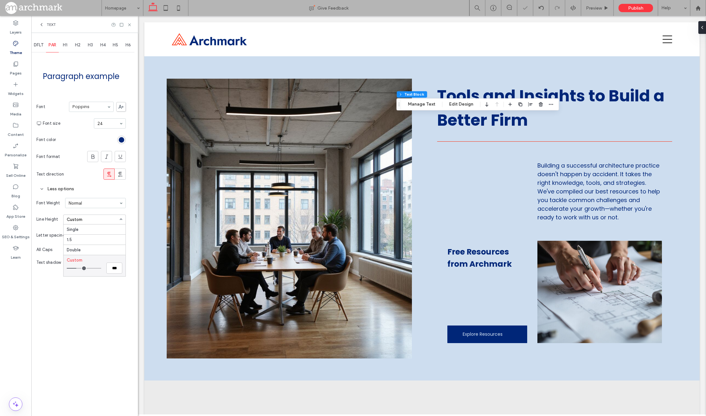
click at [78, 268] on input "range" at bounding box center [84, 268] width 35 height 1
click at [78, 309] on div "DFLT PAR H1 H2 H3 H4 H5 H6 Paragraph example Font Poppins Font size 24 Font col…" at bounding box center [84, 224] width 107 height 383
click at [88, 238] on div "Custom" at bounding box center [98, 235] width 56 height 10
click at [85, 257] on div "Narrow" at bounding box center [98, 255] width 55 height 10
click at [87, 236] on div "Narrow" at bounding box center [98, 235] width 56 height 10
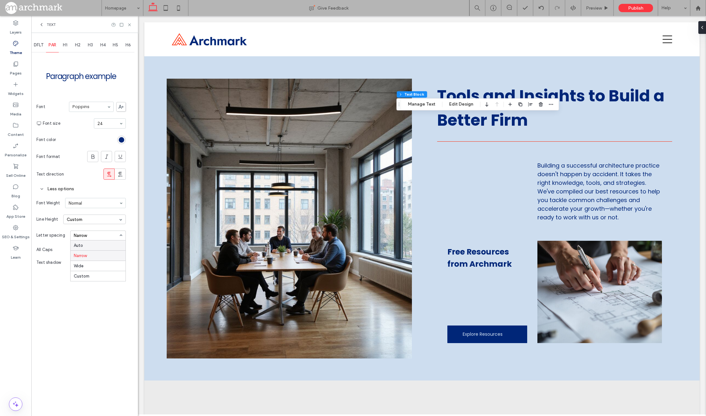
click at [85, 245] on div "Auto" at bounding box center [98, 245] width 55 height 10
click at [79, 298] on div "DFLT PAR H1 H2 H3 H4 H5 H6 Paragraph example Font Poppins Font size 24 Font col…" at bounding box center [84, 224] width 107 height 383
click at [92, 45] on span "H3" at bounding box center [90, 44] width 5 height 5
click at [96, 158] on icon at bounding box center [93, 156] width 6 height 6
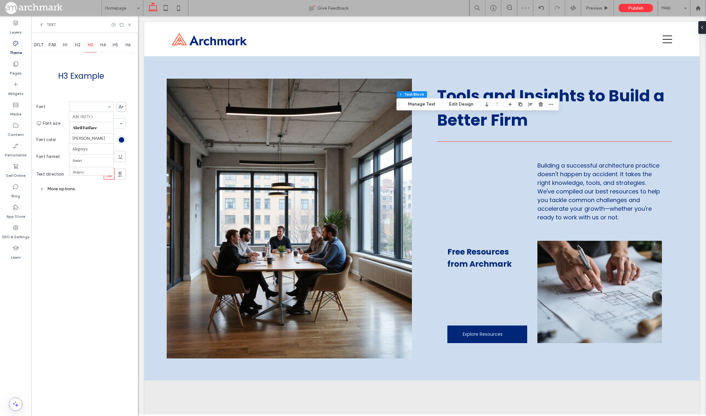
scroll to position [483, 0]
type input "*"
click at [101, 124] on input at bounding box center [108, 123] width 22 height 4
click at [104, 45] on span "H4" at bounding box center [102, 44] width 5 height 5
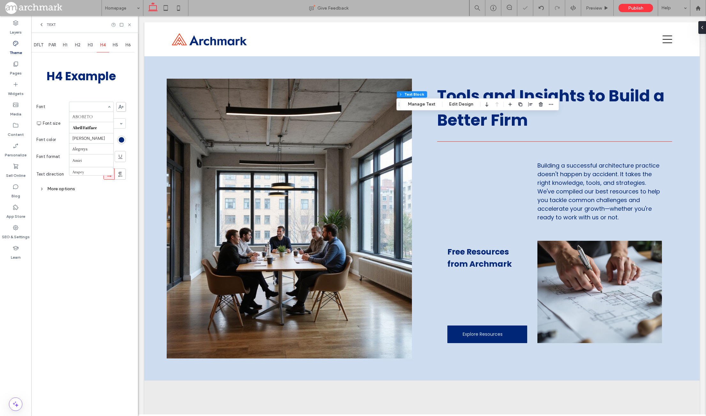
scroll to position [277, 0]
click at [95, 102] on div at bounding box center [91, 107] width 45 height 10
click at [62, 188] on div "More options" at bounding box center [80, 188] width 89 height 9
click at [41, 189] on use at bounding box center [41, 189] width 1 height 2
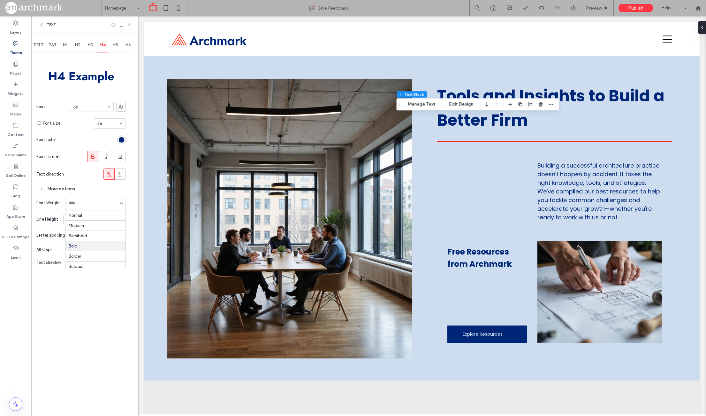
click at [85, 186] on div "More options" at bounding box center [80, 188] width 89 height 9
click at [93, 152] on span at bounding box center [93, 156] width 6 height 11
click at [83, 299] on div "DFLT PAR H1 H2 H3 H4 H5 H6 H4 Example Font [PERSON_NAME] Font size 36 Font colo…" at bounding box center [84, 224] width 107 height 383
click at [83, 223] on div "Single" at bounding box center [94, 219] width 63 height 10
click at [80, 262] on div "Custom" at bounding box center [75, 260] width 16 height 5
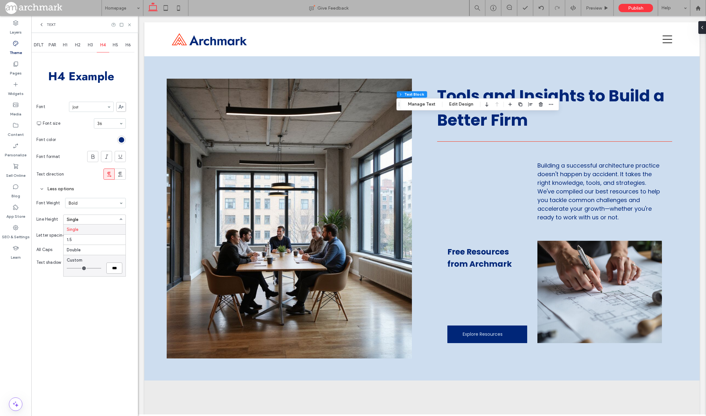
click at [110, 270] on input "***" at bounding box center [114, 267] width 16 height 11
type input "*"
type input "**"
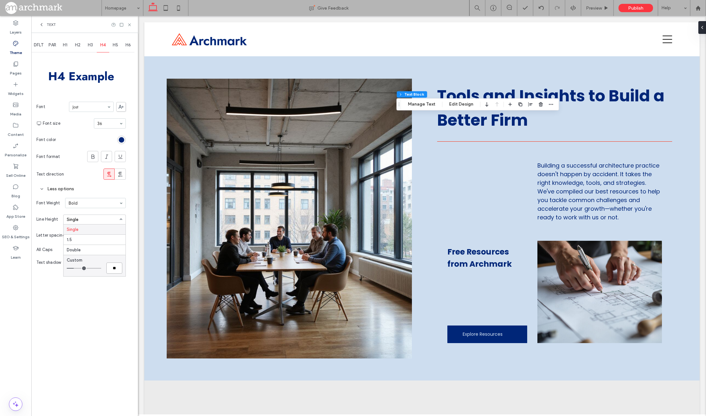
type input "***"
click at [109, 309] on div "DFLT PAR H1 H2 H3 H4 H5 H6 H4 Example Font [PERSON_NAME] Font size 36 Font colo…" at bounding box center [84, 224] width 107 height 383
click at [77, 45] on span "H2" at bounding box center [77, 44] width 5 height 5
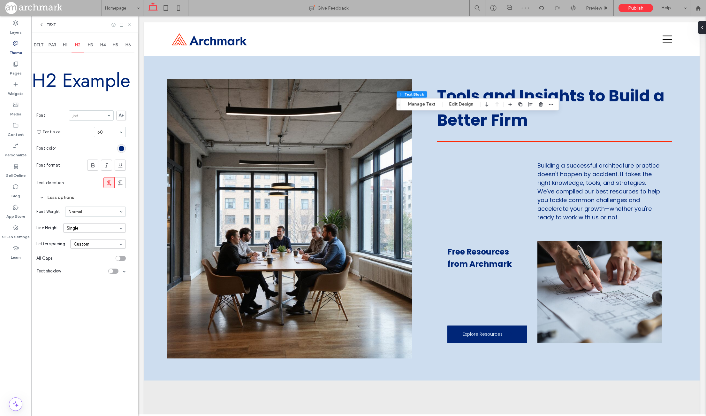
click at [81, 242] on div "Custom" at bounding box center [98, 244] width 56 height 10
click at [81, 233] on div "Line Height Single" at bounding box center [80, 228] width 89 height 16
click at [81, 230] on div "Single" at bounding box center [94, 228] width 63 height 10
click at [80, 270] on div "Custom" at bounding box center [75, 268] width 16 height 5
click at [116, 281] on input "***" at bounding box center [114, 276] width 16 height 11
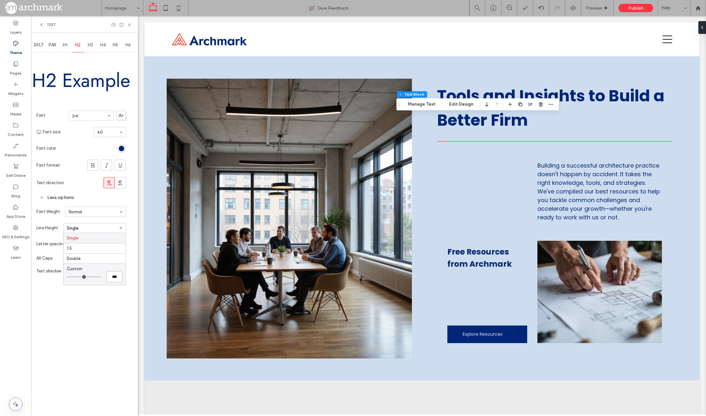
click at [116, 281] on input "***" at bounding box center [114, 276] width 16 height 11
type input "*"
type input "**"
type input "***"
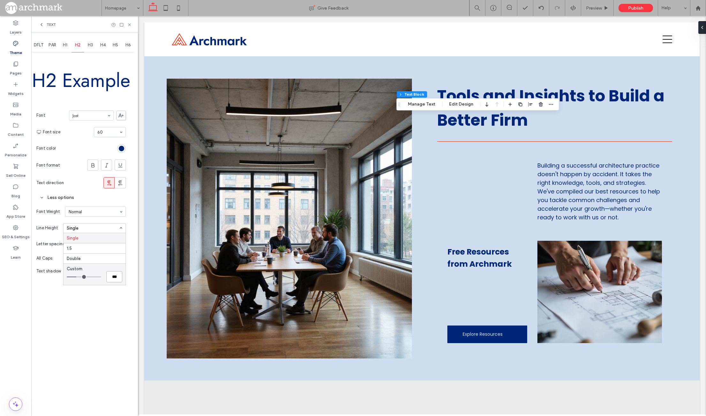
type input "***"
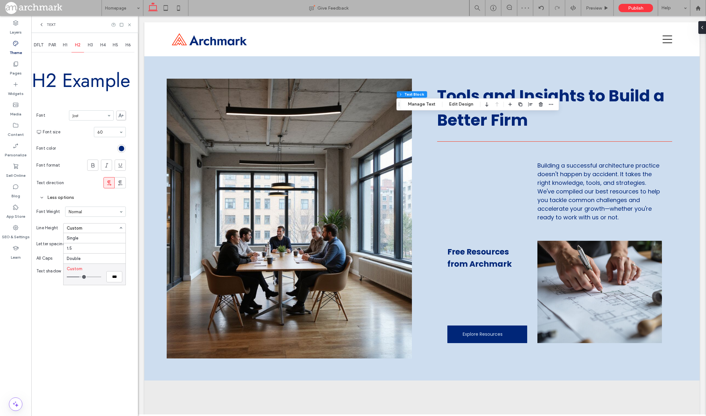
type input "***"
click at [82, 277] on input "range" at bounding box center [84, 276] width 35 height 1
type input "***"
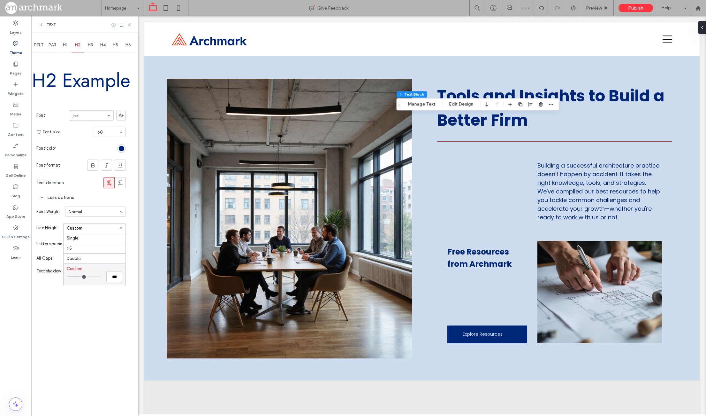
type input "***"
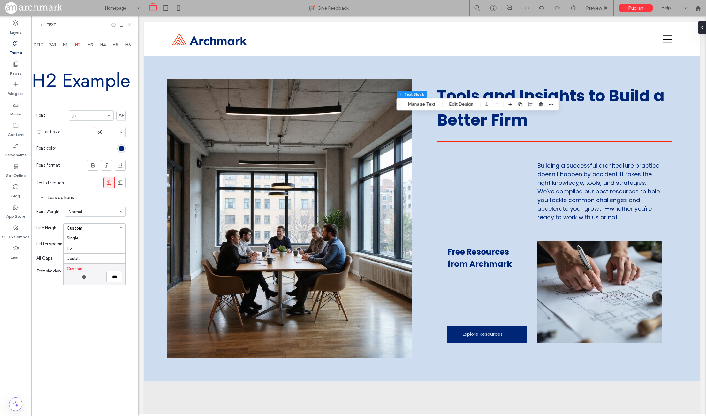
type input "***"
drag, startPoint x: 82, startPoint y: 278, endPoint x: 89, endPoint y: 278, distance: 7.3
click at [90, 277] on input "range" at bounding box center [84, 276] width 35 height 1
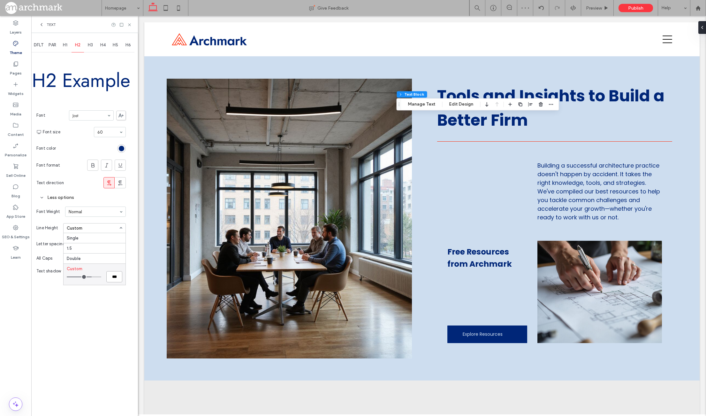
click at [108, 278] on input "***" at bounding box center [114, 276] width 16 height 11
type input "*"
type input "**"
type input "***"
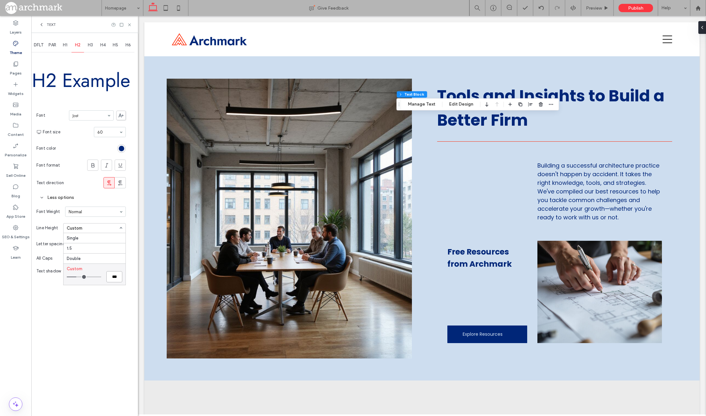
type input "***"
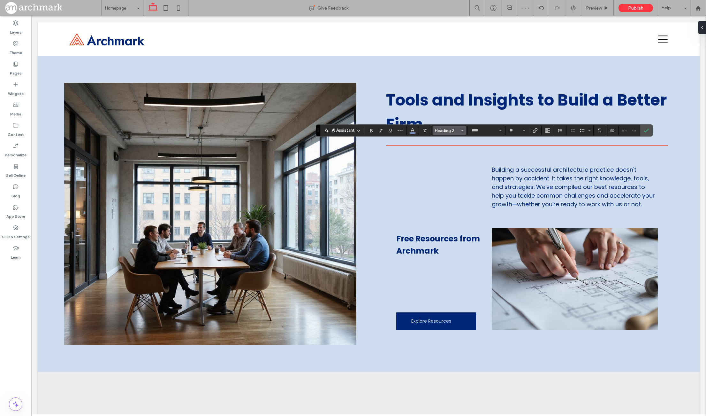
click at [455, 128] on span "Heading 2" at bounding box center [447, 130] width 25 height 5
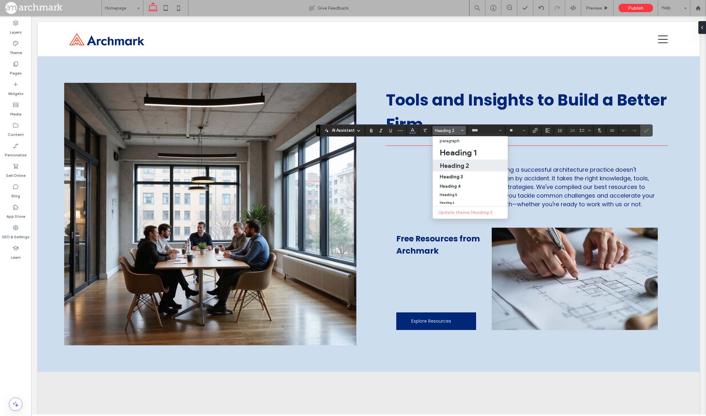
click at [463, 169] on h2 "Heading 2" at bounding box center [454, 166] width 29 height 8
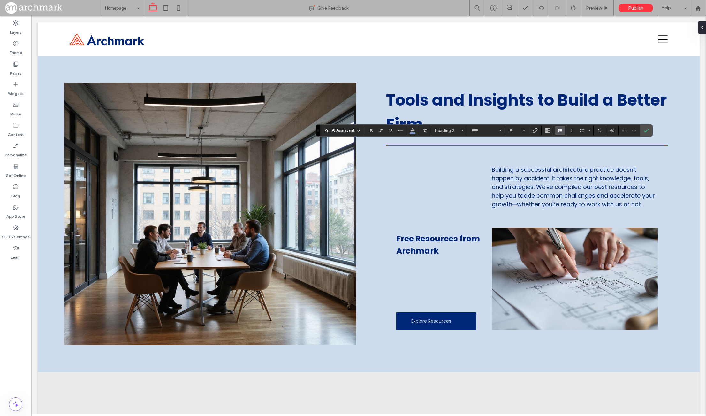
click at [565, 130] on button "Line Height" at bounding box center [561, 130] width 10 height 9
click at [578, 179] on div "Custom *" at bounding box center [571, 176] width 16 height 5
click at [657, 183] on input "*" at bounding box center [649, 177] width 16 height 11
type input "**"
type input "***"
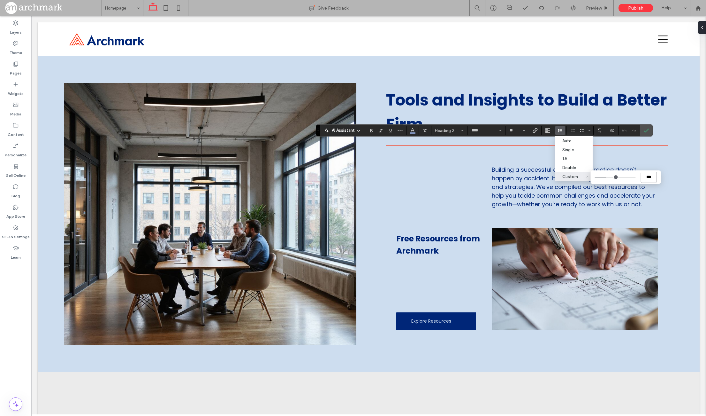
type input "***"
click at [649, 131] on icon "Confirm" at bounding box center [646, 130] width 5 height 5
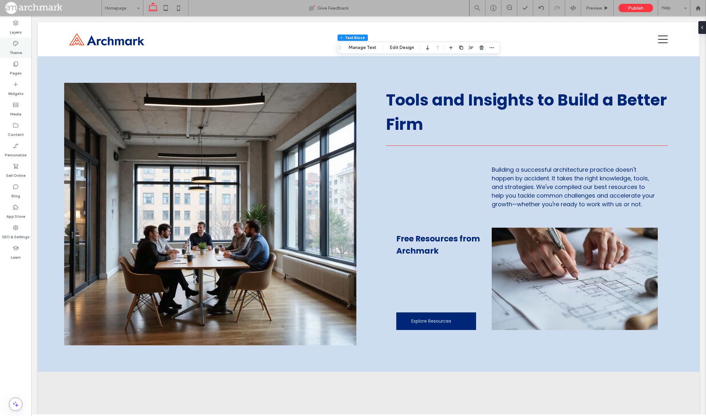
click at [18, 43] on icon at bounding box center [15, 43] width 6 height 6
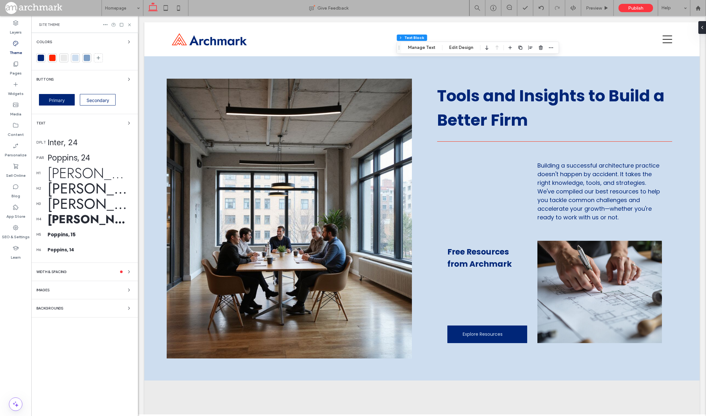
click at [64, 234] on div "Poppins, 15" at bounding box center [90, 234] width 85 height 7
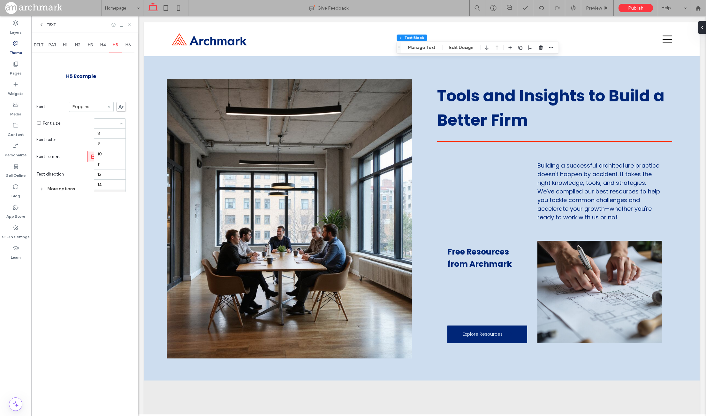
scroll to position [63, 0]
click at [91, 46] on span "H3" at bounding box center [90, 44] width 5 height 5
click at [66, 193] on div "More options" at bounding box center [80, 191] width 89 height 9
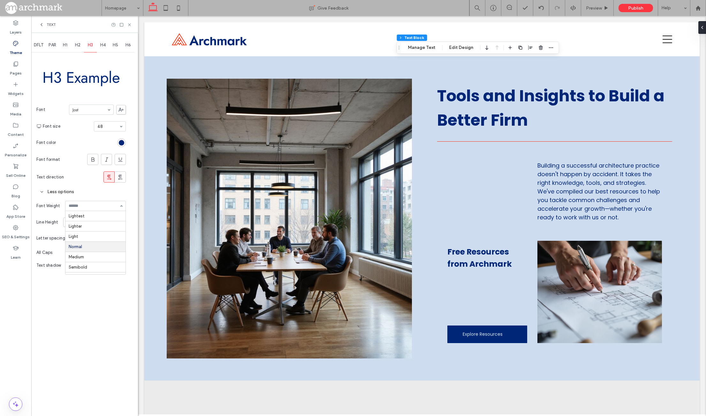
scroll to position [31, 0]
click at [103, 43] on span "H4" at bounding box center [102, 44] width 5 height 5
click at [117, 44] on span "H5" at bounding box center [115, 44] width 5 height 5
click at [106, 45] on div "H4" at bounding box center [103, 45] width 13 height 14
click at [114, 46] on span "H5" at bounding box center [115, 44] width 5 height 5
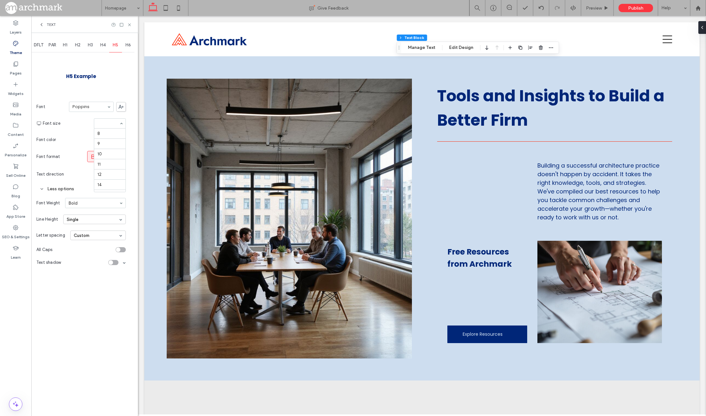
scroll to position [95, 0]
click at [128, 46] on span "H6" at bounding box center [128, 44] width 5 height 5
click at [19, 46] on div "Theme" at bounding box center [15, 48] width 31 height 20
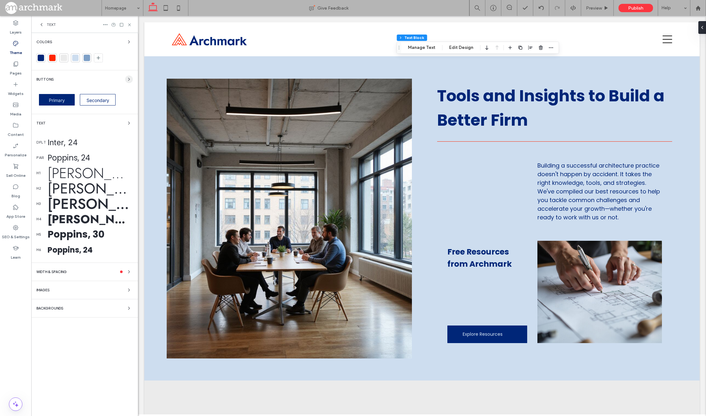
click at [130, 78] on icon "button" at bounding box center [129, 79] width 5 height 5
click at [129, 76] on span "button" at bounding box center [129, 79] width 8 height 8
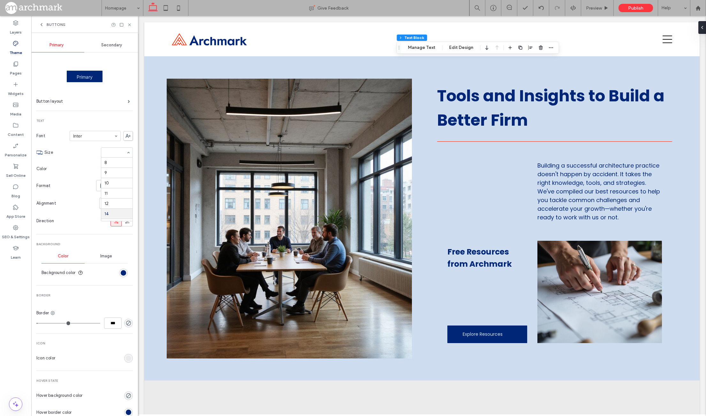
scroll to position [53, 0]
click at [107, 152] on input at bounding box center [115, 152] width 22 height 4
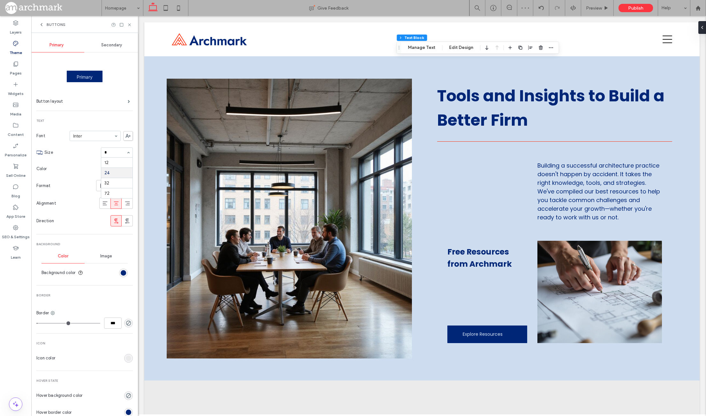
type input "**"
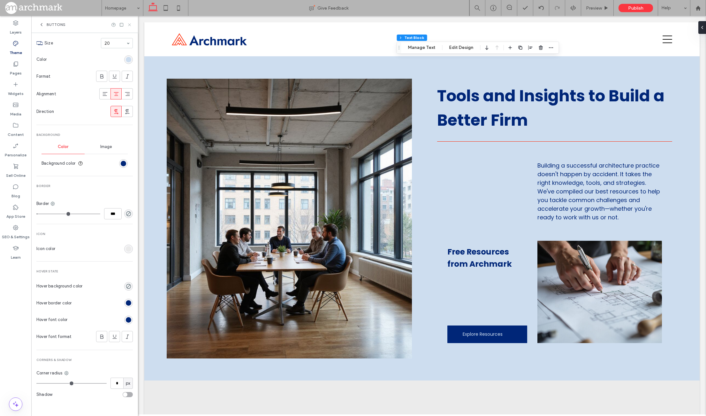
click at [129, 25] on icon at bounding box center [129, 24] width 5 height 5
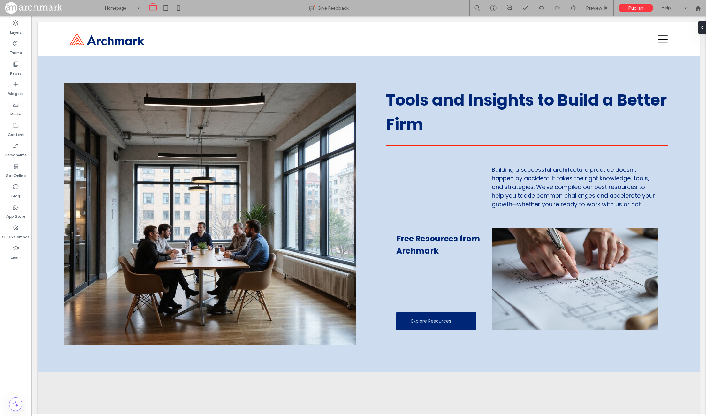
type input "***"
type input "**"
click at [132, 48] on use "button" at bounding box center [131, 47] width 4 height 1
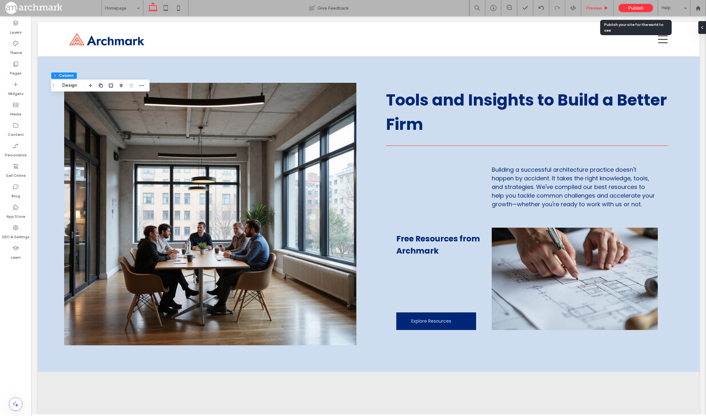
click at [597, 5] on div "Preview" at bounding box center [597, 8] width 33 height 16
click at [604, 9] on icon at bounding box center [606, 8] width 5 height 5
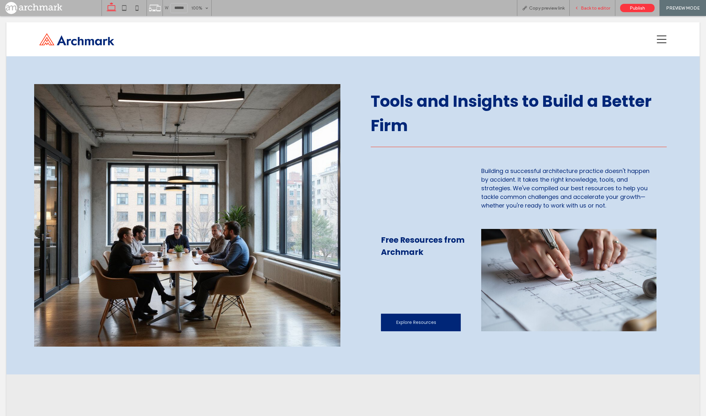
click at [597, 7] on span "Back to editor" at bounding box center [595, 7] width 29 height 5
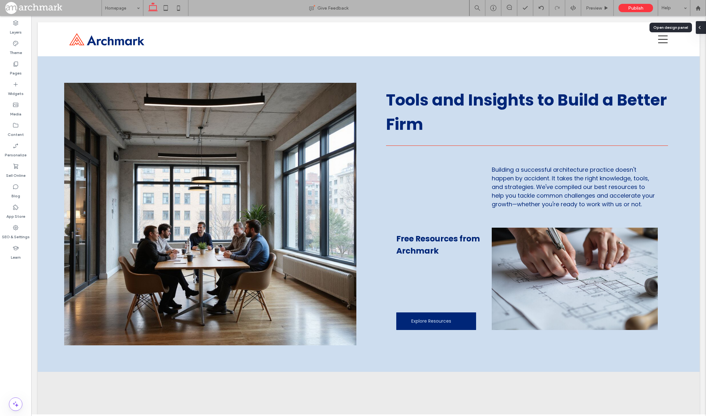
click at [702, 28] on icon at bounding box center [699, 27] width 5 height 5
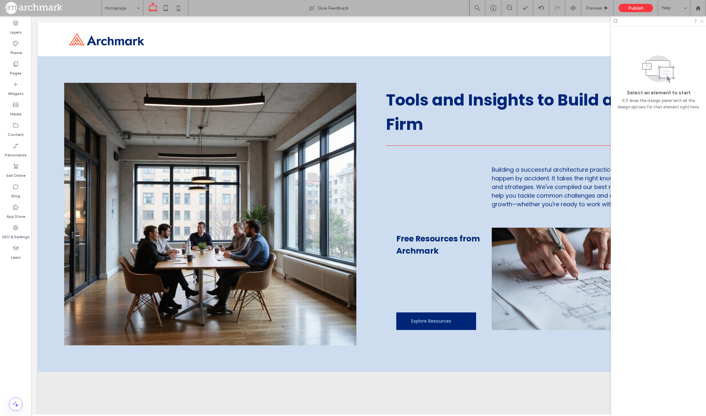
click at [702, 22] on icon at bounding box center [702, 21] width 4 height 4
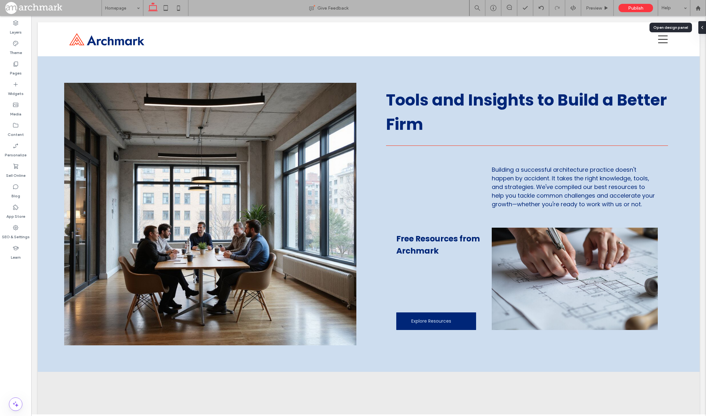
click at [682, 28] on div "Open design panel" at bounding box center [671, 28] width 42 height 10
click at [17, 127] on icon at bounding box center [15, 125] width 6 height 6
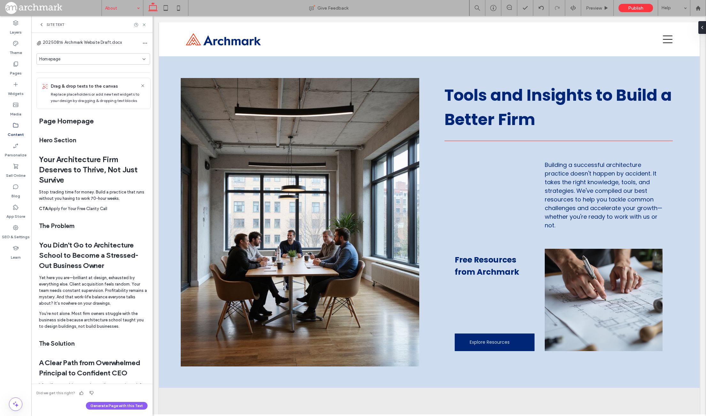
click at [81, 62] on div "Homepage" at bounding box center [93, 58] width 114 height 11
click at [71, 82] on div "About" at bounding box center [92, 81] width 110 height 11
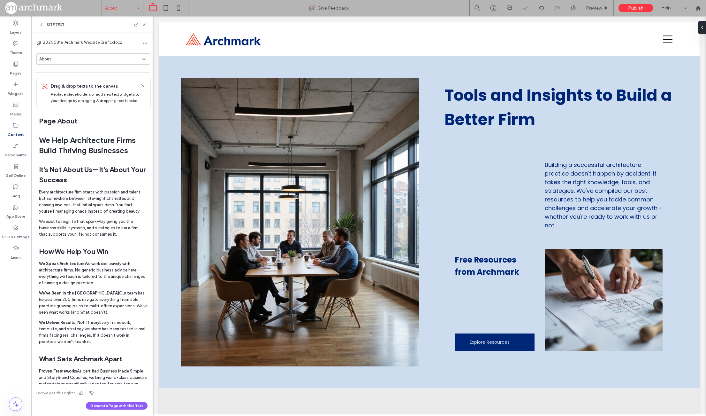
drag, startPoint x: 40, startPoint y: 214, endPoint x: 258, endPoint y: 291, distance: 230.5
click at [292, 335] on icon "button" at bounding box center [293, 337] width 8 height 12
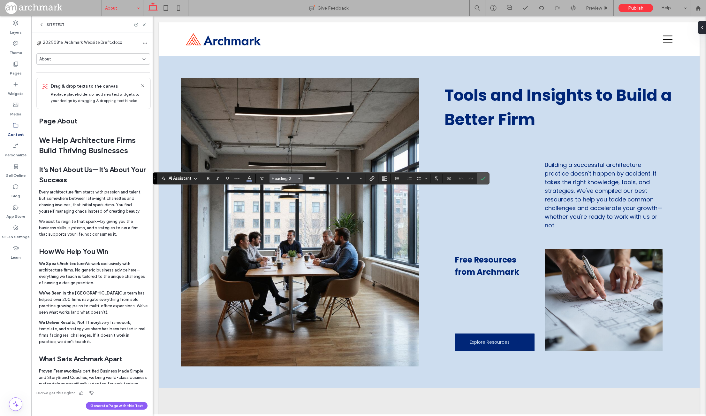
click at [296, 176] on span "Heading 2" at bounding box center [284, 178] width 25 height 5
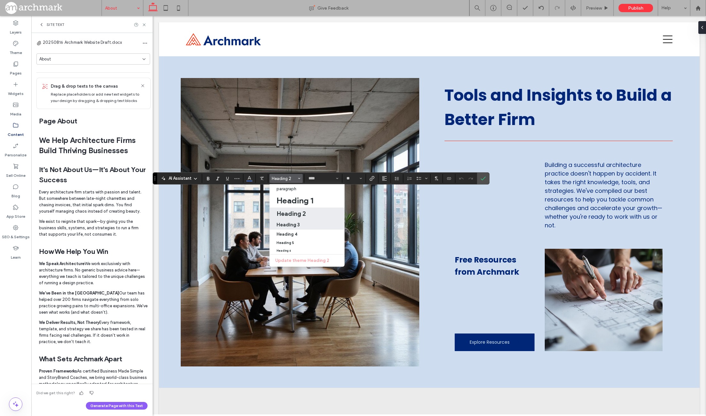
click at [300, 227] on h3 "Heading 3" at bounding box center [288, 224] width 23 height 6
type input "**"
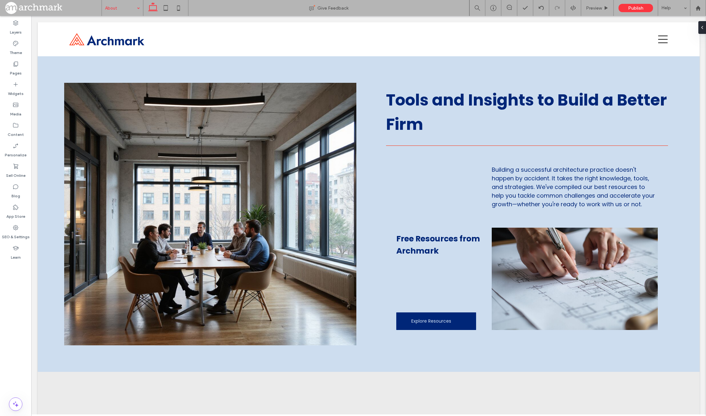
type input "***"
type input "****"
click at [17, 127] on icon at bounding box center [15, 125] width 6 height 6
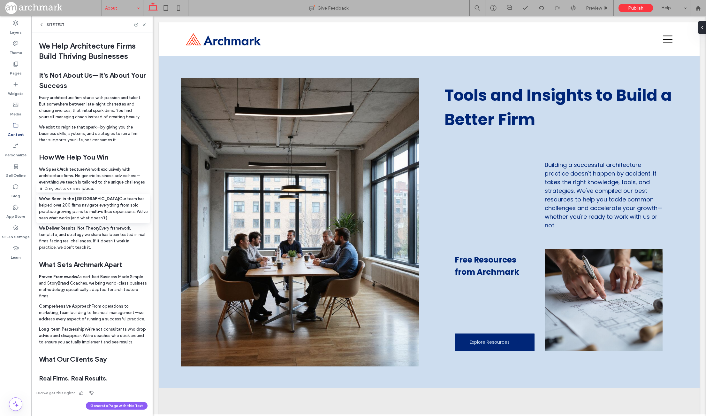
scroll to position [109, 0]
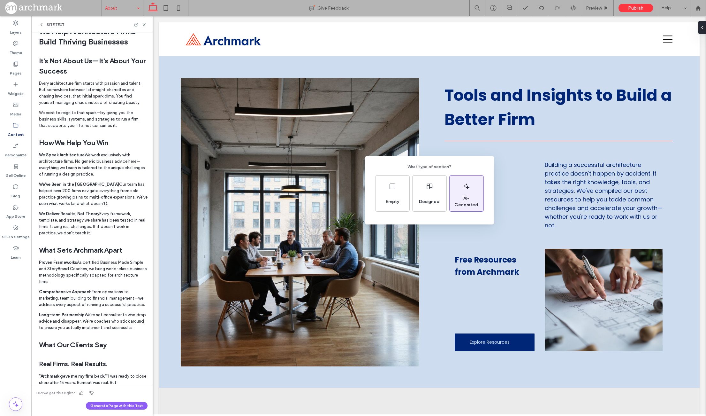
click at [466, 182] on div "AI-Generated" at bounding box center [467, 193] width 34 height 36
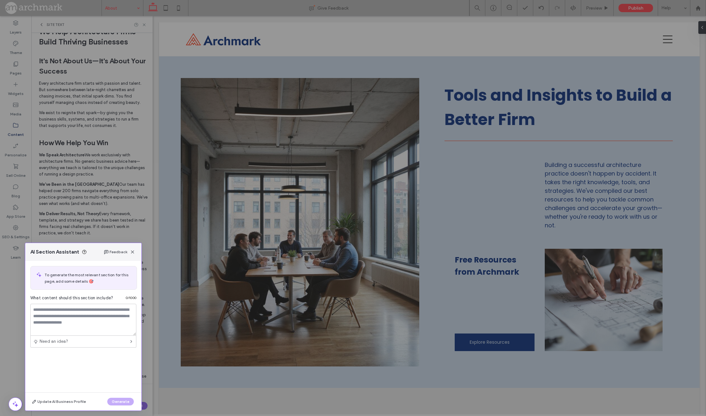
click at [249, 307] on div "AI Section Assistant Feedback To generate the most relevant section for this pa…" at bounding box center [353, 208] width 706 height 416
click at [134, 243] on div "AI Section Assistant Feedback" at bounding box center [83, 252] width 116 height 18
click at [134, 247] on div "AI Section Assistant Feedback" at bounding box center [83, 252] width 116 height 18
click at [134, 251] on use "button" at bounding box center [132, 251] width 3 height 3
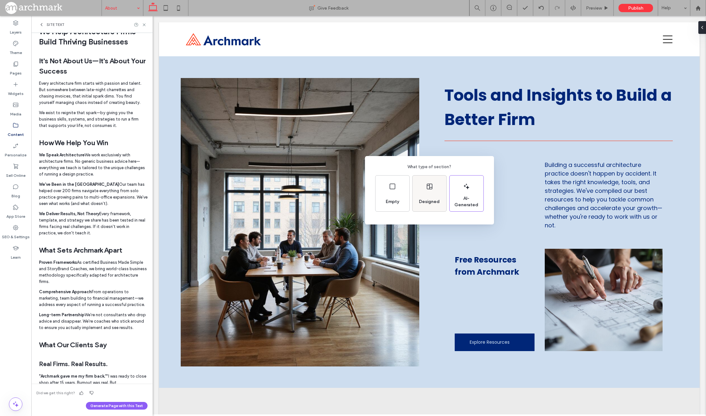
click at [432, 190] on icon at bounding box center [430, 186] width 8 height 8
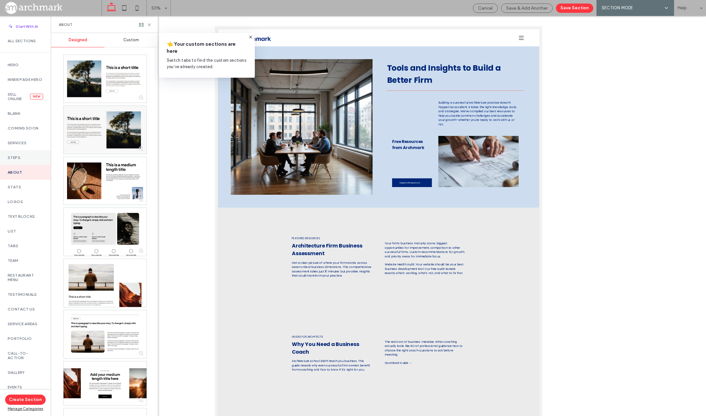
click at [8, 165] on div "Steps" at bounding box center [25, 157] width 51 height 15
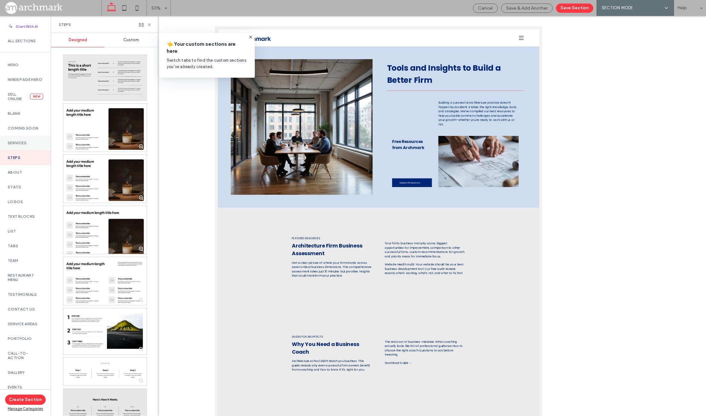
click at [13, 145] on label "Services" at bounding box center [25, 143] width 35 height 4
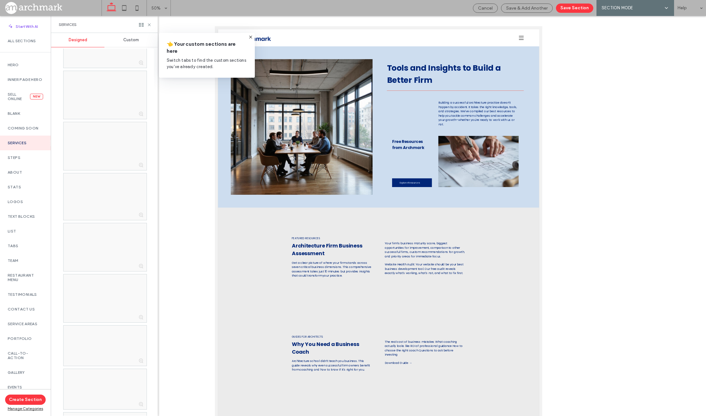
scroll to position [0, 0]
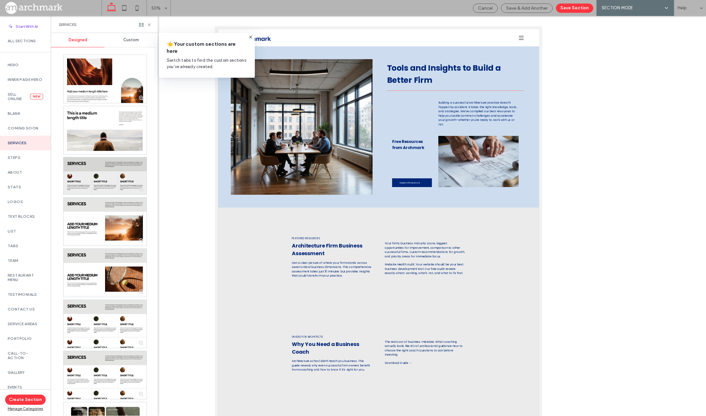
click at [126, 176] on div at bounding box center [105, 175] width 83 height 37
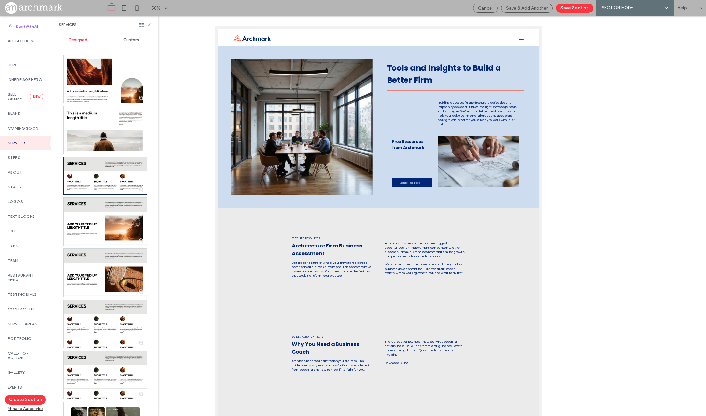
click at [149, 26] on icon at bounding box center [149, 24] width 5 height 5
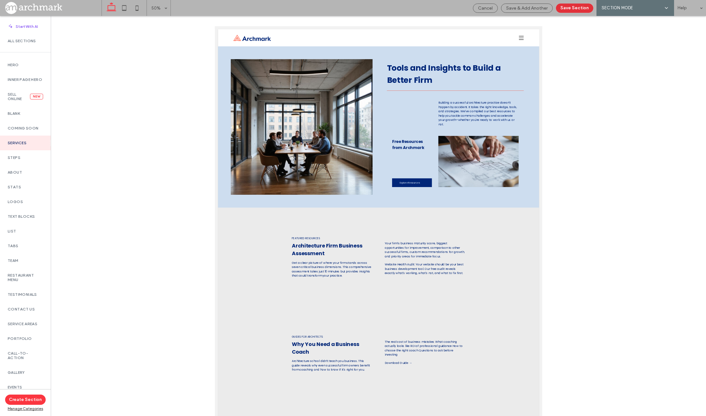
click at [590, 6] on button "Save Section" at bounding box center [574, 8] width 37 height 9
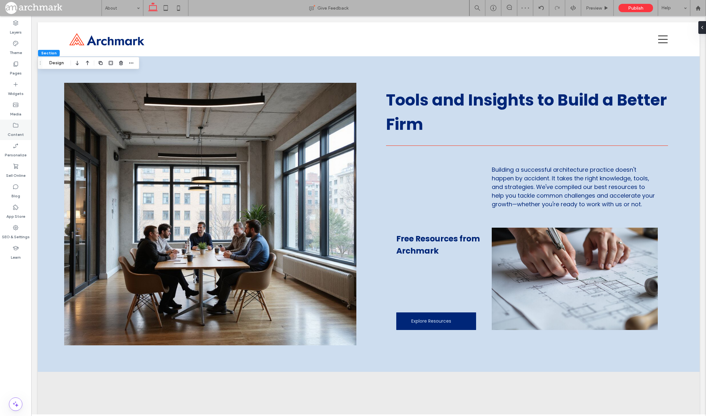
click at [16, 125] on icon at bounding box center [15, 125] width 6 height 6
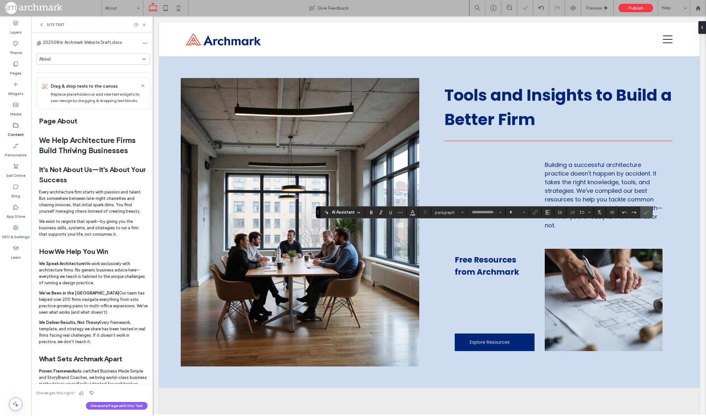
type input "****"
type input "**"
type input "*****"
type input "**"
type input "****"
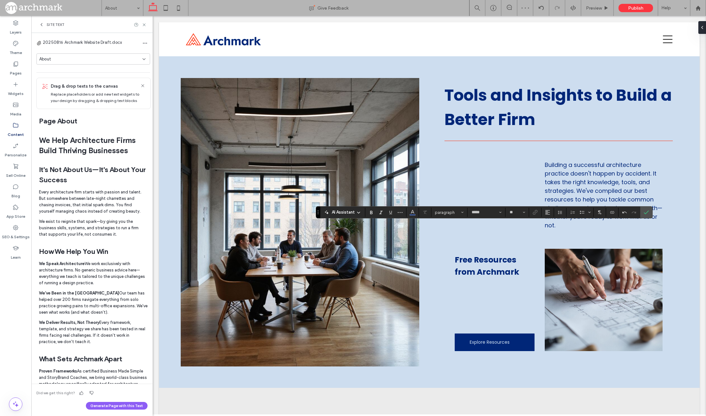
type input "**"
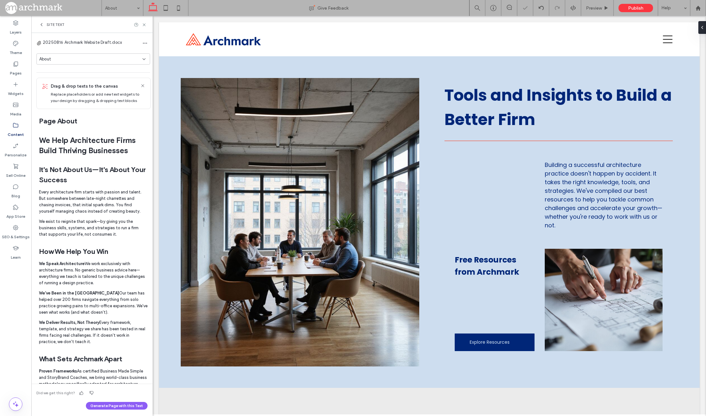
type input "****"
type input "**"
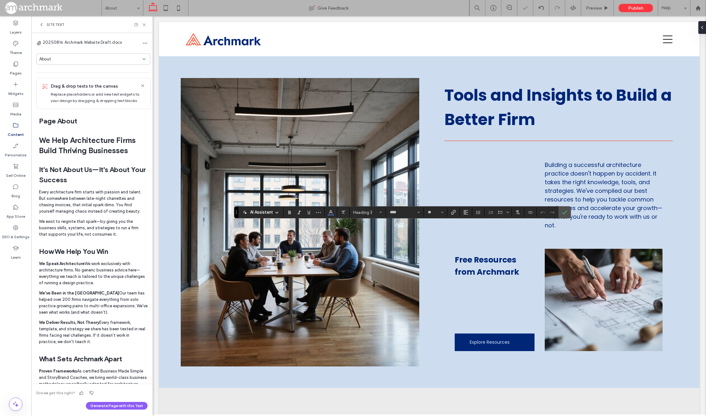
type input "*****"
type input "**"
type input "****"
type input "**"
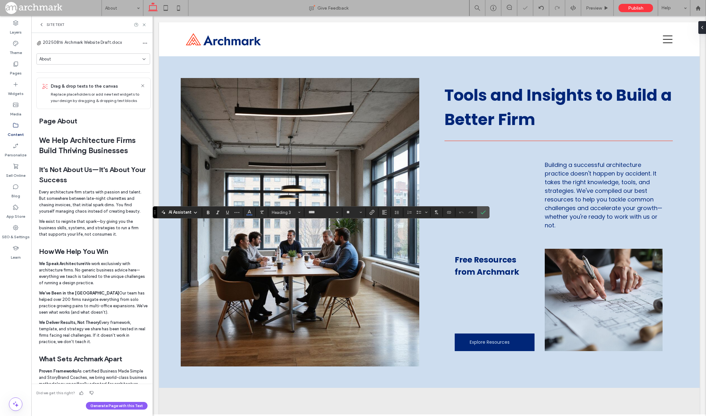
type input "*****"
type input "**"
type input "****"
type input "**"
